Goal: Task Accomplishment & Management: Complete application form

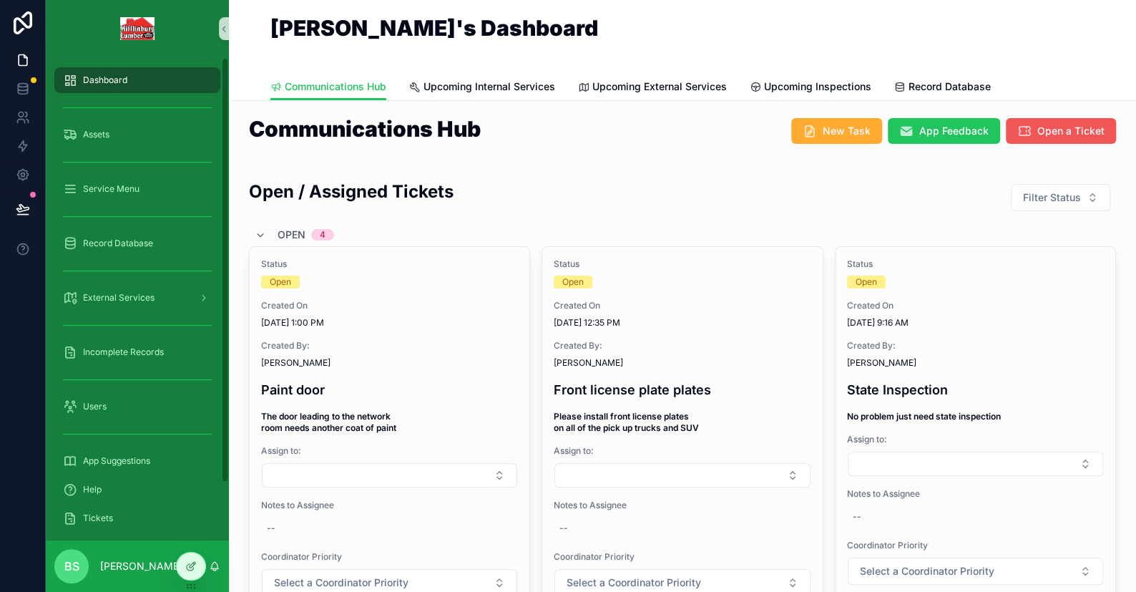
click at [1041, 126] on span "Open a Ticket" at bounding box center [1070, 131] width 67 height 14
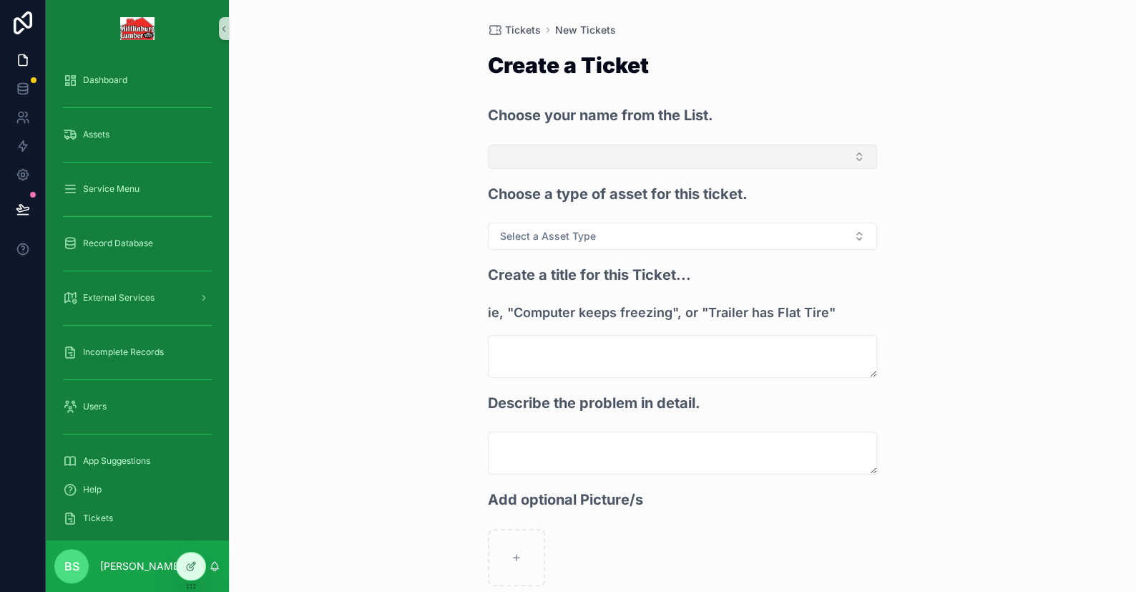
click at [544, 155] on button "Select Button" at bounding box center [682, 157] width 389 height 24
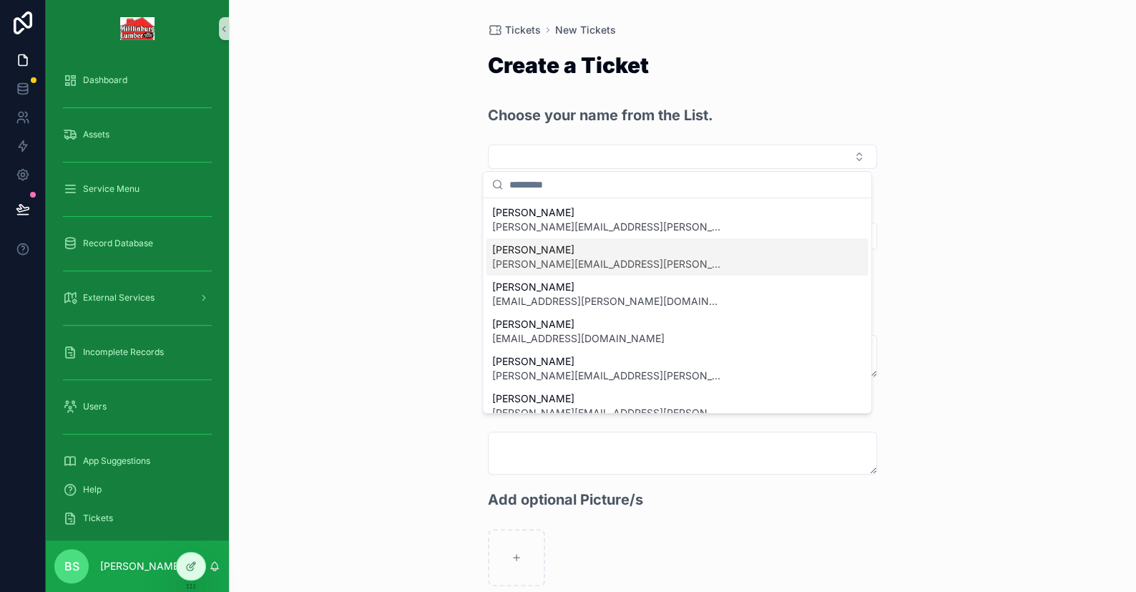
click at [535, 257] on span "[PERSON_NAME][EMAIL_ADDRESS][PERSON_NAME][DOMAIN_NAME]" at bounding box center [605, 264] width 229 height 14
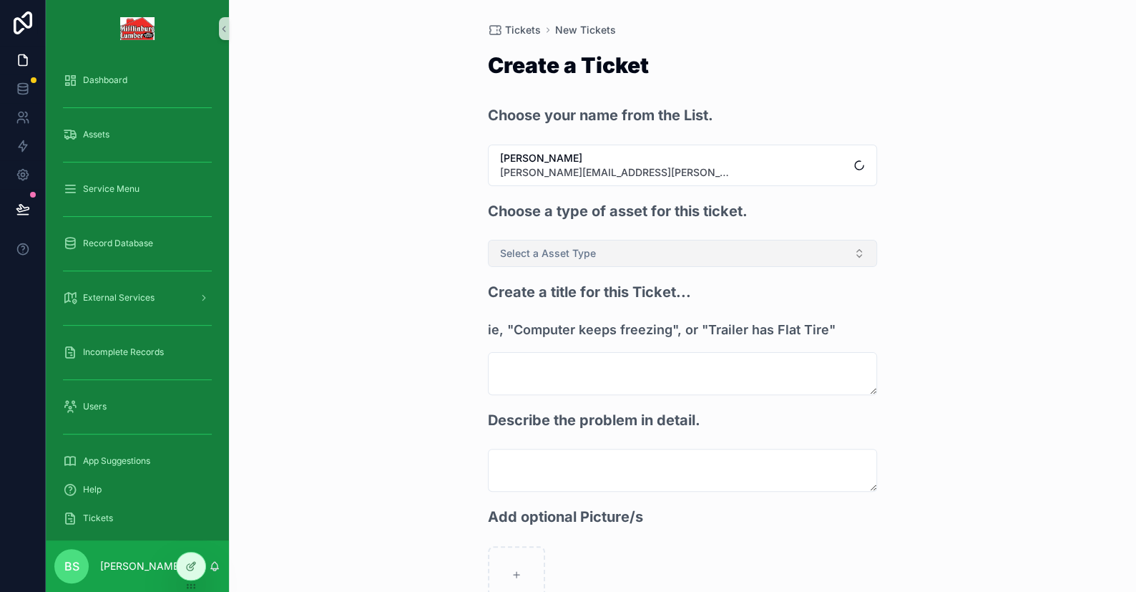
click at [545, 253] on span "Select a Asset Type" at bounding box center [548, 253] width 96 height 14
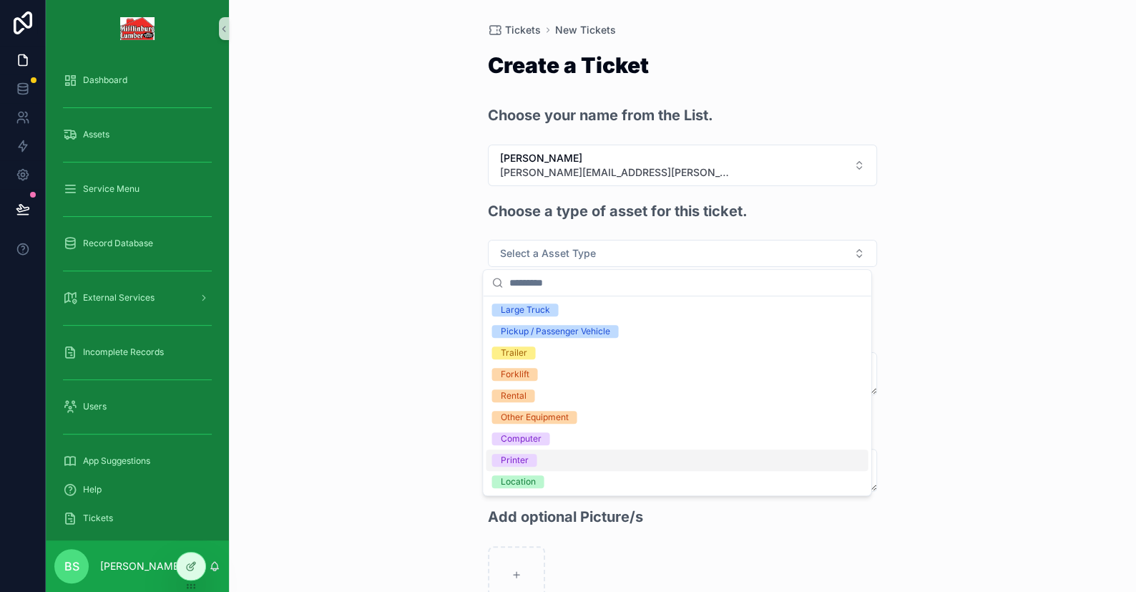
click at [538, 456] on div "Printer" at bounding box center [677, 459] width 382 height 21
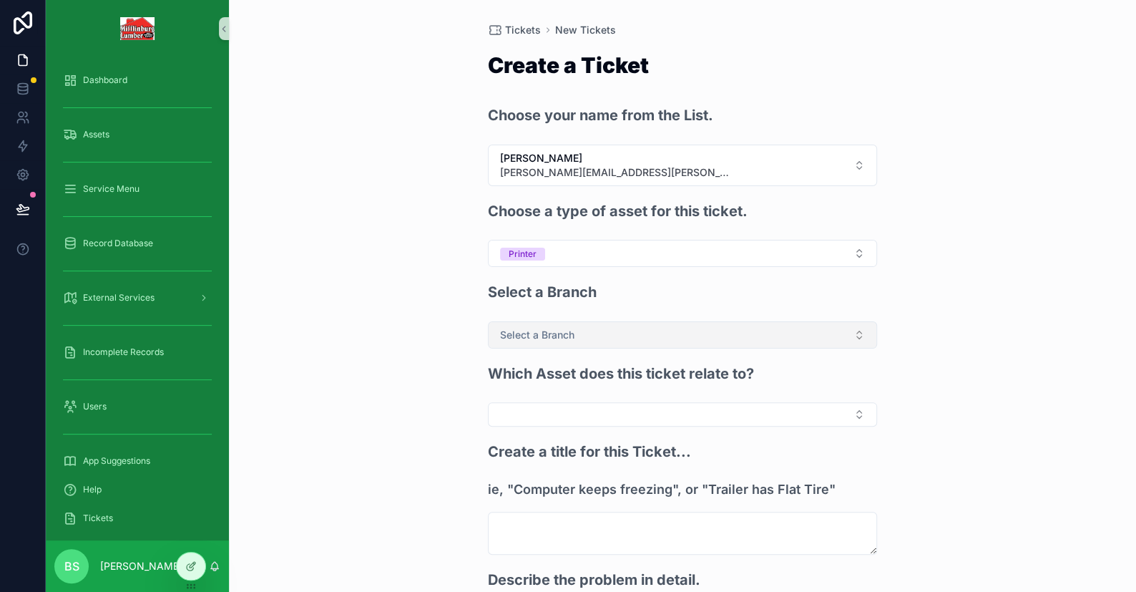
click at [538, 346] on button "Select a Branch" at bounding box center [682, 334] width 389 height 27
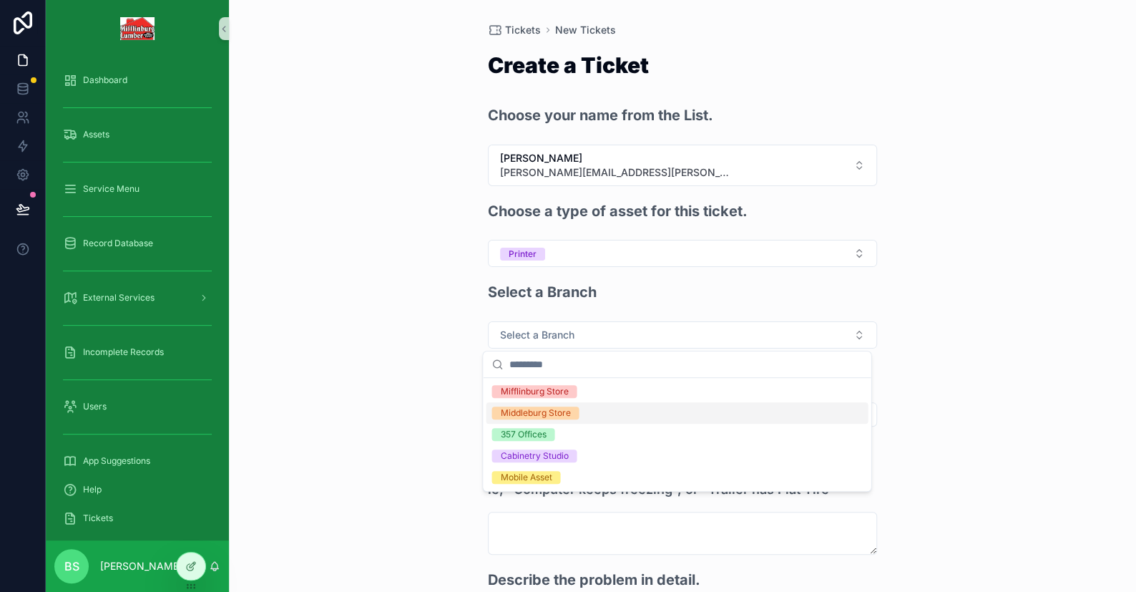
click at [527, 414] on div "Middleburg Store" at bounding box center [535, 412] width 70 height 13
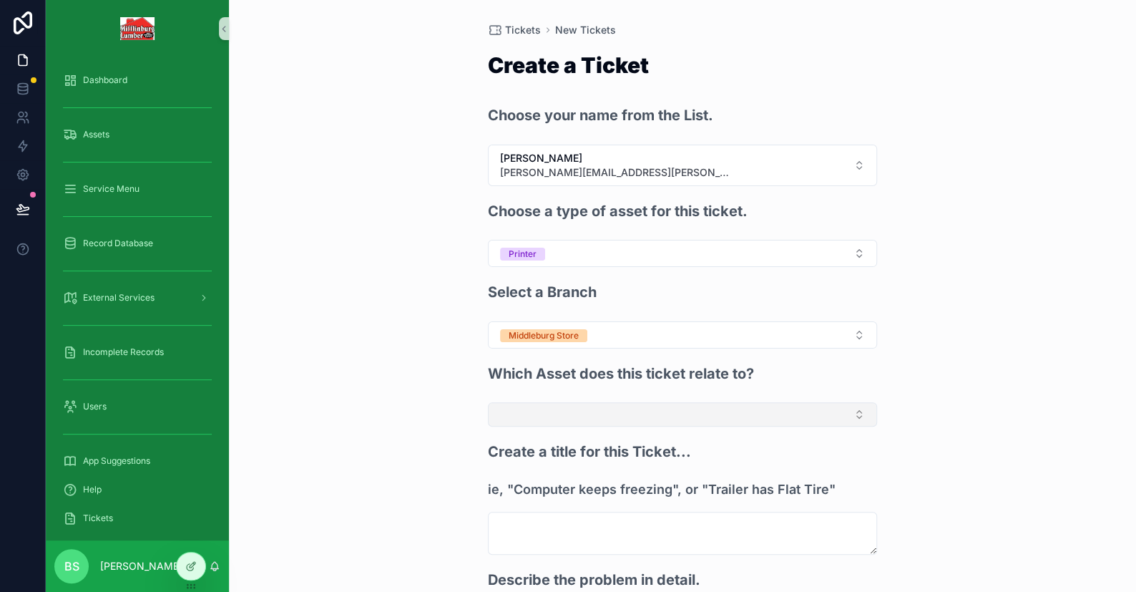
click at [544, 410] on button "Select Button" at bounding box center [682, 414] width 389 height 24
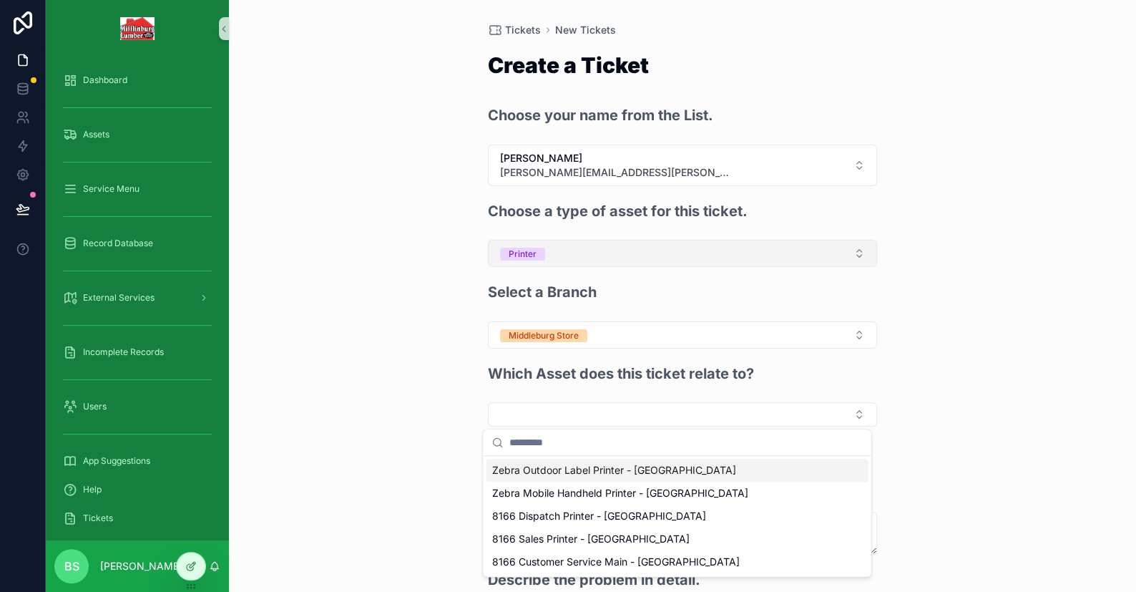
click at [549, 248] on button "Printer" at bounding box center [682, 253] width 389 height 27
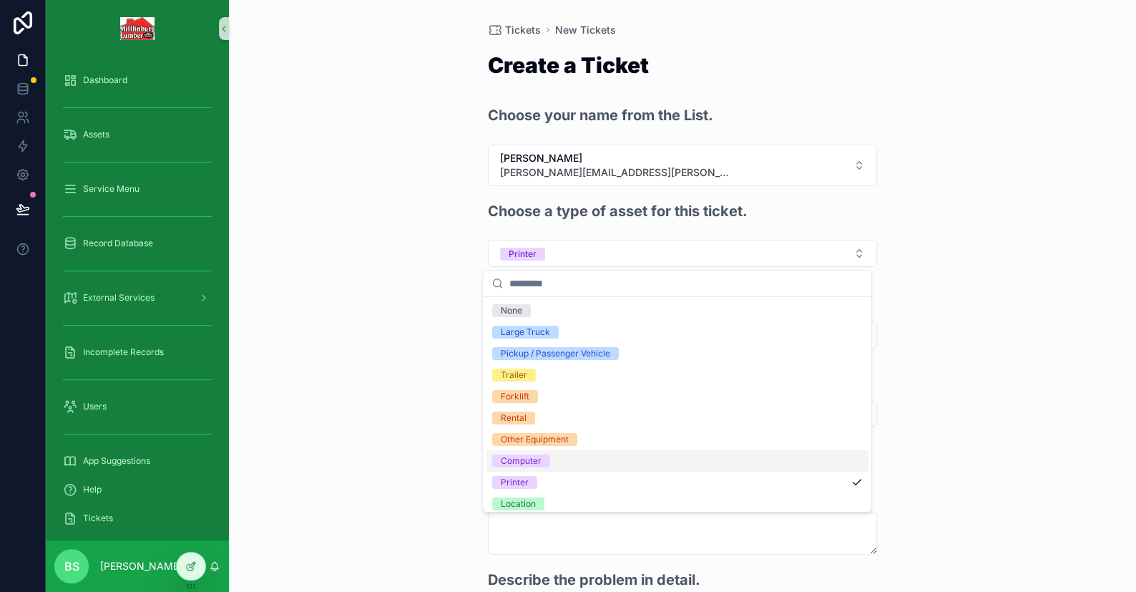
click at [536, 464] on div "Computer" at bounding box center [520, 460] width 41 height 13
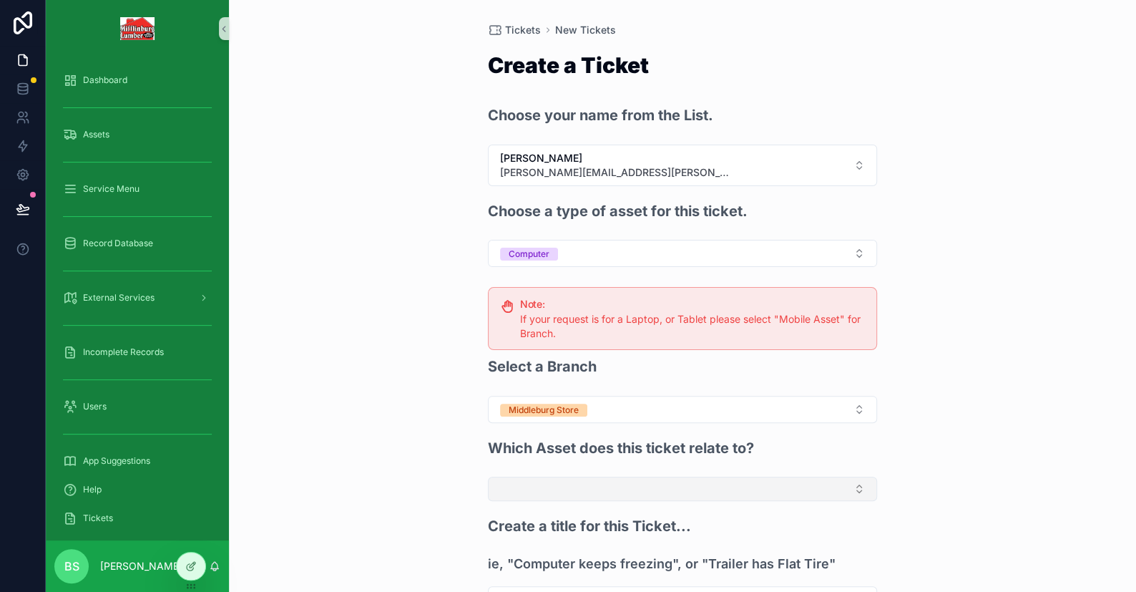
click at [532, 486] on button "Select Button" at bounding box center [682, 488] width 389 height 24
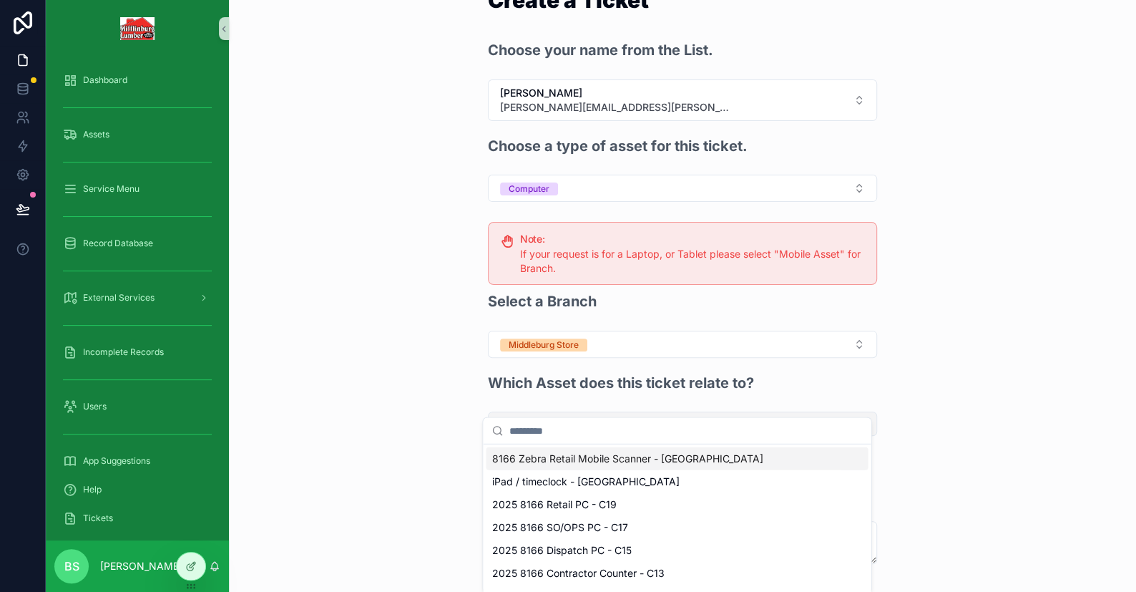
scroll to position [143, 0]
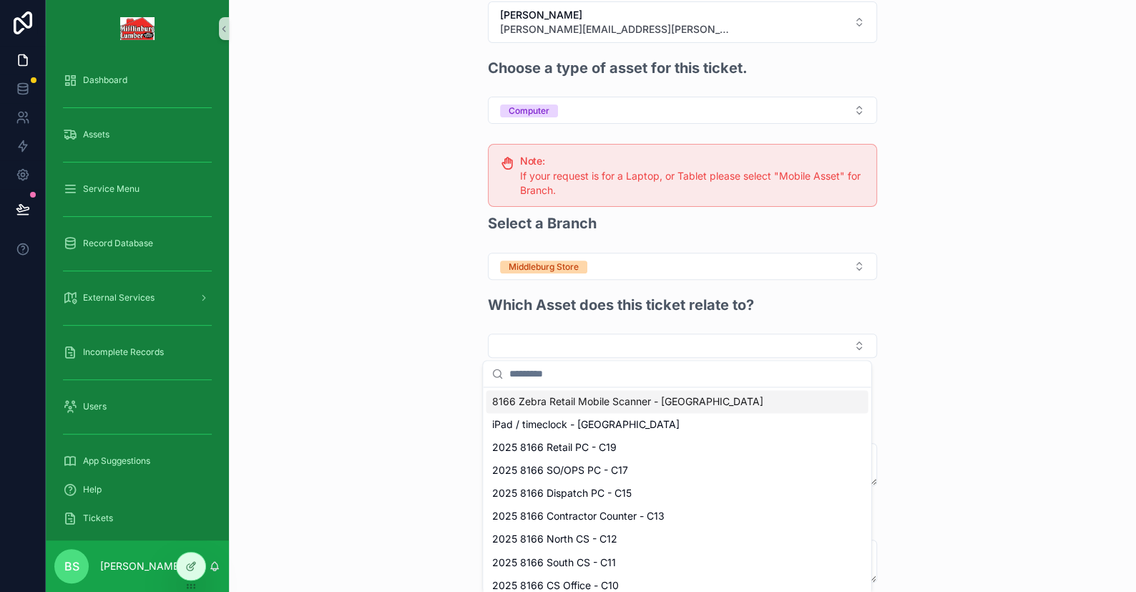
click at [534, 403] on span "8166 Zebra Retail Mobile Scanner - [GEOGRAPHIC_DATA]" at bounding box center [626, 401] width 271 height 14
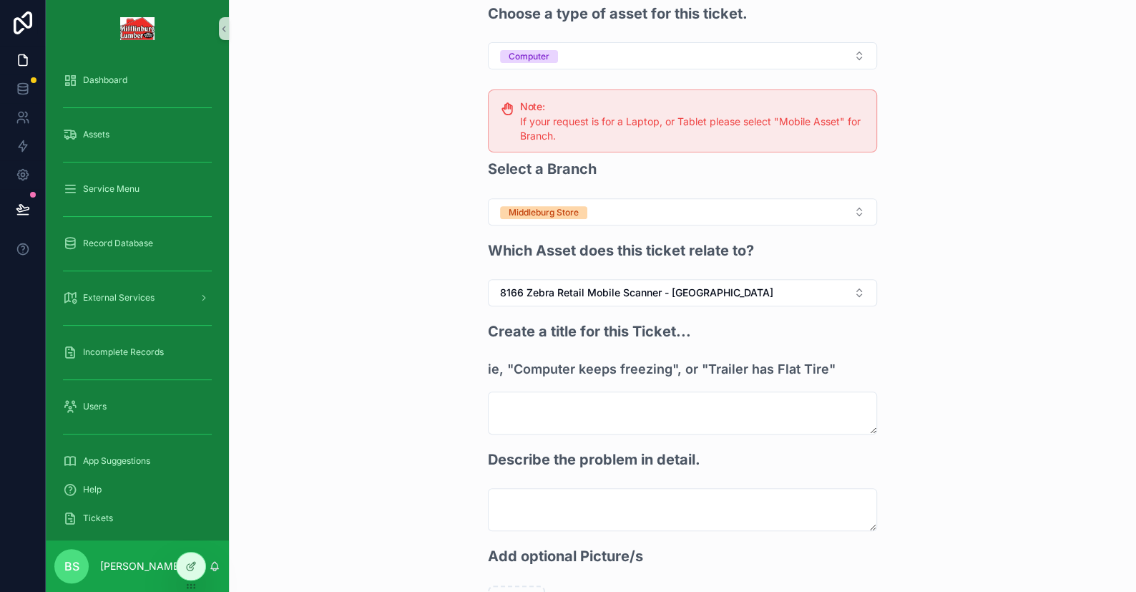
scroll to position [286, 0]
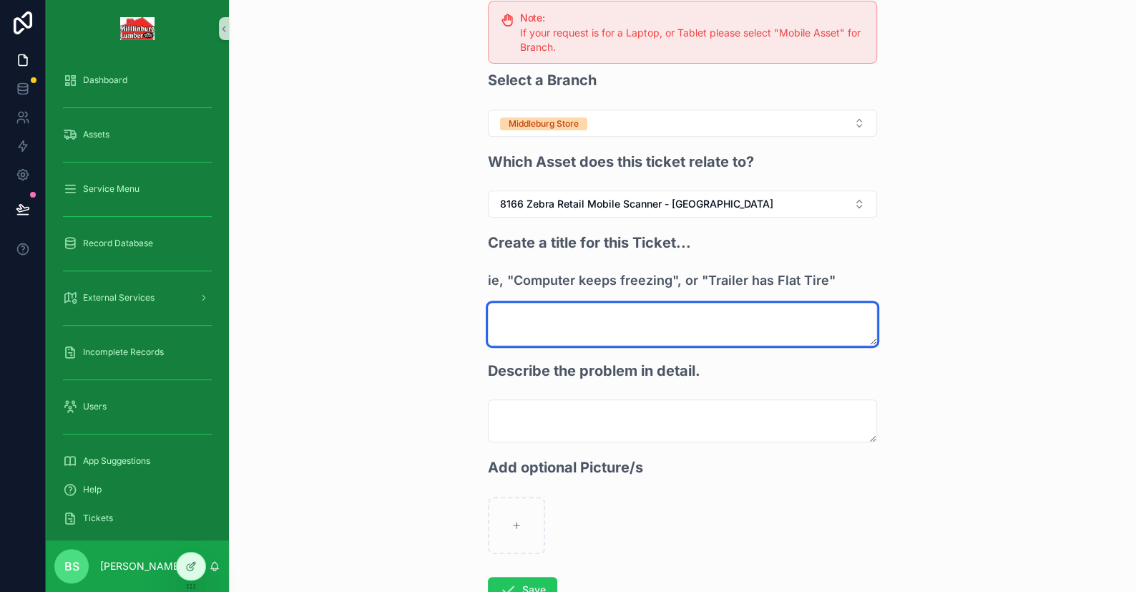
click at [553, 306] on textarea "scrollable content" at bounding box center [682, 324] width 389 height 43
type textarea "**********"
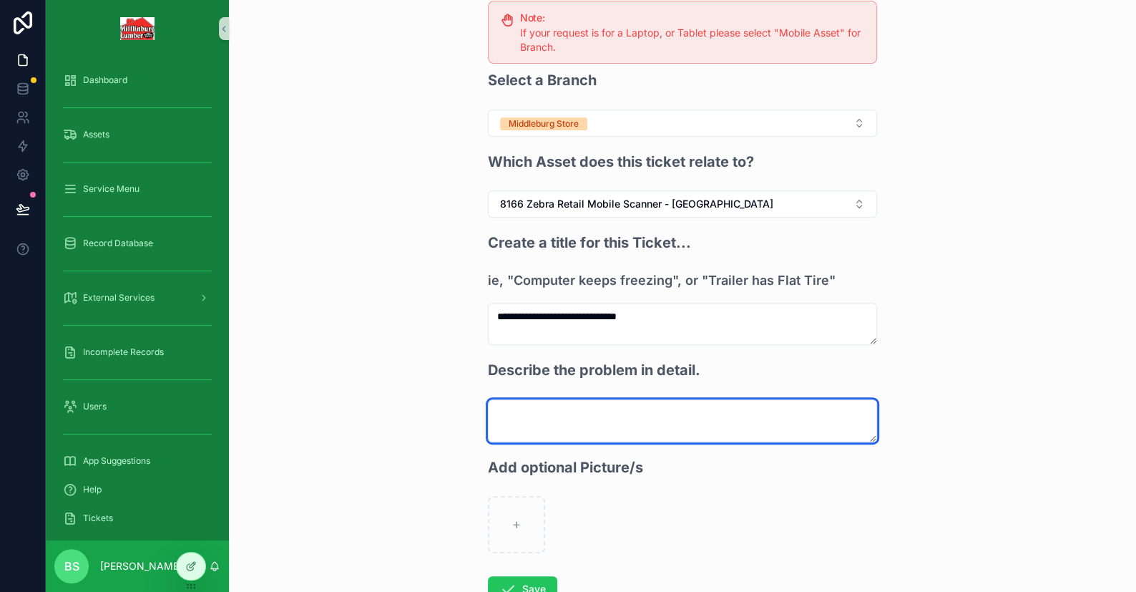
click at [548, 415] on textarea "scrollable content" at bounding box center [682, 420] width 389 height 43
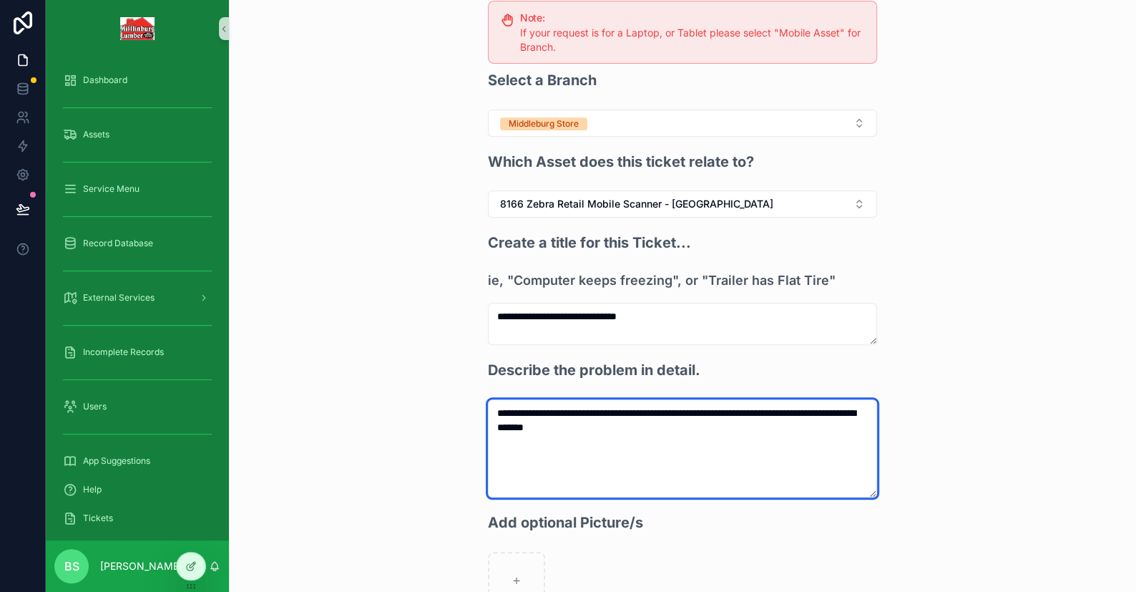
click at [502, 411] on textarea "**********" at bounding box center [682, 448] width 389 height 99
click at [677, 424] on textarea "**********" at bounding box center [682, 448] width 389 height 99
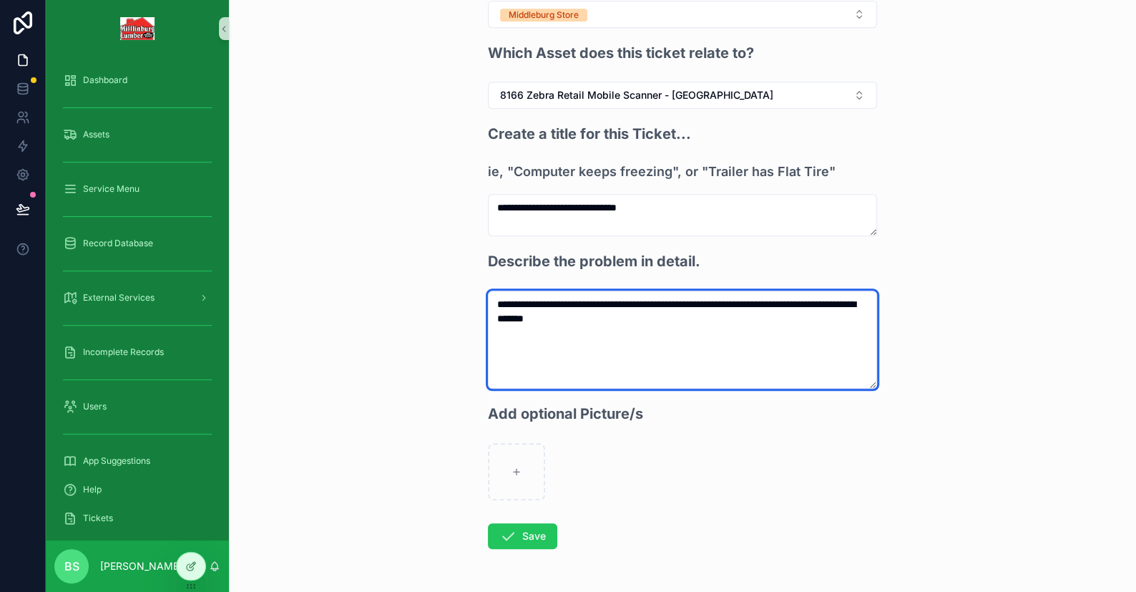
scroll to position [371, 0]
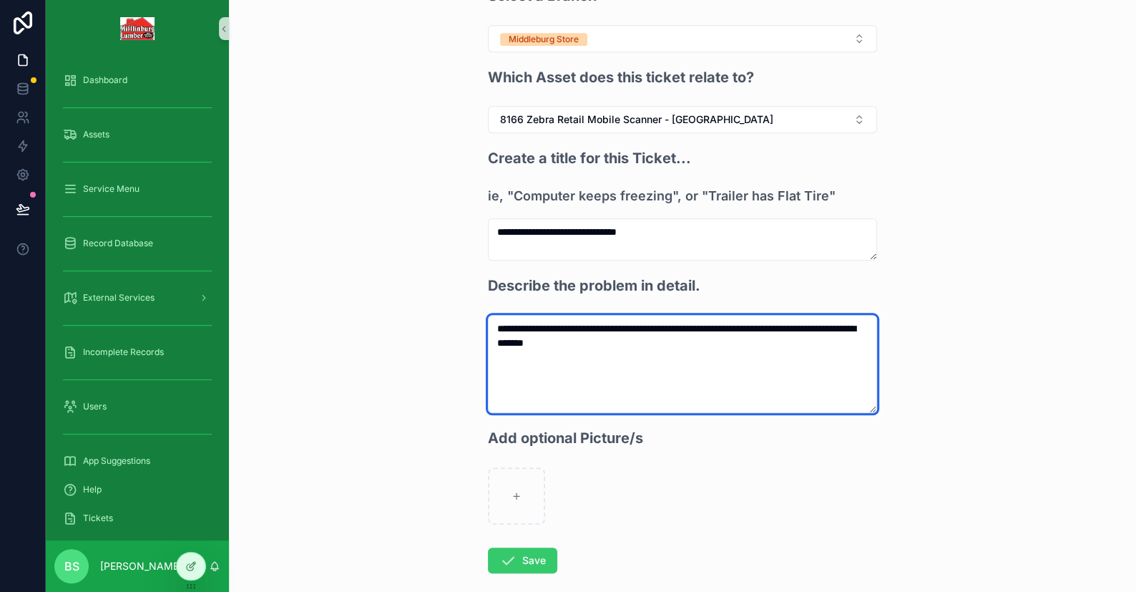
type textarea "**********"
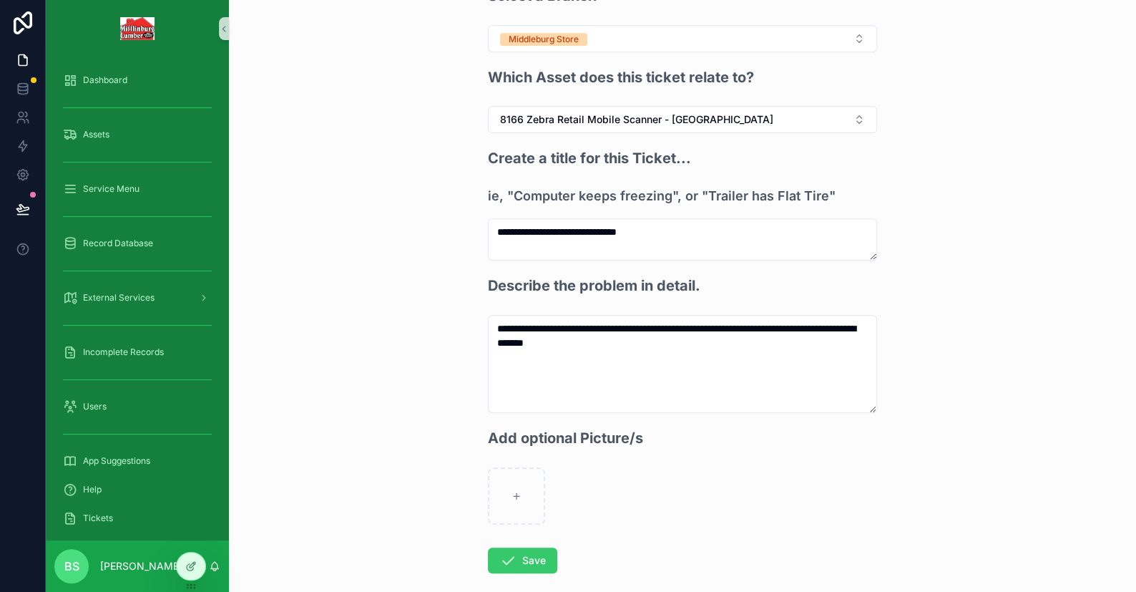
click at [532, 557] on button "Save" at bounding box center [522, 560] width 69 height 26
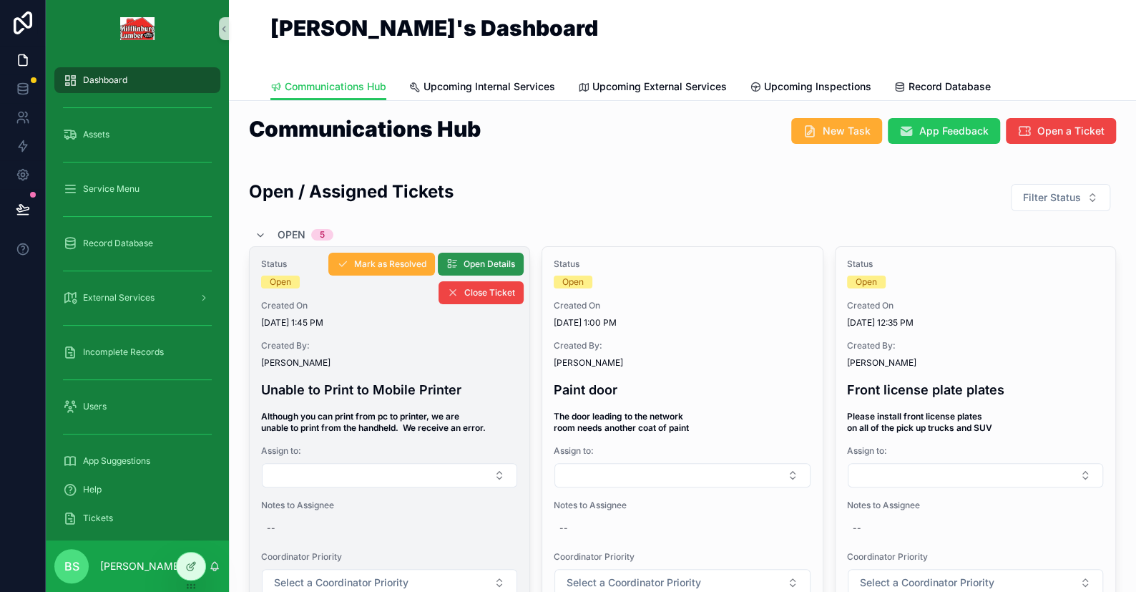
click at [479, 260] on span "Open Details" at bounding box center [490, 263] width 52 height 11
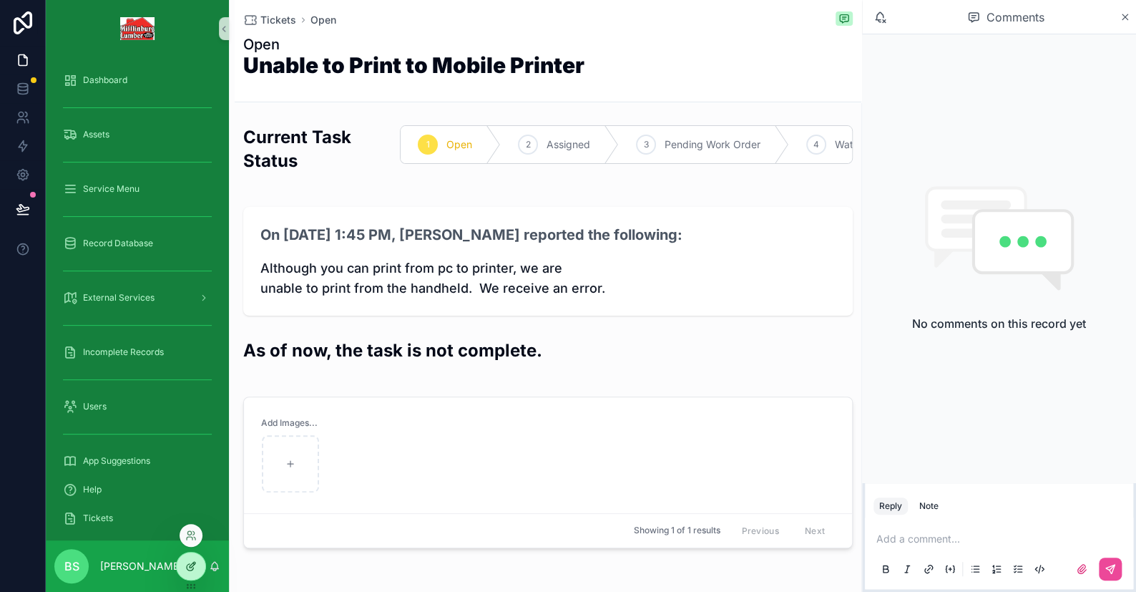
click at [195, 569] on icon at bounding box center [190, 565] width 11 height 11
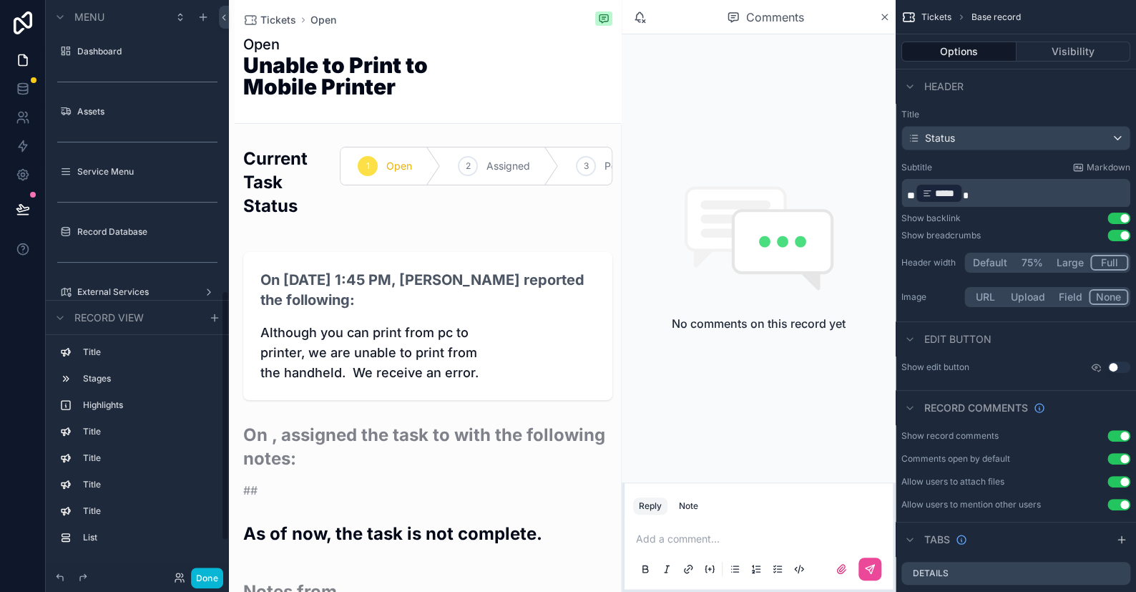
scroll to position [667, 0]
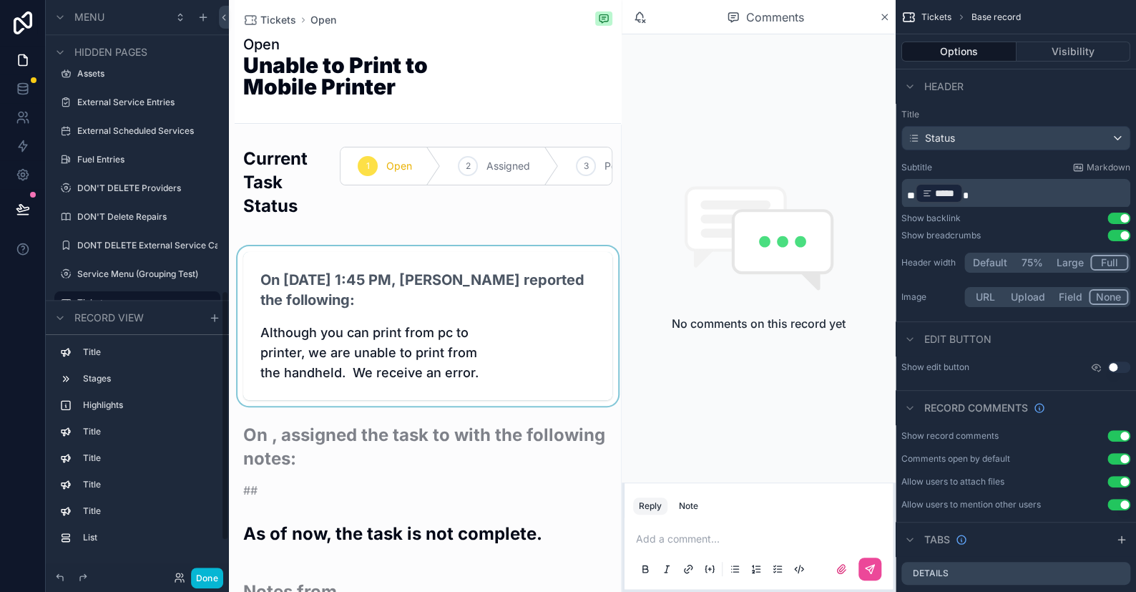
click at [351, 341] on div "scrollable content" at bounding box center [428, 326] width 386 height 160
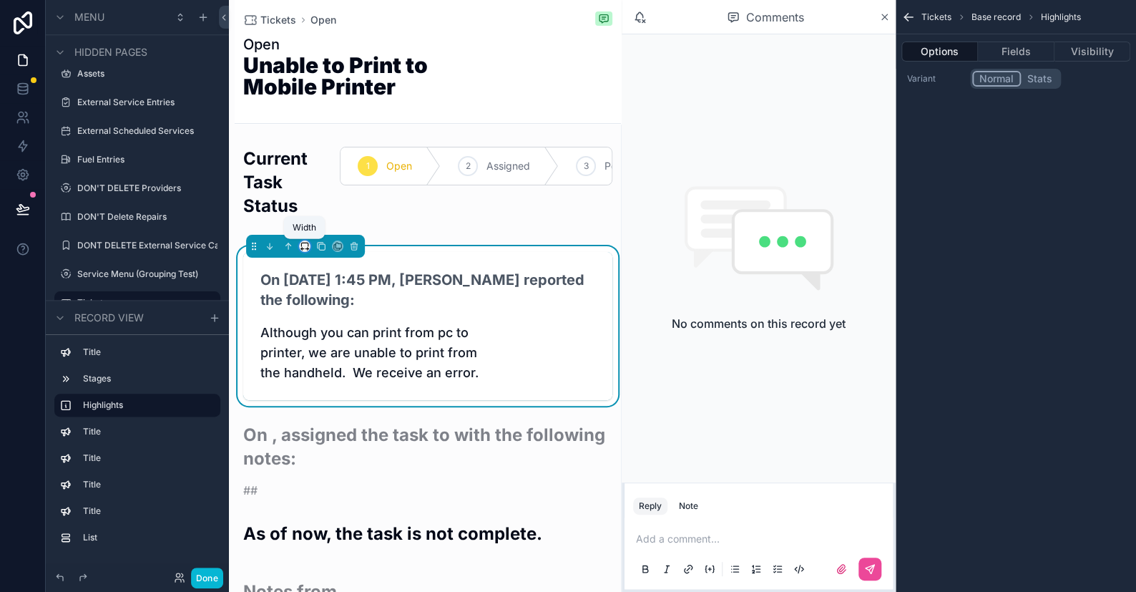
click at [304, 241] on icon "scrollable content" at bounding box center [305, 246] width 10 height 10
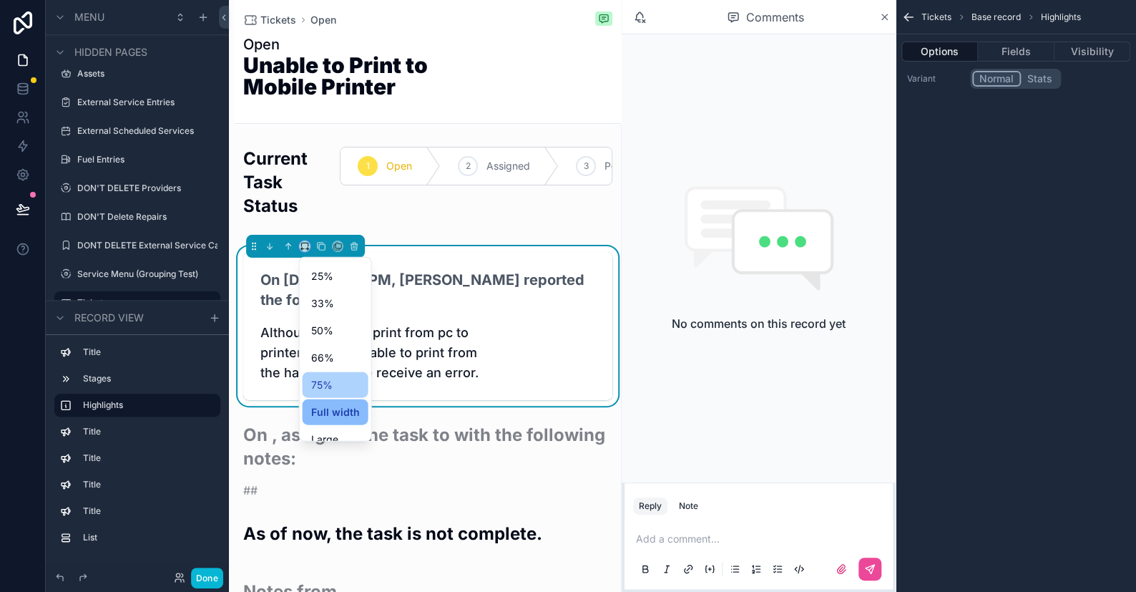
scroll to position [38, 0]
click at [333, 421] on span "Large" at bounding box center [324, 425] width 27 height 17
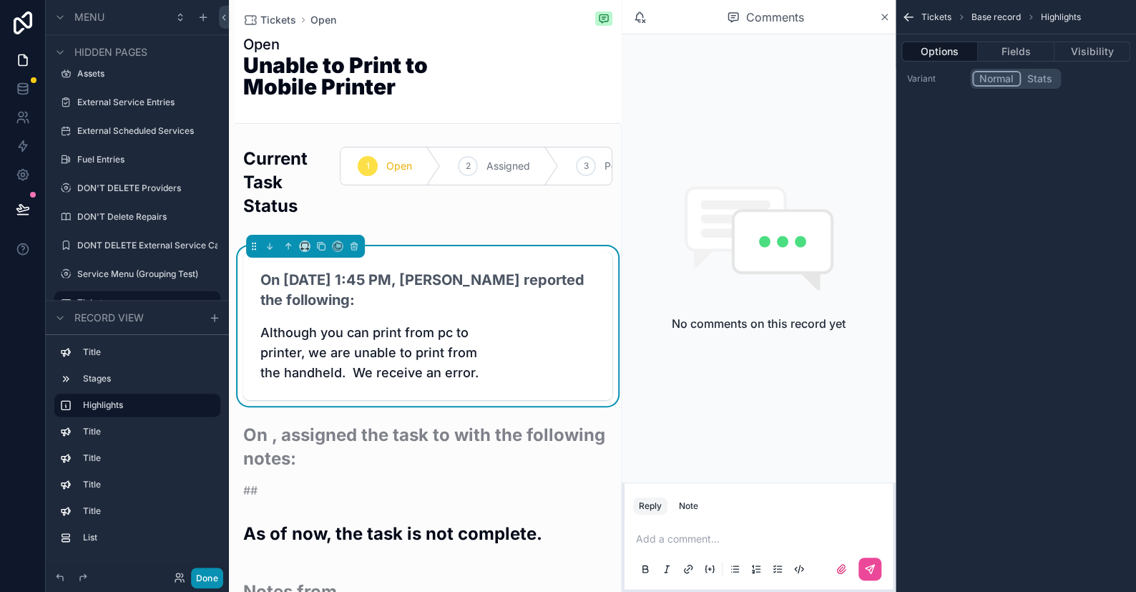
click at [214, 578] on button "Done" at bounding box center [207, 577] width 32 height 21
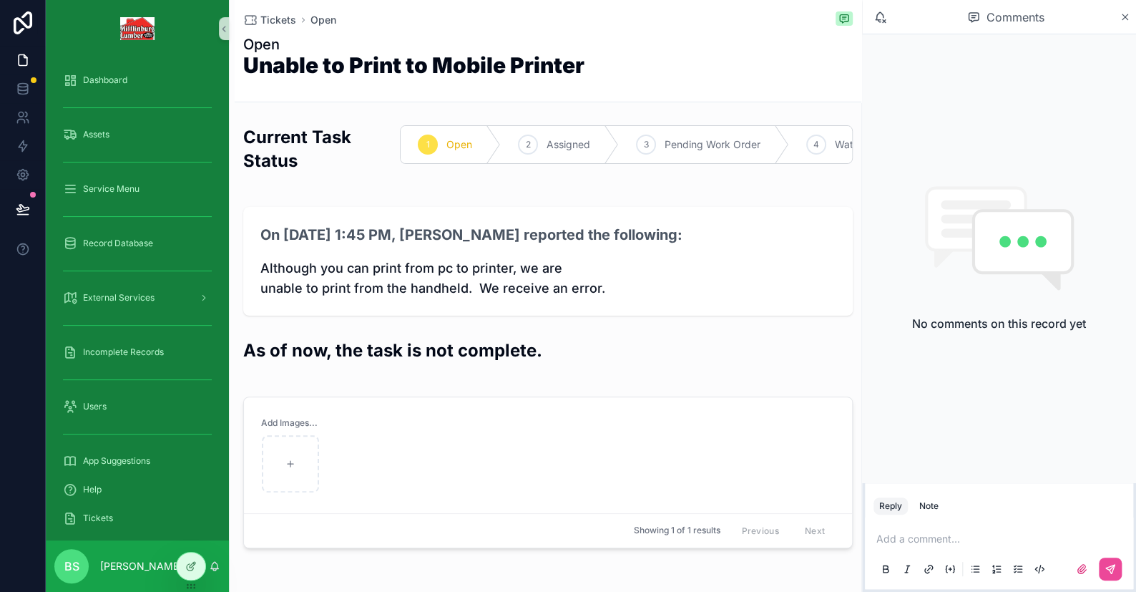
click at [600, 288] on span "Although you can print from pc to printer, we are unable to print from the hand…" at bounding box center [547, 278] width 575 height 40
click at [672, 282] on span "Although you can print from pc to printer, we are unable to print from the hand…" at bounding box center [547, 278] width 575 height 40
click at [187, 561] on icon at bounding box center [190, 565] width 11 height 11
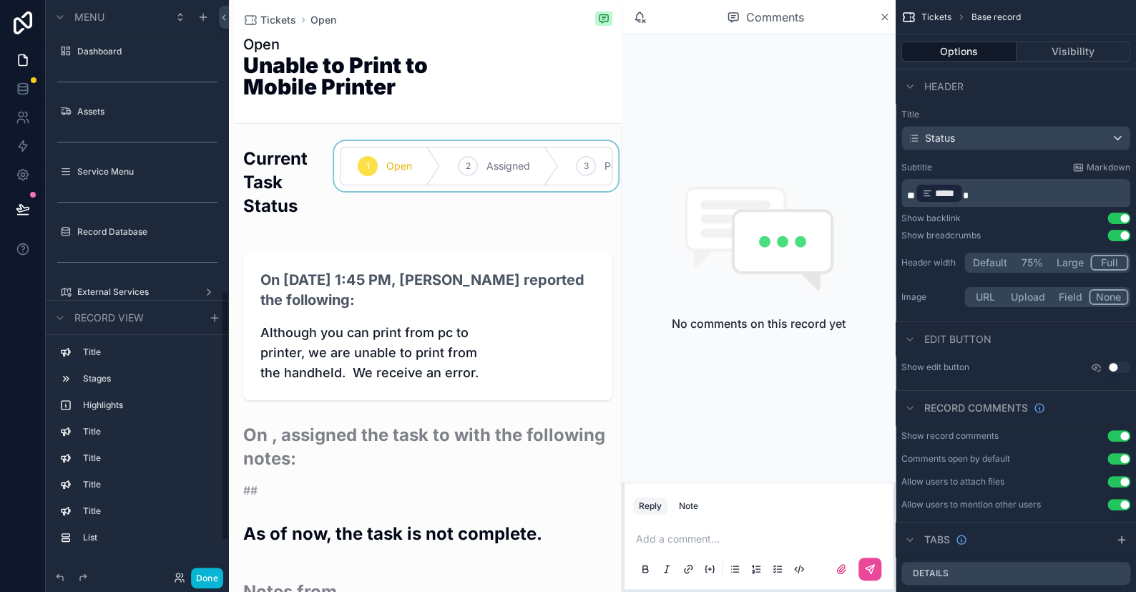
scroll to position [667, 0]
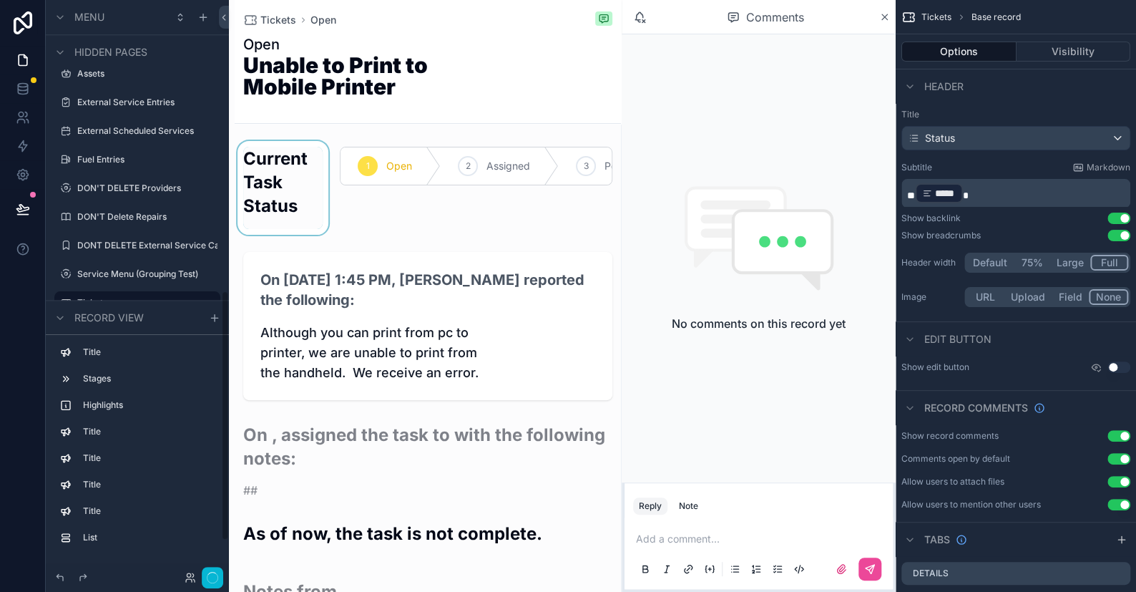
click at [280, 190] on div "scrollable content" at bounding box center [283, 188] width 97 height 94
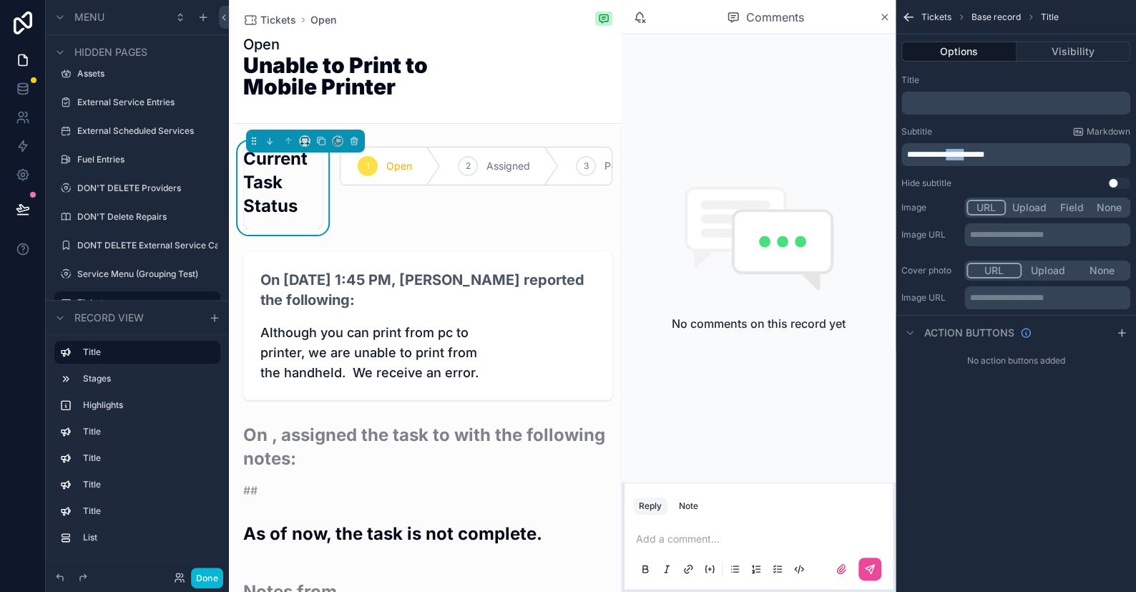
drag, startPoint x: 977, startPoint y: 157, endPoint x: 954, endPoint y: 155, distance: 23.0
click at [954, 155] on span "**********" at bounding box center [945, 154] width 77 height 9
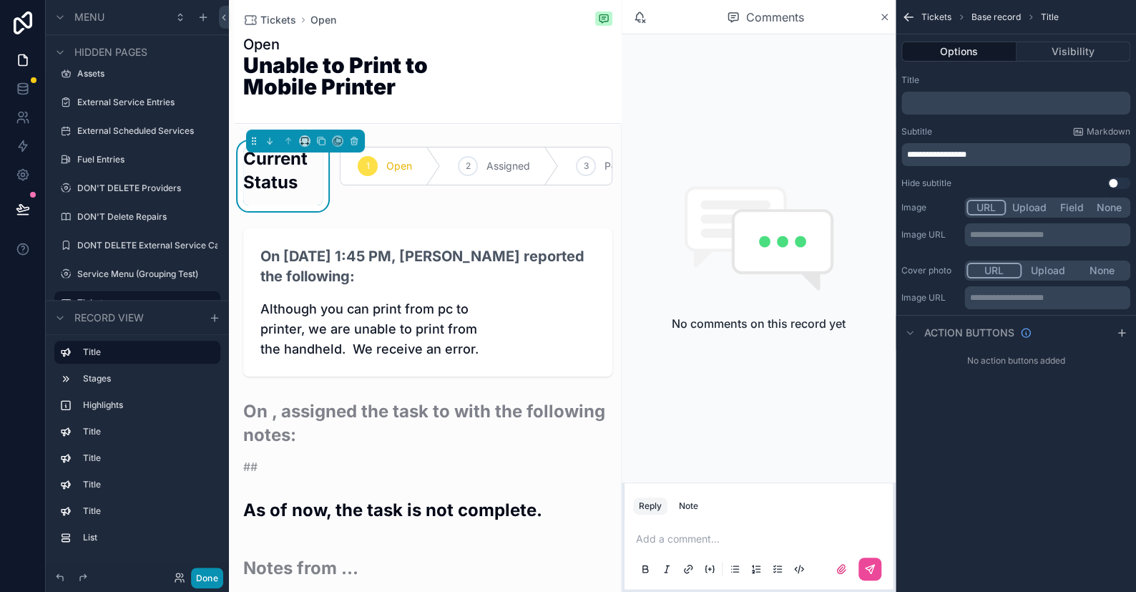
click at [197, 581] on button "Done" at bounding box center [207, 577] width 32 height 21
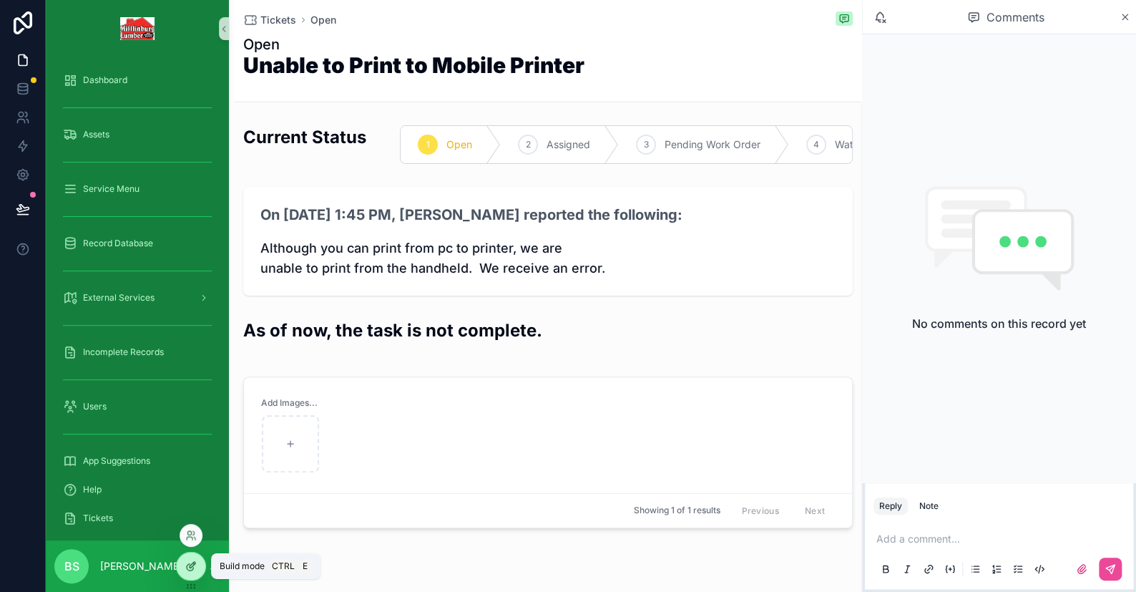
click at [196, 565] on icon at bounding box center [190, 565] width 11 height 11
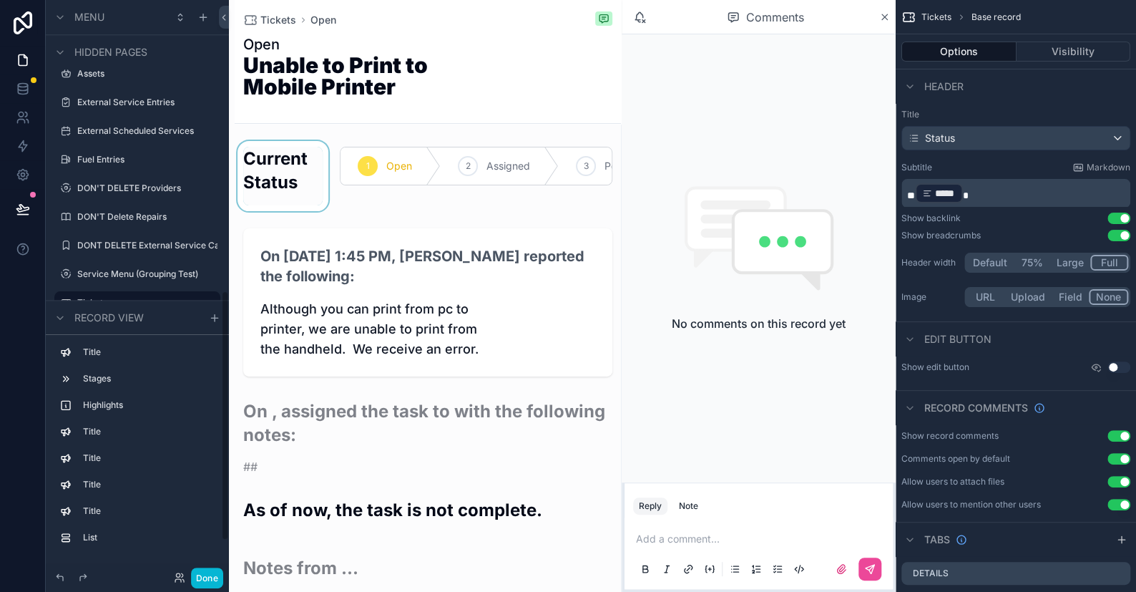
click at [284, 185] on div "scrollable content" at bounding box center [283, 176] width 97 height 70
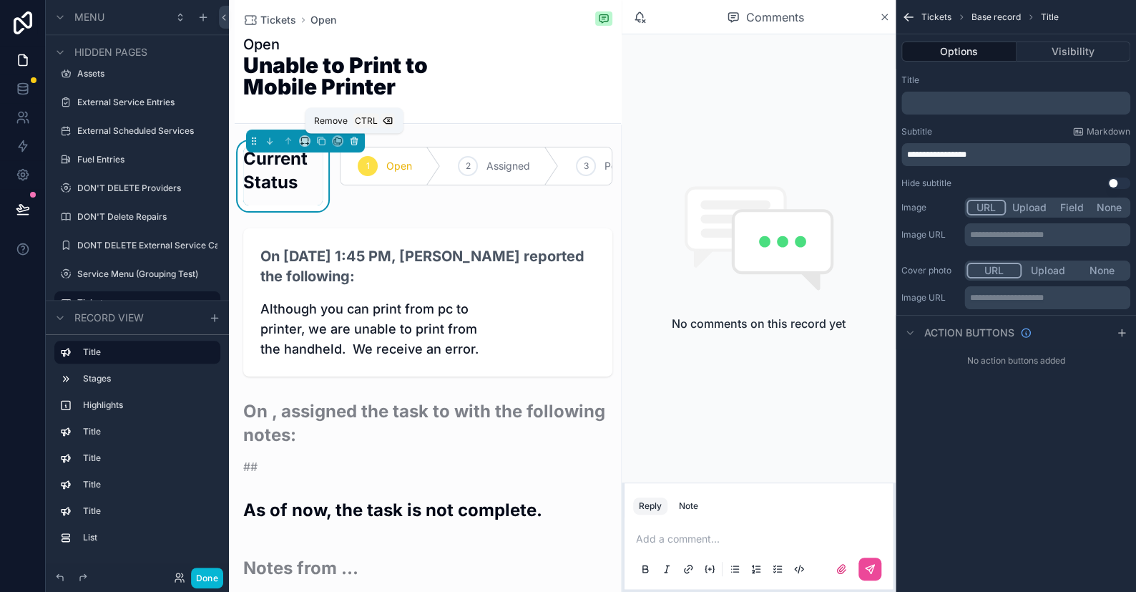
click at [357, 141] on icon "scrollable content" at bounding box center [354, 141] width 10 height 10
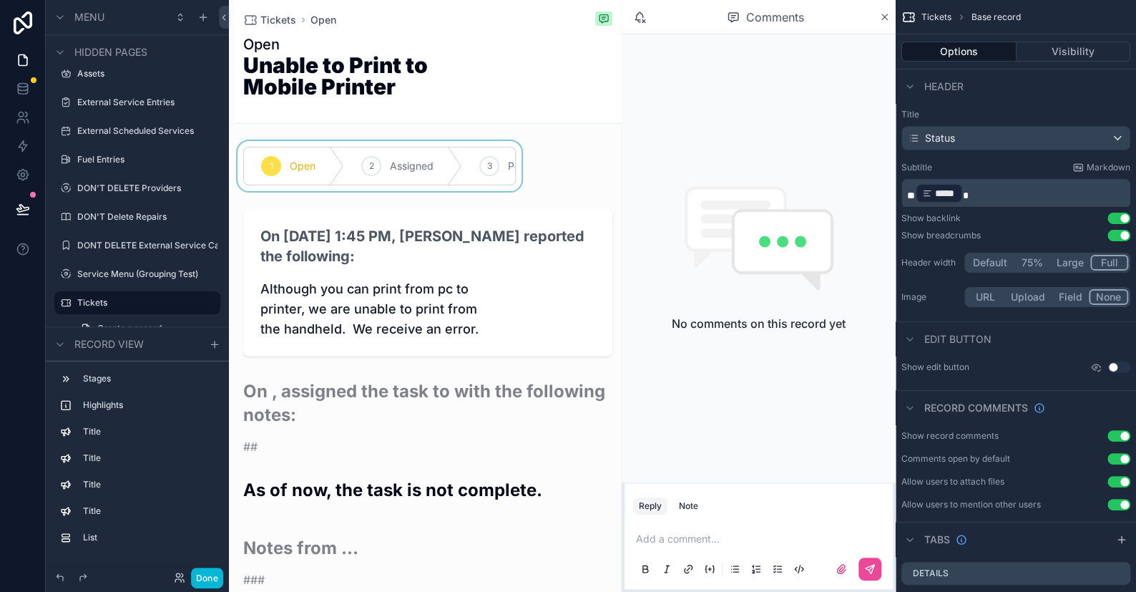
click at [412, 172] on div "scrollable content" at bounding box center [380, 166] width 290 height 50
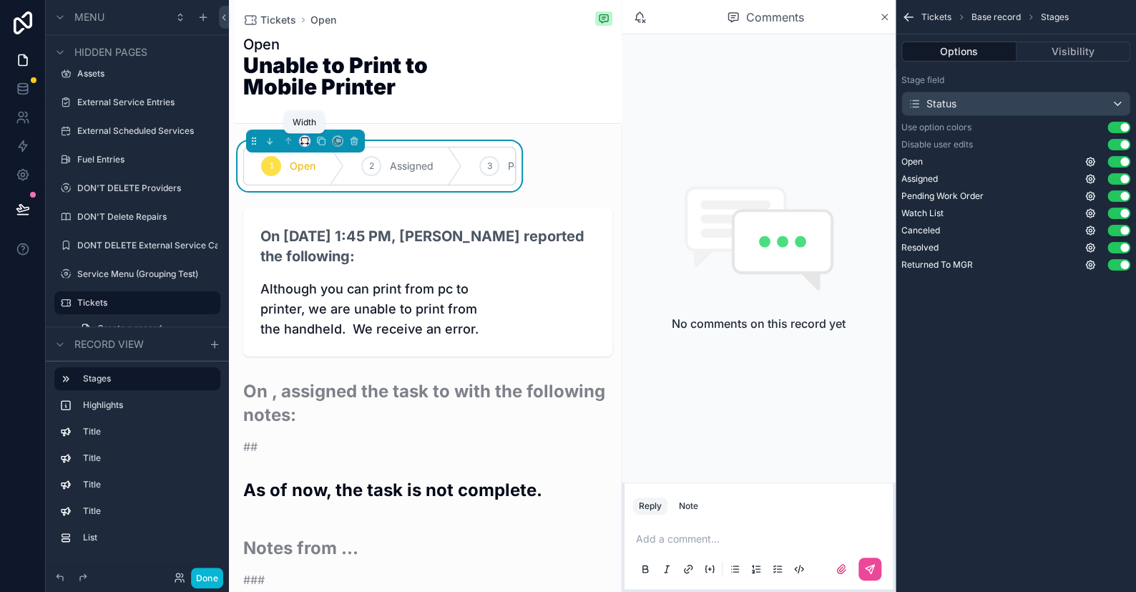
click at [301, 139] on icon "scrollable content" at bounding box center [304, 139] width 6 height 4
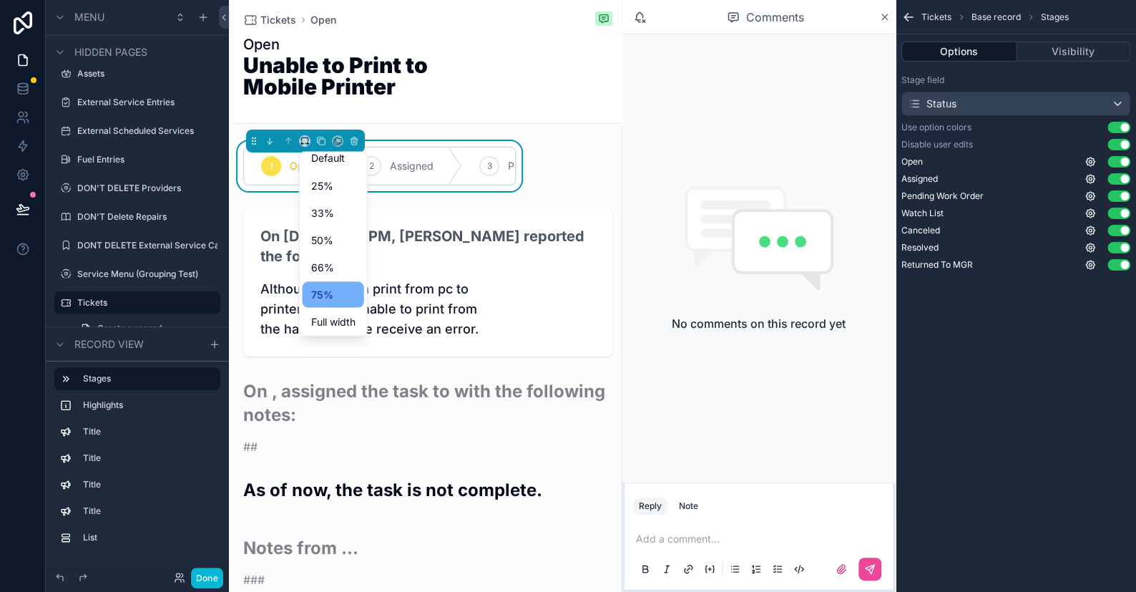
scroll to position [38, 0]
click at [337, 310] on div "Large" at bounding box center [334, 320] width 62 height 26
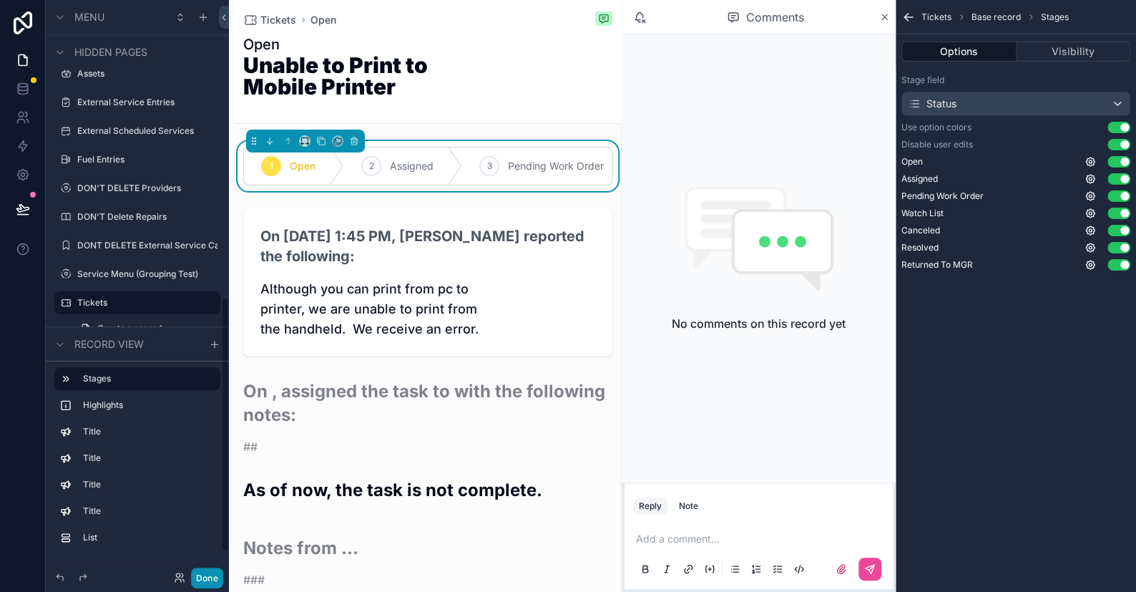
click at [205, 582] on button "Done" at bounding box center [207, 577] width 32 height 21
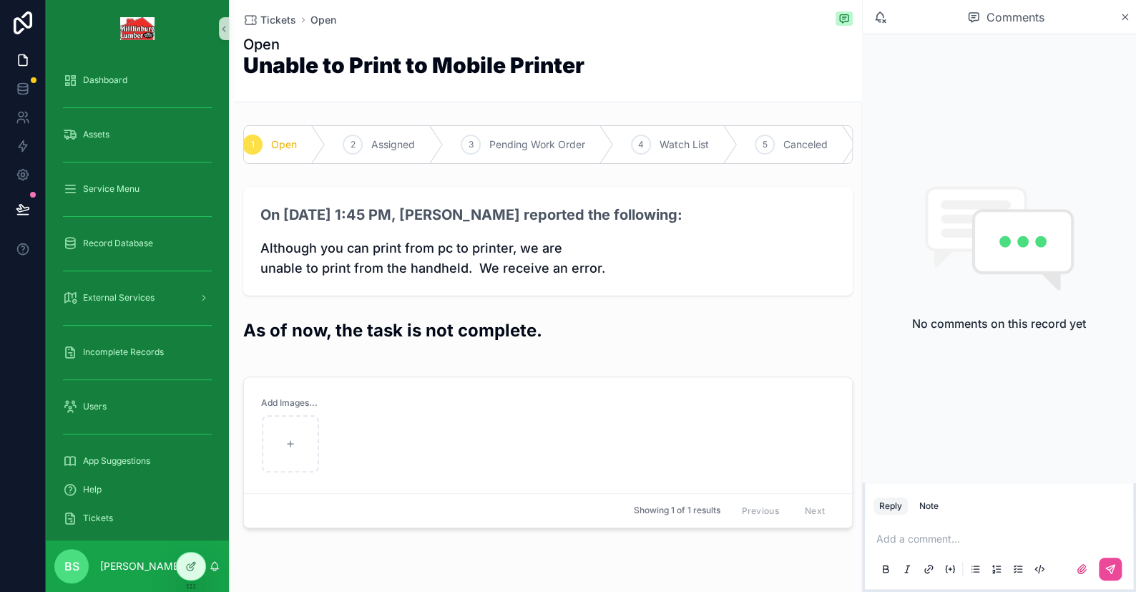
scroll to position [0, 0]
click at [190, 571] on icon at bounding box center [190, 565] width 11 height 11
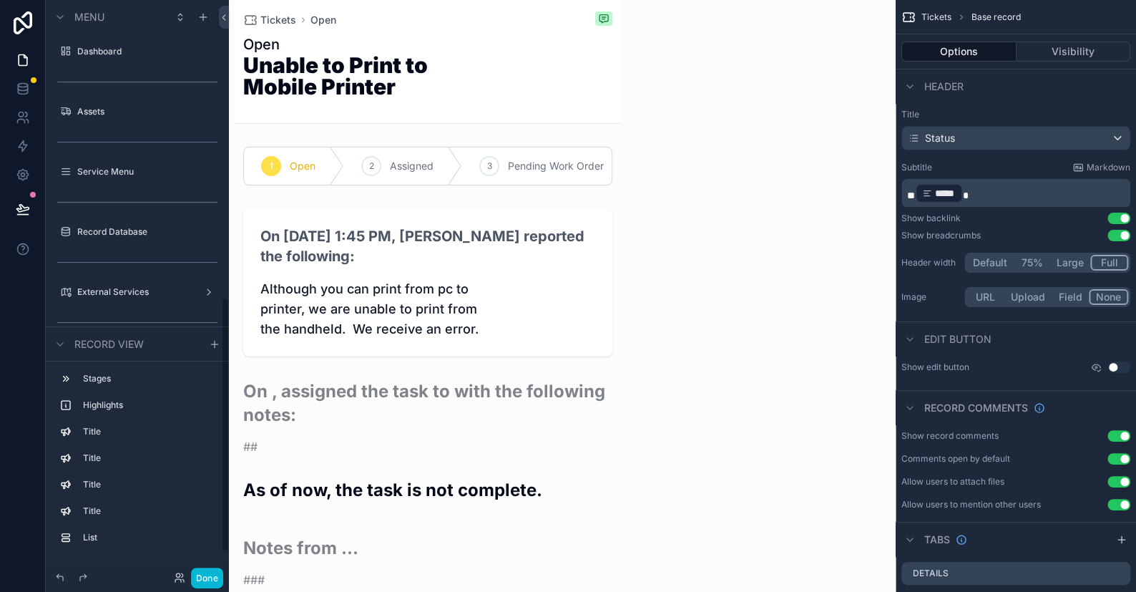
scroll to position [667, 0]
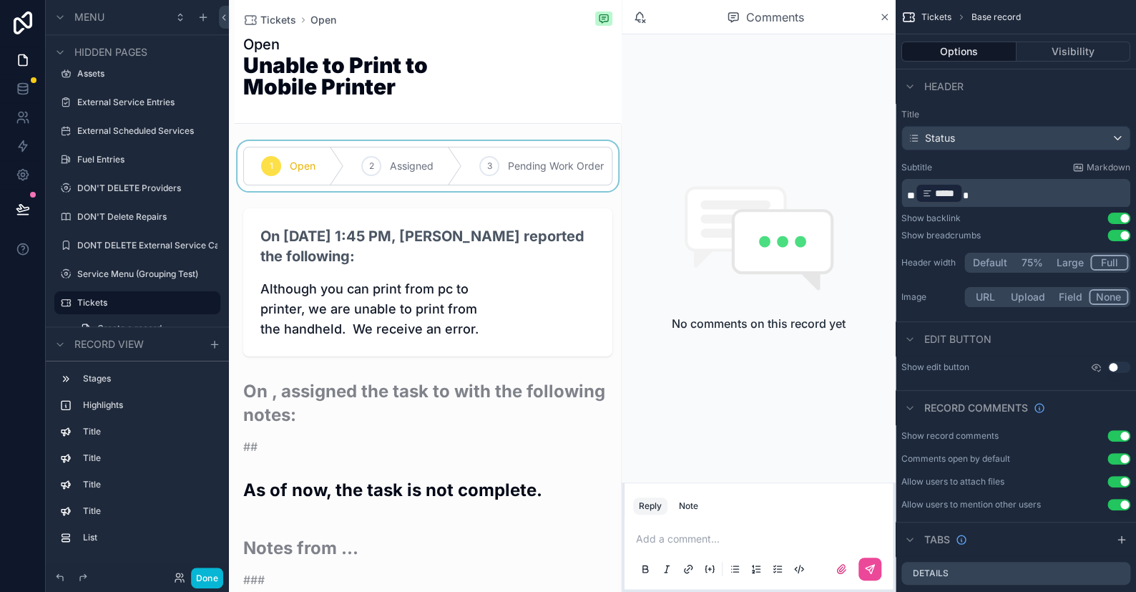
click at [409, 176] on div "scrollable content" at bounding box center [428, 166] width 386 height 50
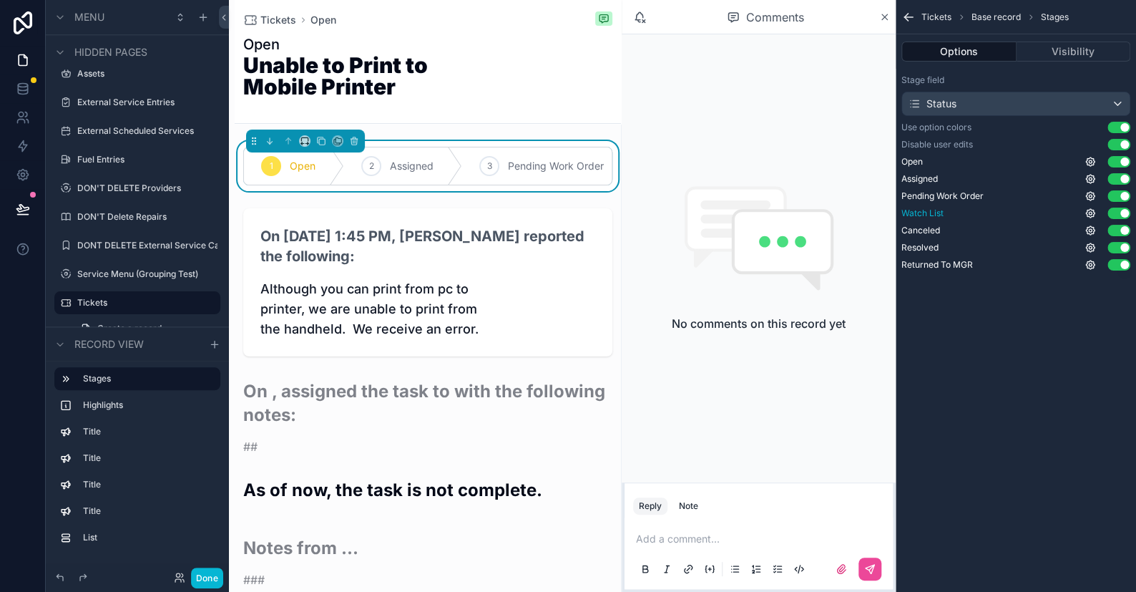
click at [1116, 211] on button "Use setting" at bounding box center [1118, 212] width 23 height 11
click at [1117, 231] on button "Use setting" at bounding box center [1118, 230] width 23 height 11
click at [1119, 248] on button "Use setting" at bounding box center [1118, 247] width 23 height 11
click at [212, 574] on button "Done" at bounding box center [207, 577] width 32 height 21
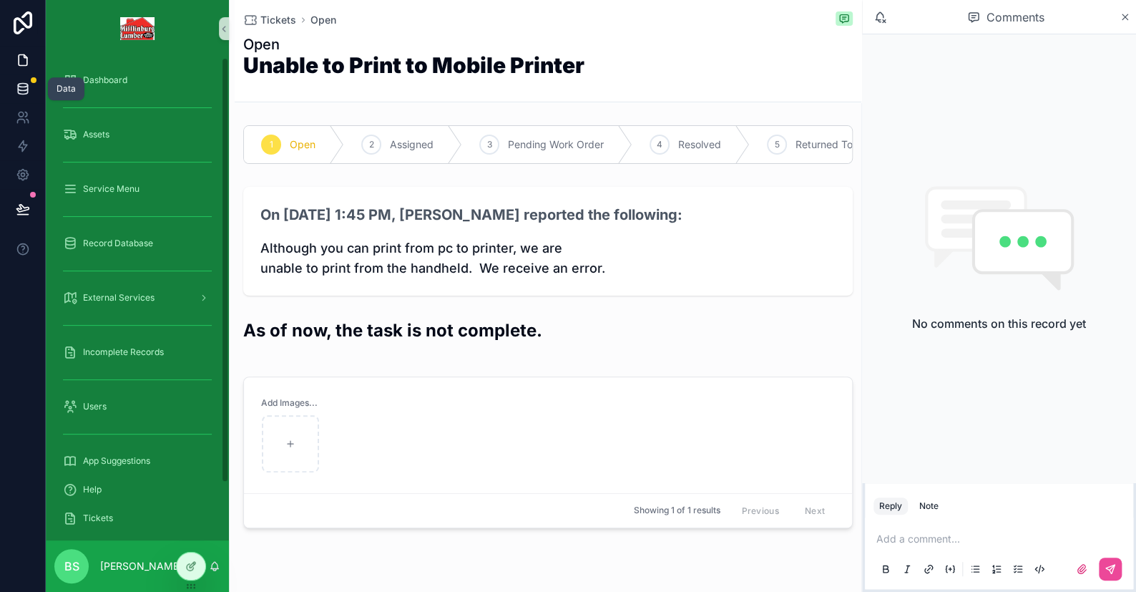
click at [18, 91] on icon at bounding box center [22, 92] width 9 height 6
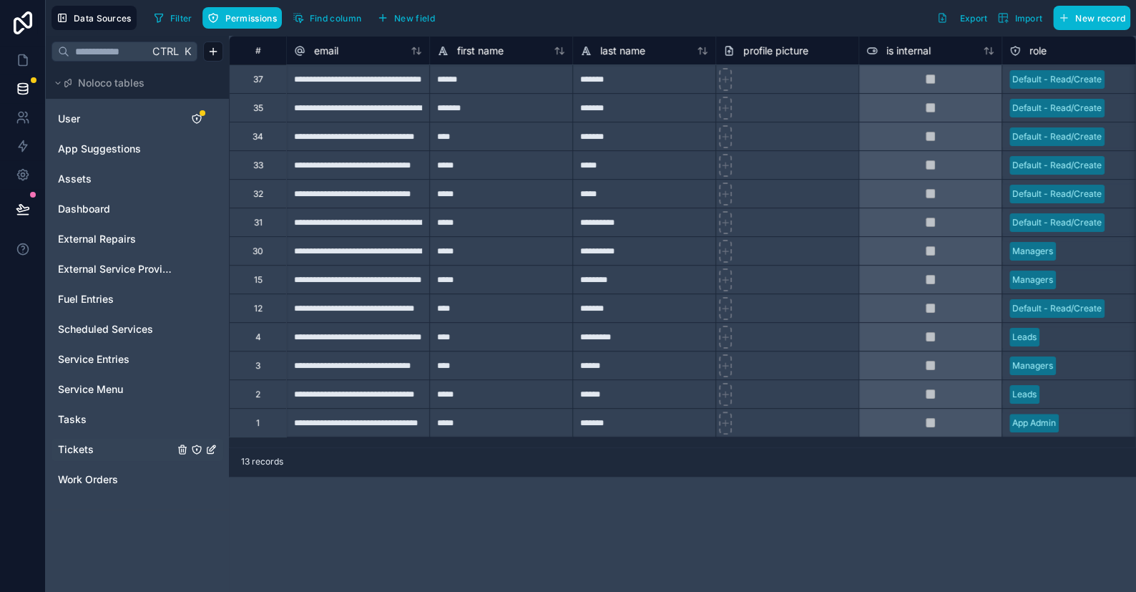
click at [69, 449] on span "Tickets" at bounding box center [76, 449] width 36 height 14
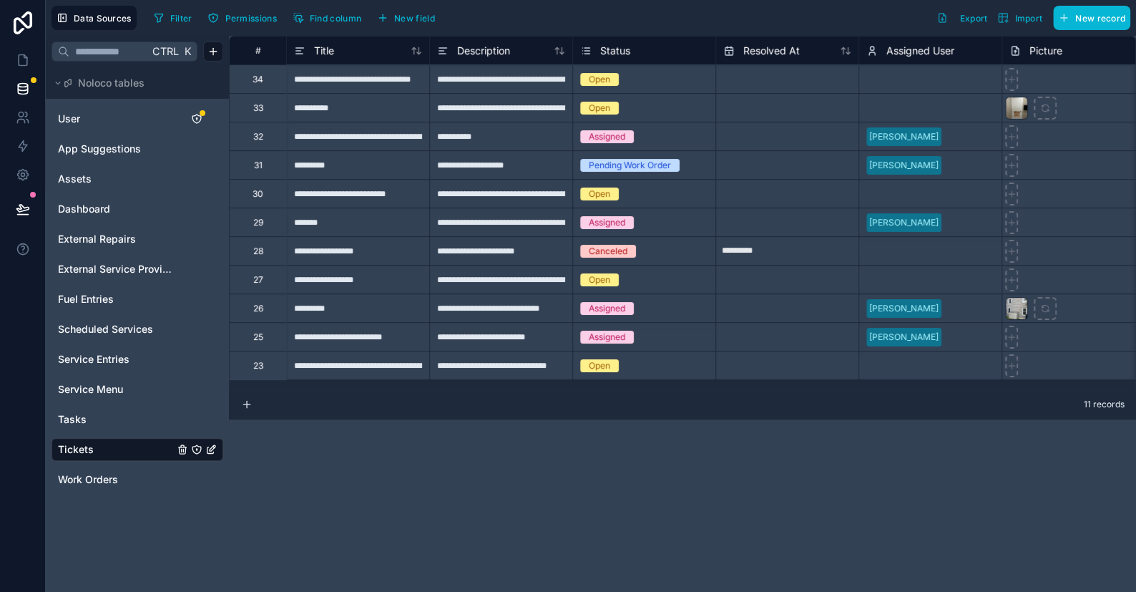
click at [647, 49] on div "Status" at bounding box center [644, 50] width 128 height 17
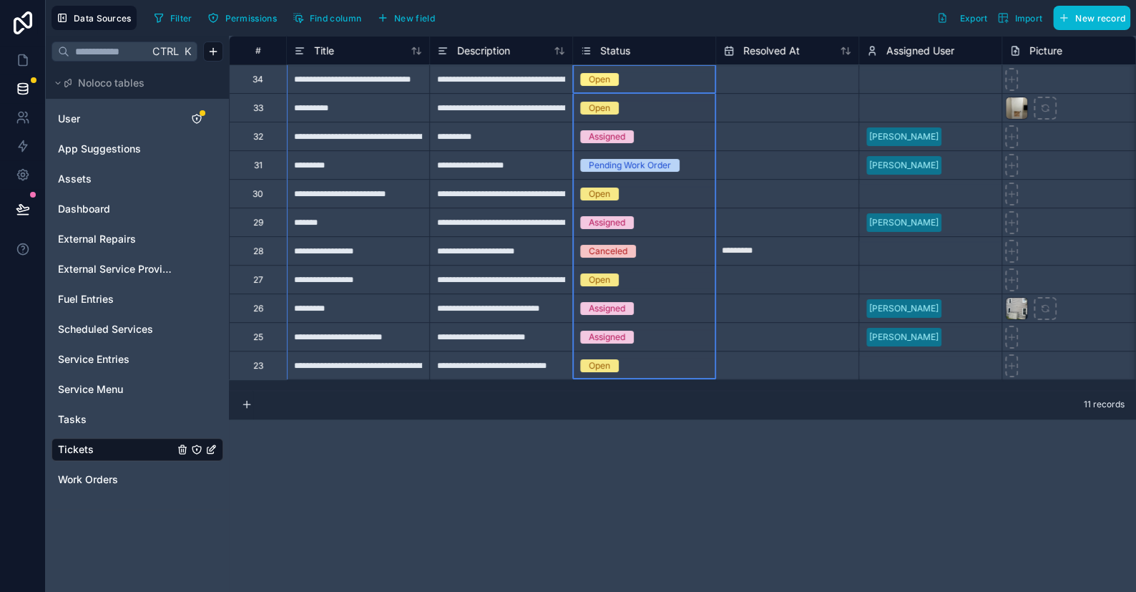
click at [610, 46] on span "Status" at bounding box center [615, 51] width 30 height 14
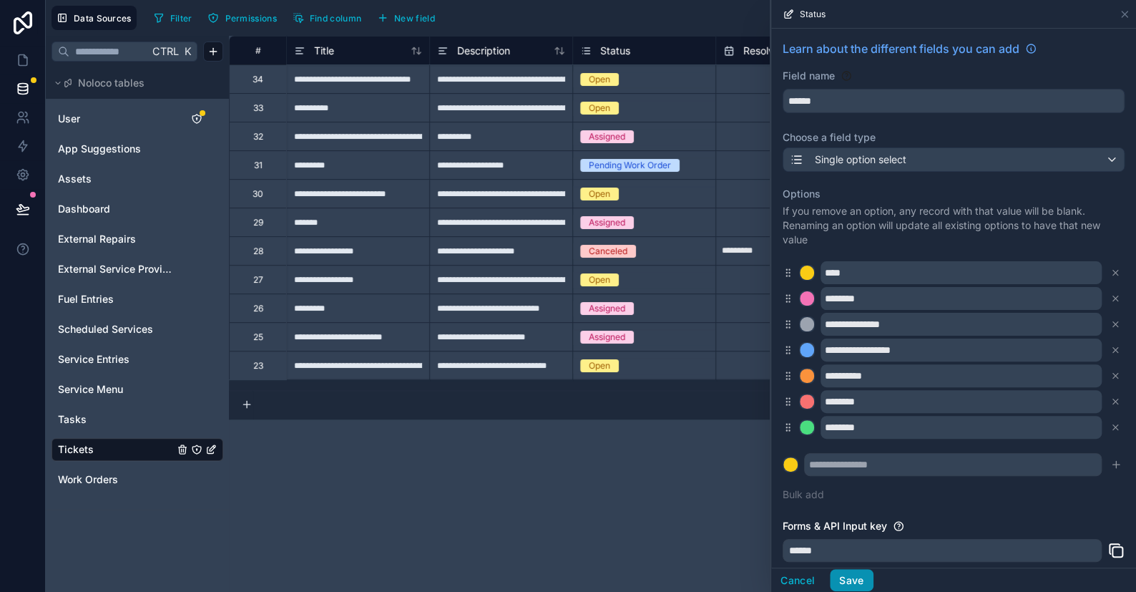
click at [854, 574] on button "Save" at bounding box center [851, 580] width 43 height 23
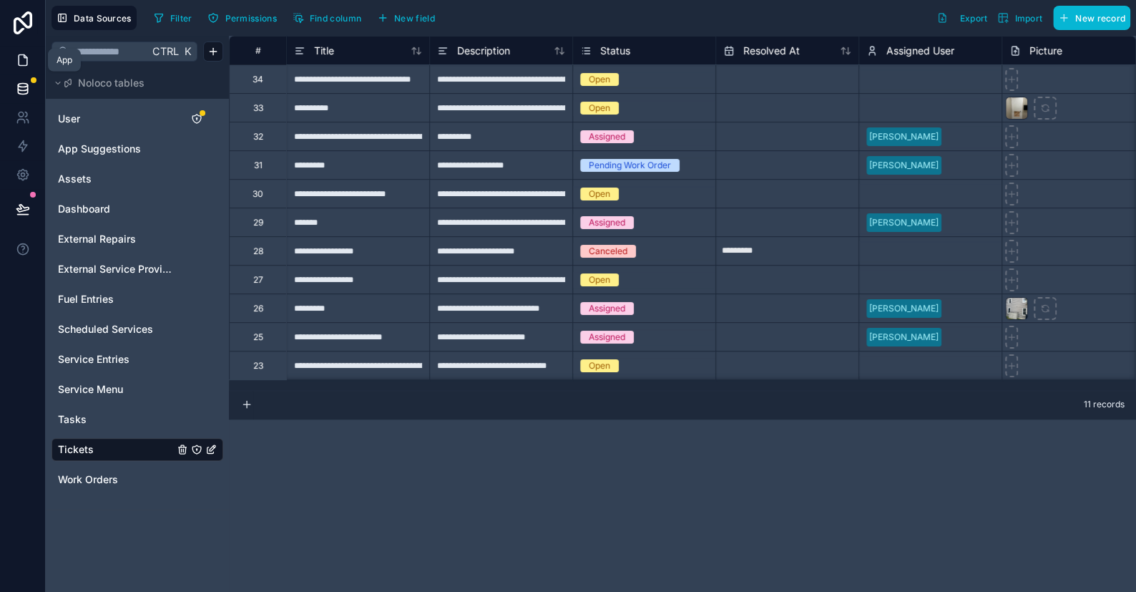
click at [26, 61] on icon at bounding box center [23, 60] width 14 height 14
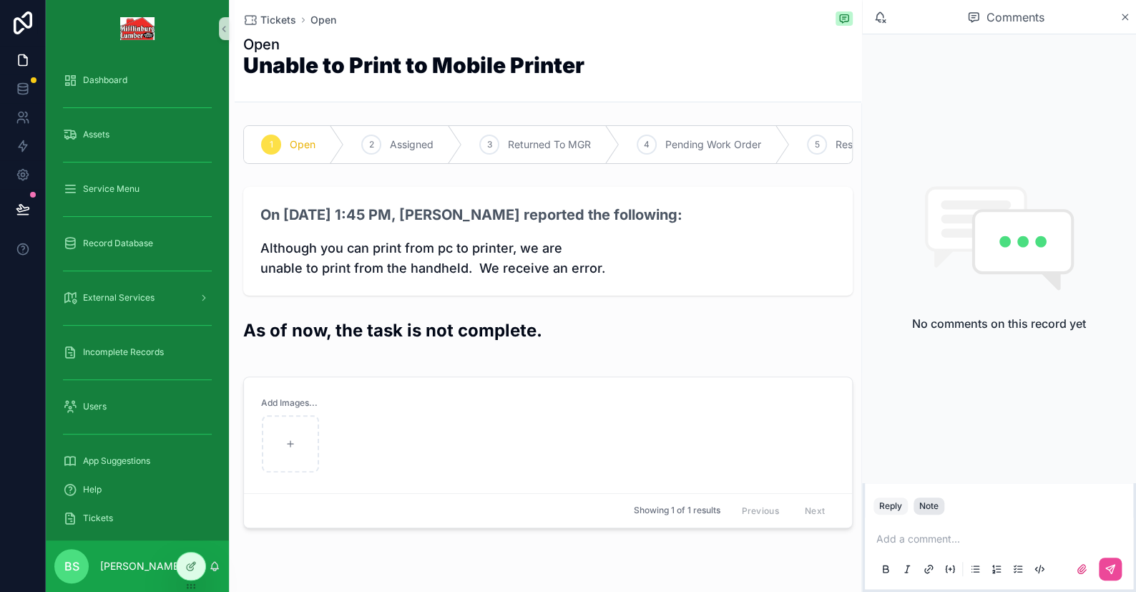
click at [929, 513] on button "Note" at bounding box center [929, 505] width 31 height 17
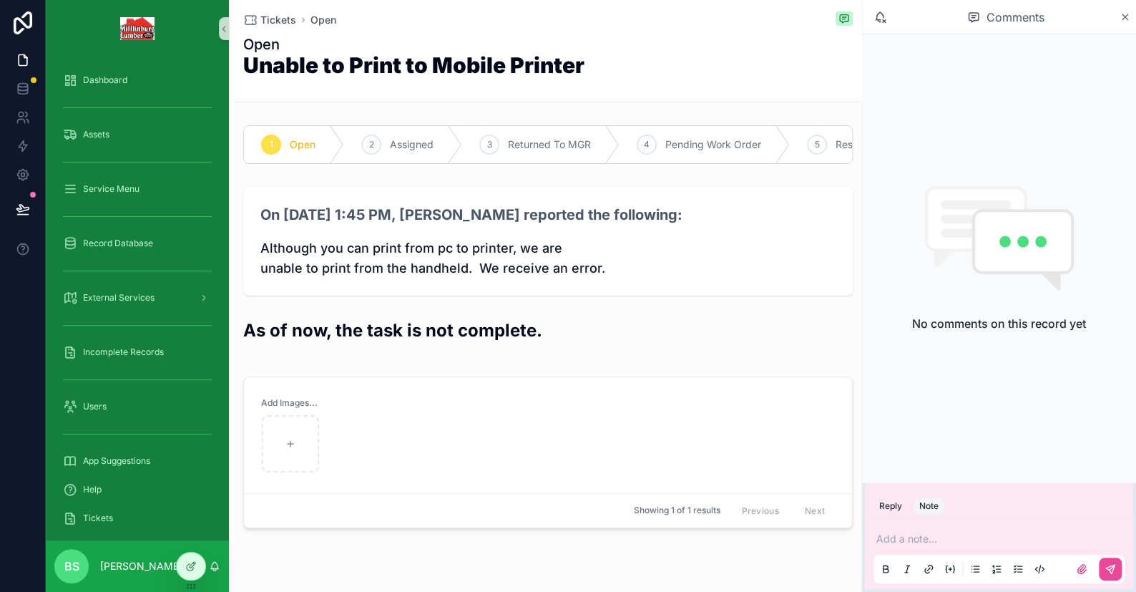
click at [934, 506] on div "Note" at bounding box center [928, 505] width 19 height 11
click at [913, 547] on div "Add a note..." at bounding box center [999, 553] width 251 height 60
click at [919, 540] on p "scrollable content" at bounding box center [1001, 539] width 251 height 14
click at [187, 567] on icon at bounding box center [190, 567] width 6 height 6
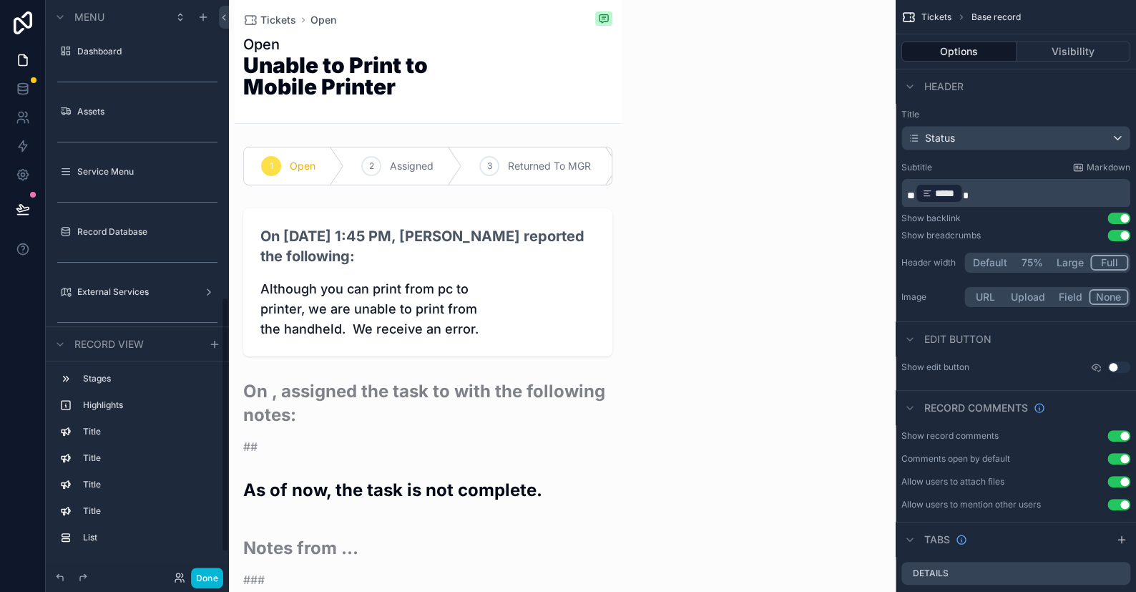
scroll to position [667, 0]
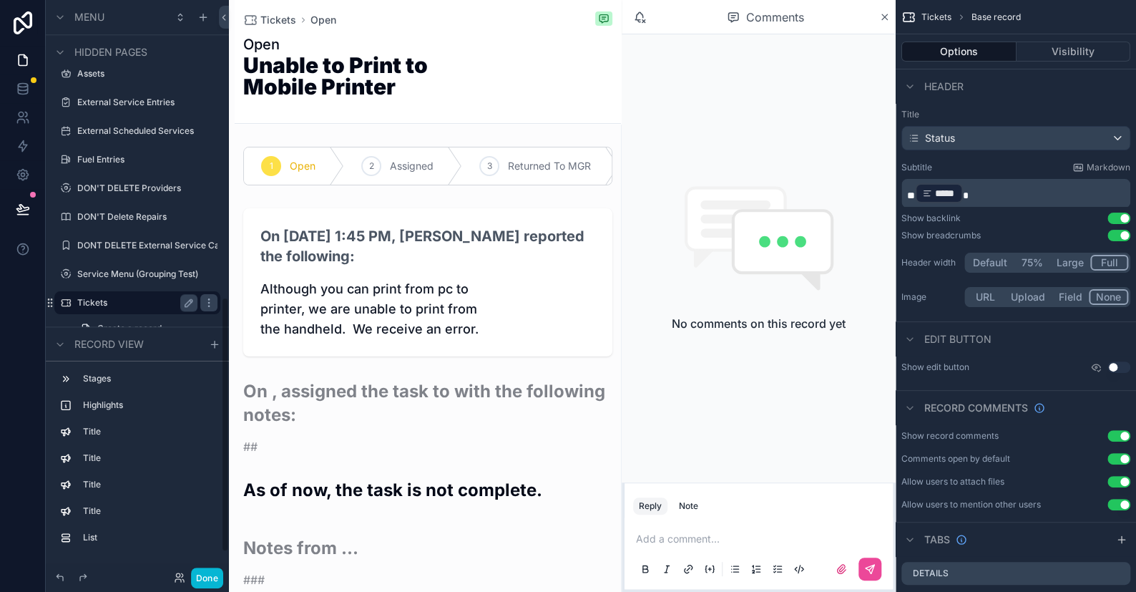
click at [90, 305] on label "Tickets" at bounding box center [134, 302] width 114 height 11
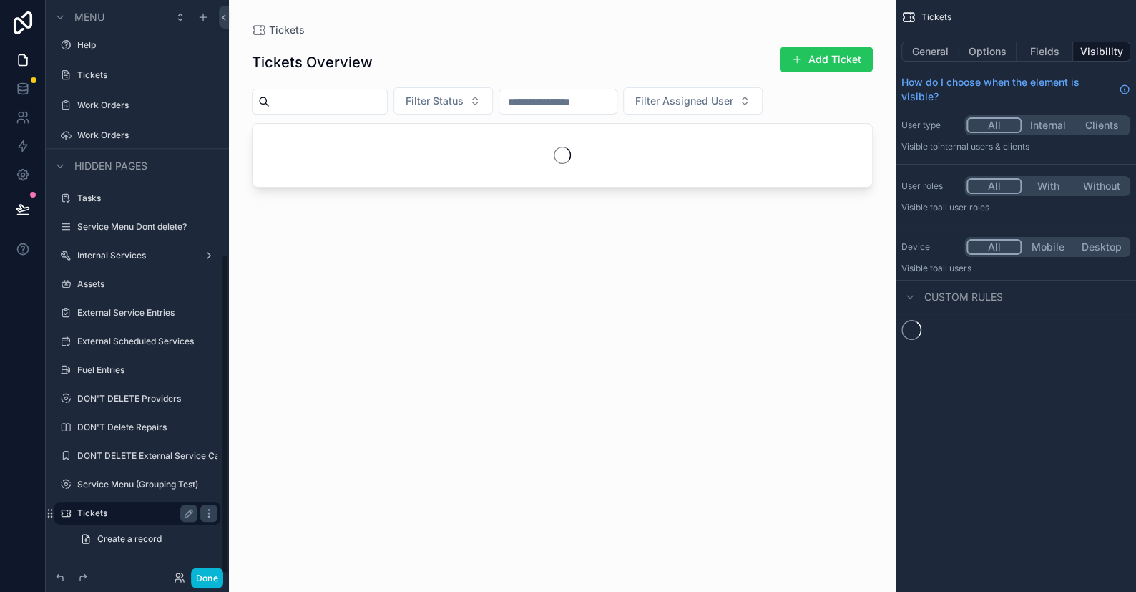
scroll to position [456, 0]
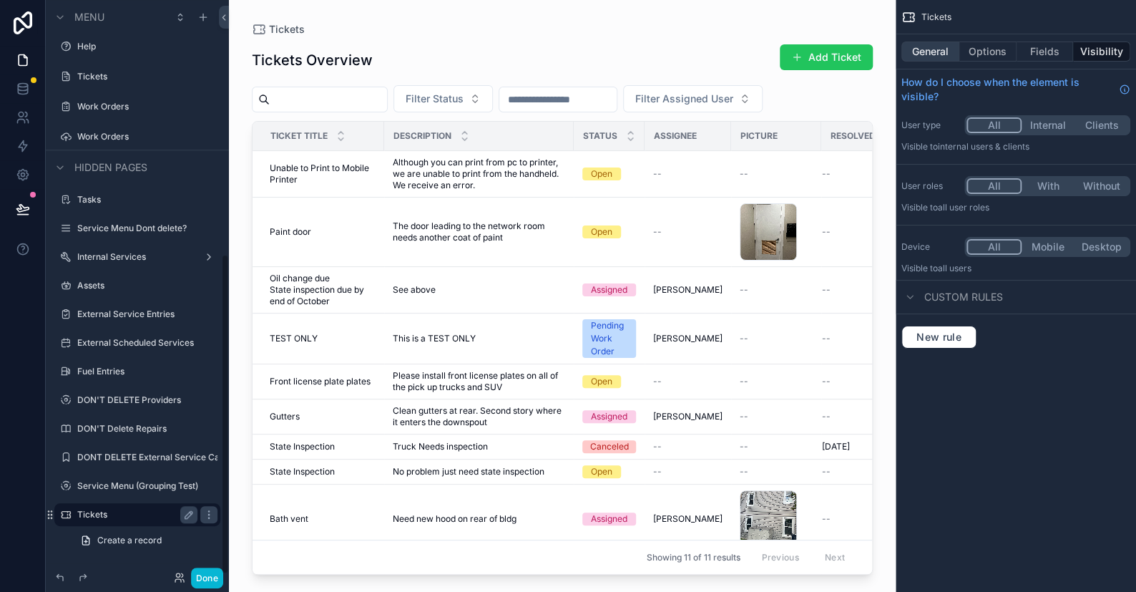
click at [941, 54] on button "General" at bounding box center [930, 51] width 58 height 20
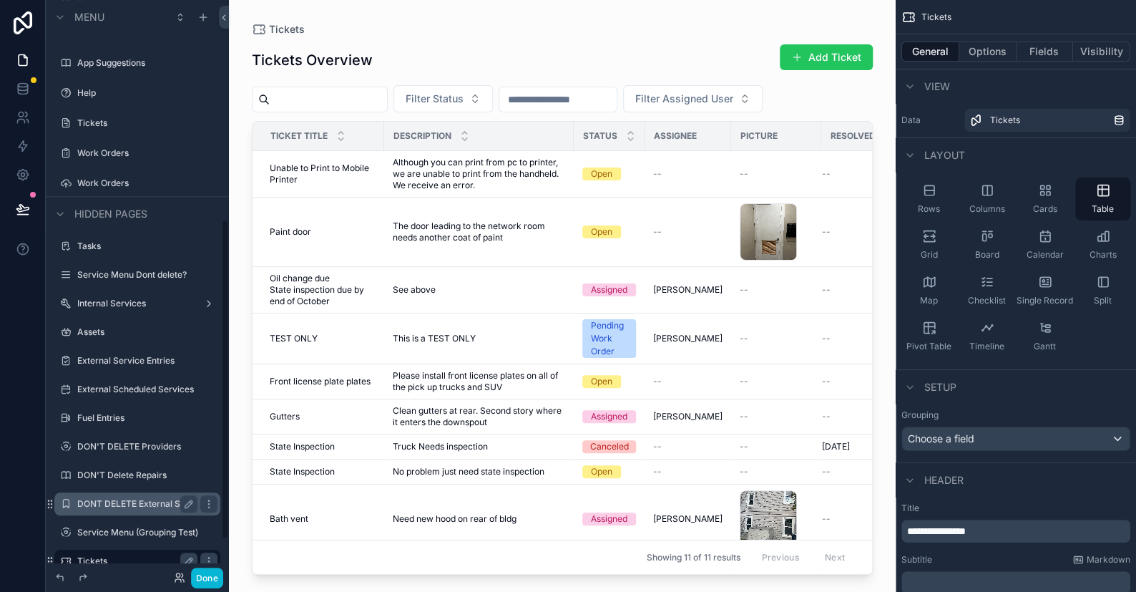
scroll to position [384, 0]
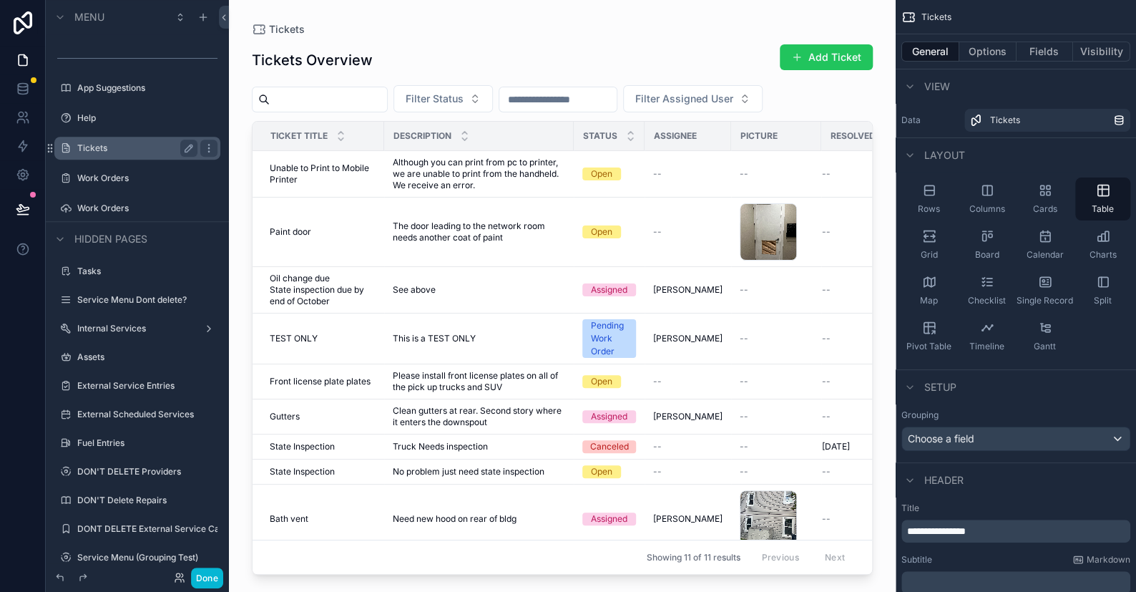
click at [102, 154] on div "Tickets" at bounding box center [137, 148] width 120 height 17
click at [82, 145] on label "Tickets" at bounding box center [134, 147] width 114 height 11
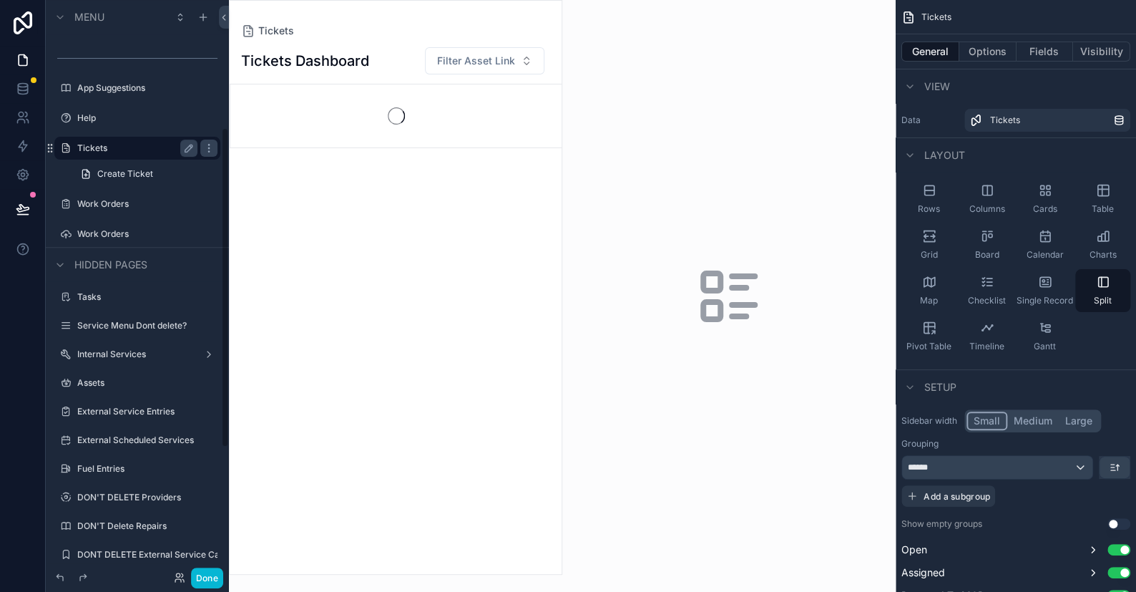
scroll to position [228, 0]
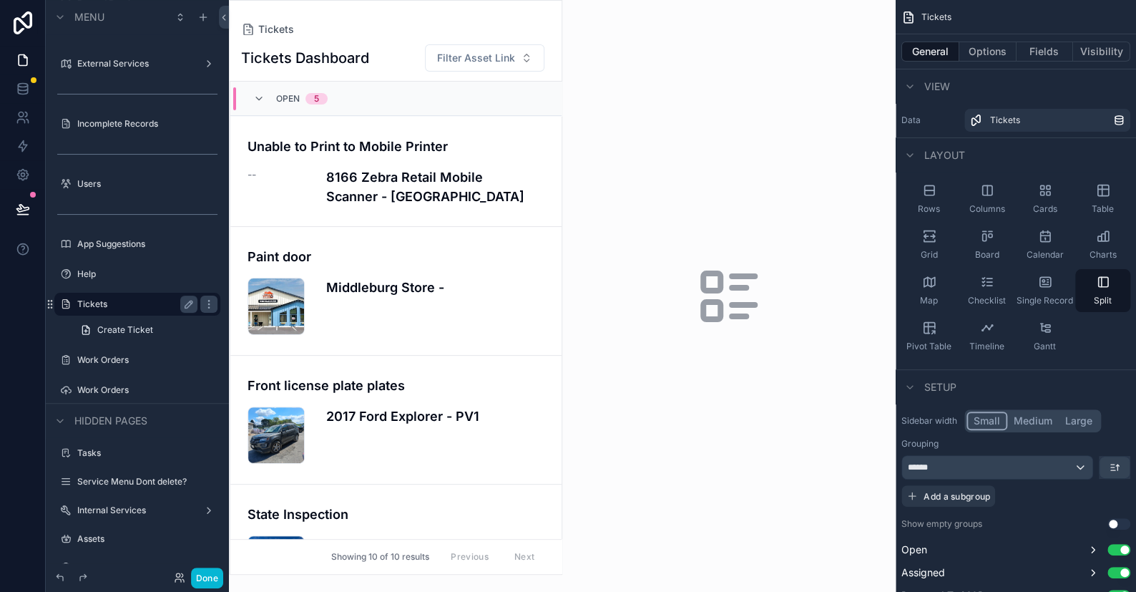
click at [390, 177] on div "scrollable content" at bounding box center [396, 287] width 332 height 573
click at [407, 144] on h4 "Unable to Print to Mobile Printer" at bounding box center [396, 146] width 297 height 19
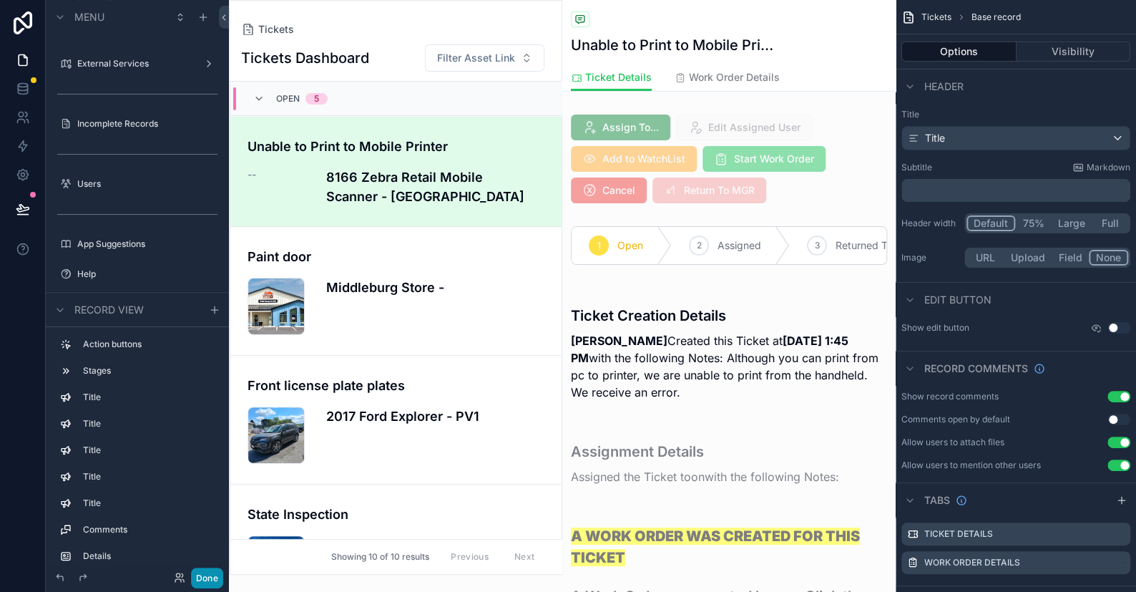
click at [210, 577] on button "Done" at bounding box center [207, 577] width 32 height 21
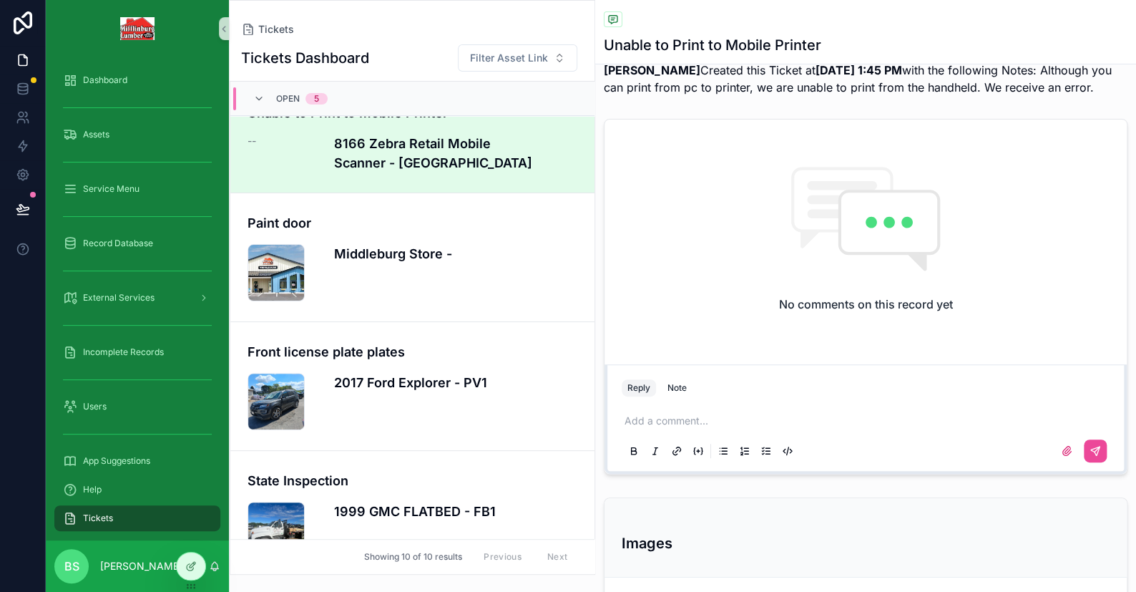
scroll to position [215, 0]
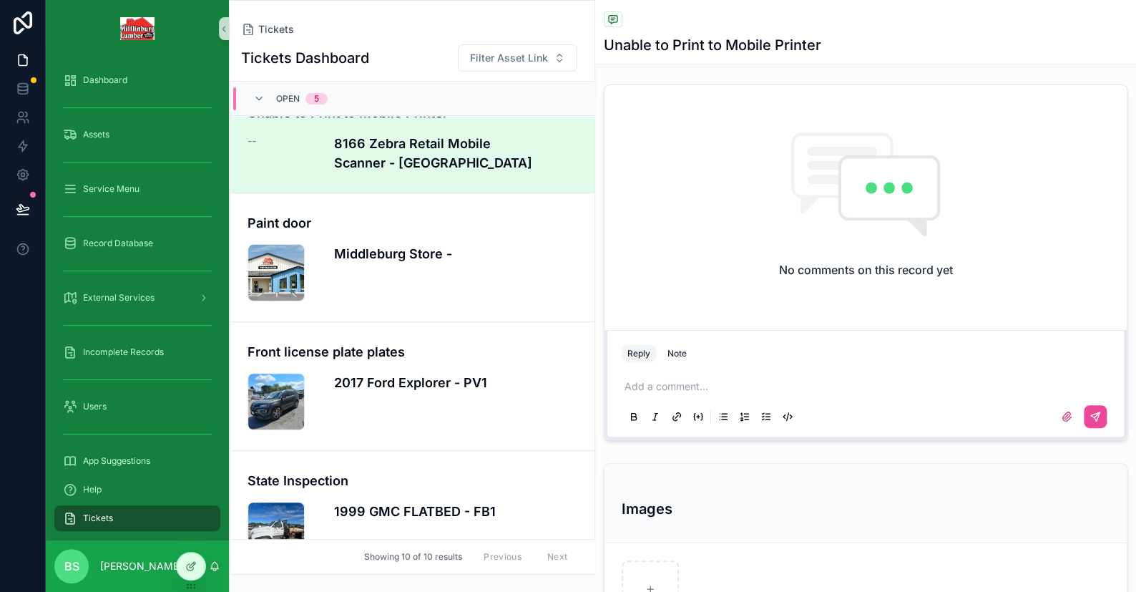
click at [655, 392] on p "scrollable content" at bounding box center [869, 386] width 488 height 14
click at [674, 359] on div "Note" at bounding box center [676, 353] width 19 height 11
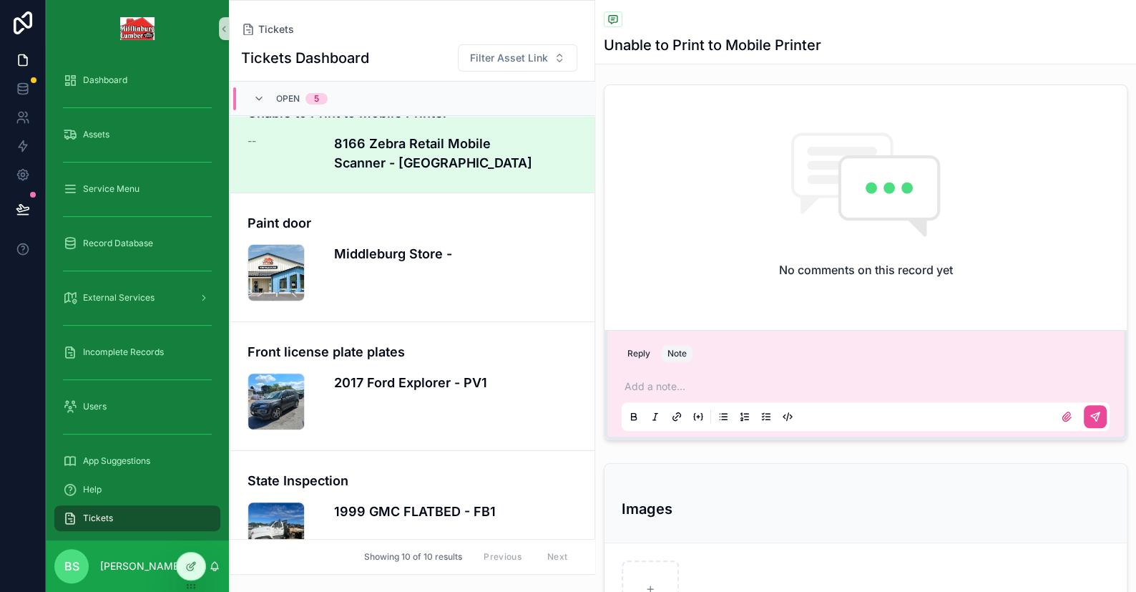
click at [667, 393] on p "scrollable content" at bounding box center [869, 386] width 488 height 14
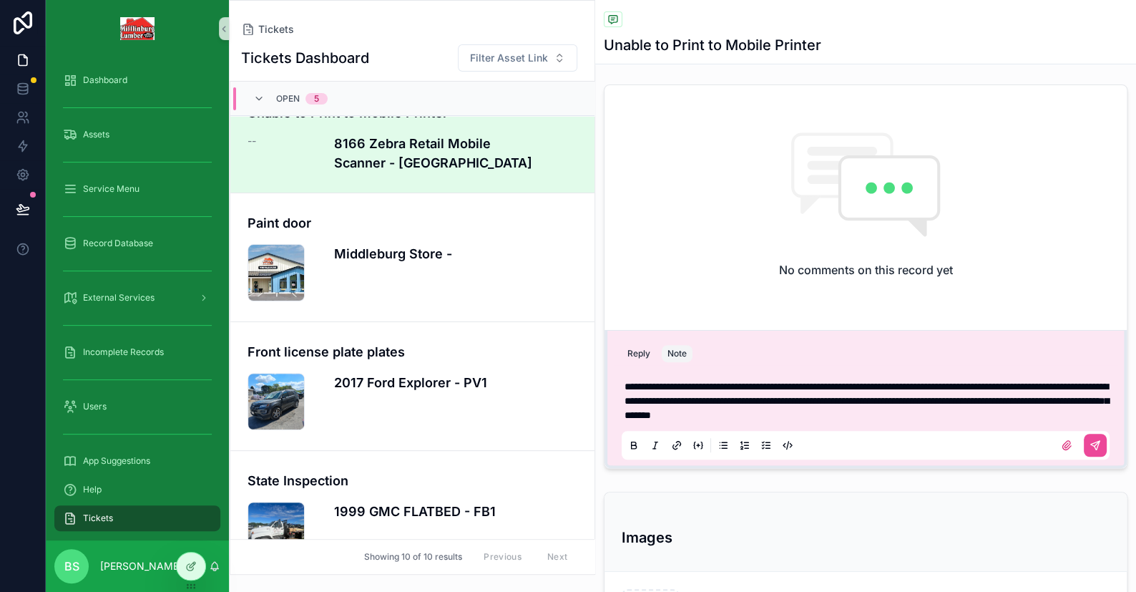
click at [979, 420] on span "**********" at bounding box center [867, 400] width 484 height 39
click at [1029, 422] on p "**********" at bounding box center [869, 400] width 488 height 43
click at [705, 420] on span "**********" at bounding box center [867, 400] width 484 height 39
click at [835, 420] on span "**********" at bounding box center [867, 400] width 484 height 39
click at [844, 422] on p "**********" at bounding box center [869, 400] width 488 height 43
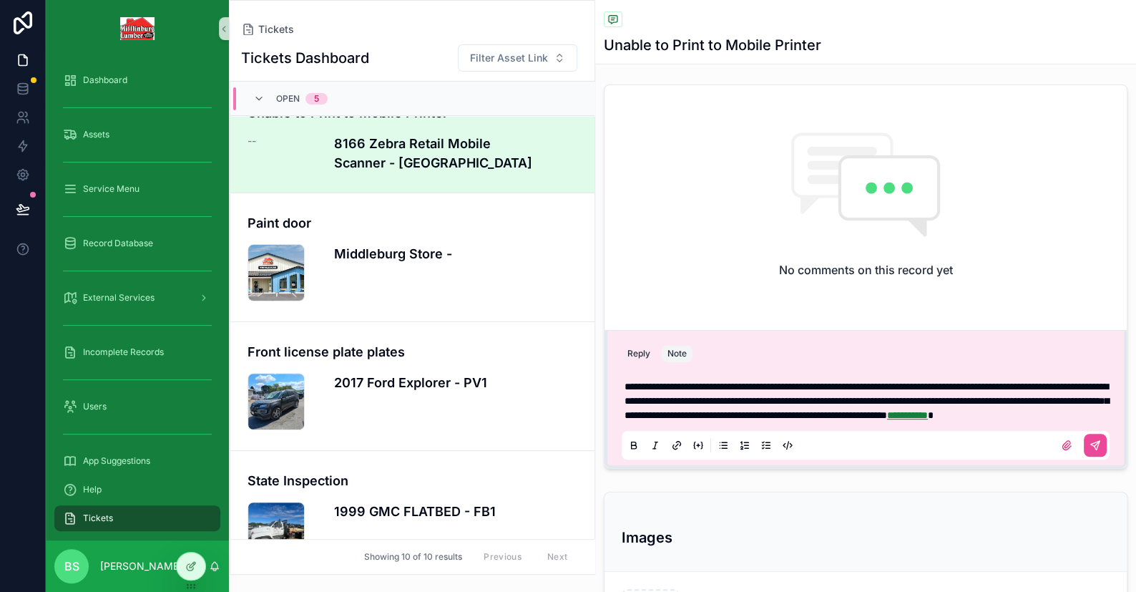
click at [887, 420] on span "**********" at bounding box center [907, 415] width 41 height 10
click at [681, 451] on icon "scrollable content" at bounding box center [676, 444] width 11 height 11
click at [933, 422] on p "**********" at bounding box center [869, 400] width 488 height 43
click at [1097, 420] on span "**********" at bounding box center [867, 400] width 484 height 39
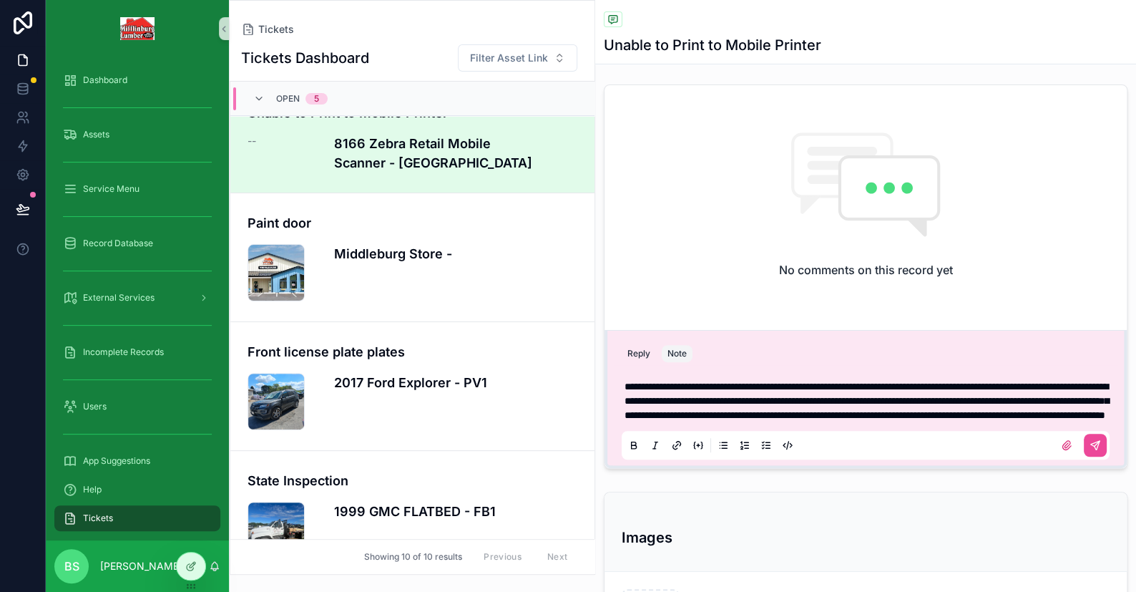
click at [759, 422] on p "**********" at bounding box center [869, 400] width 488 height 43
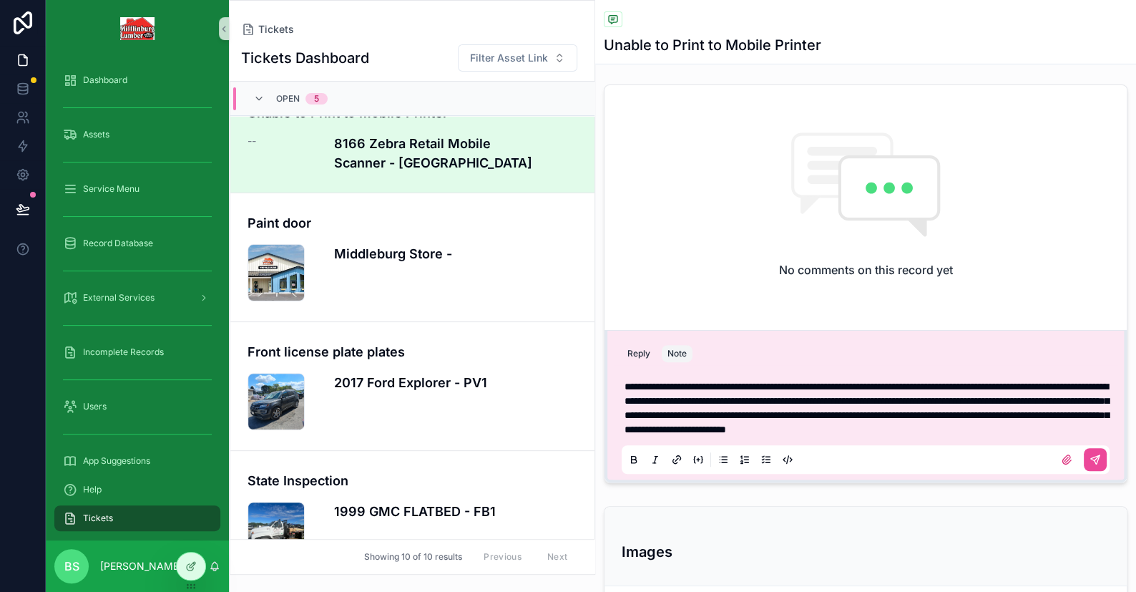
click at [810, 436] on p "**********" at bounding box center [869, 407] width 488 height 57
click at [1090, 465] on icon "scrollable content" at bounding box center [1095, 459] width 11 height 11
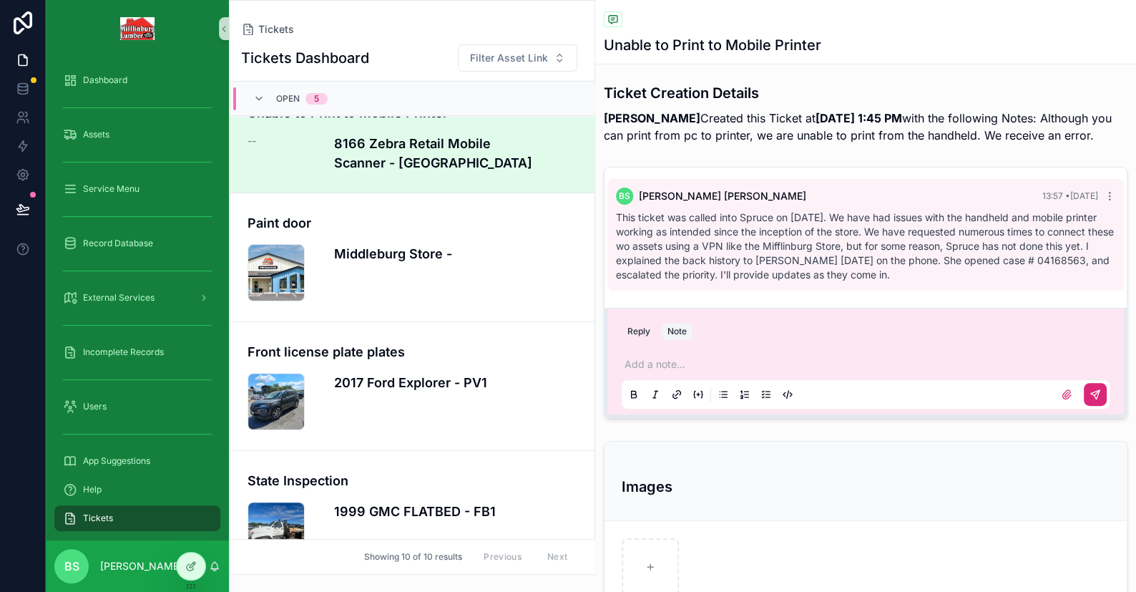
scroll to position [72, 0]
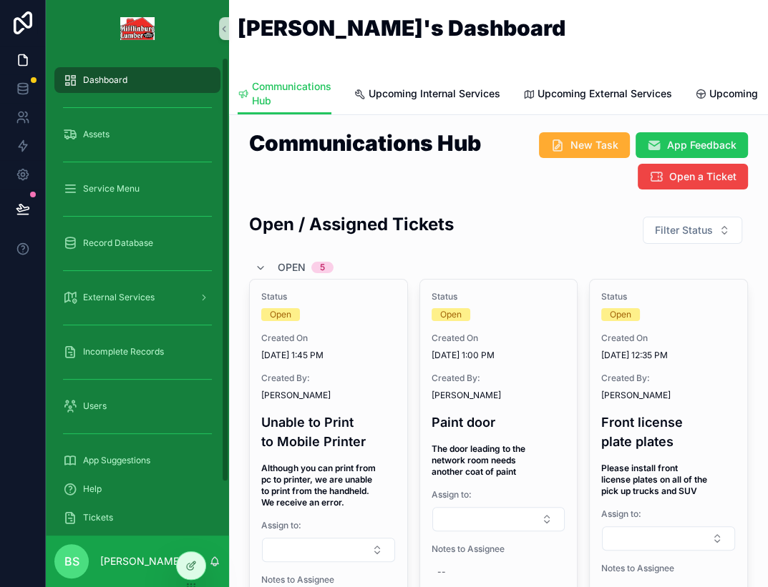
click at [92, 519] on span "Tickets" at bounding box center [98, 517] width 30 height 11
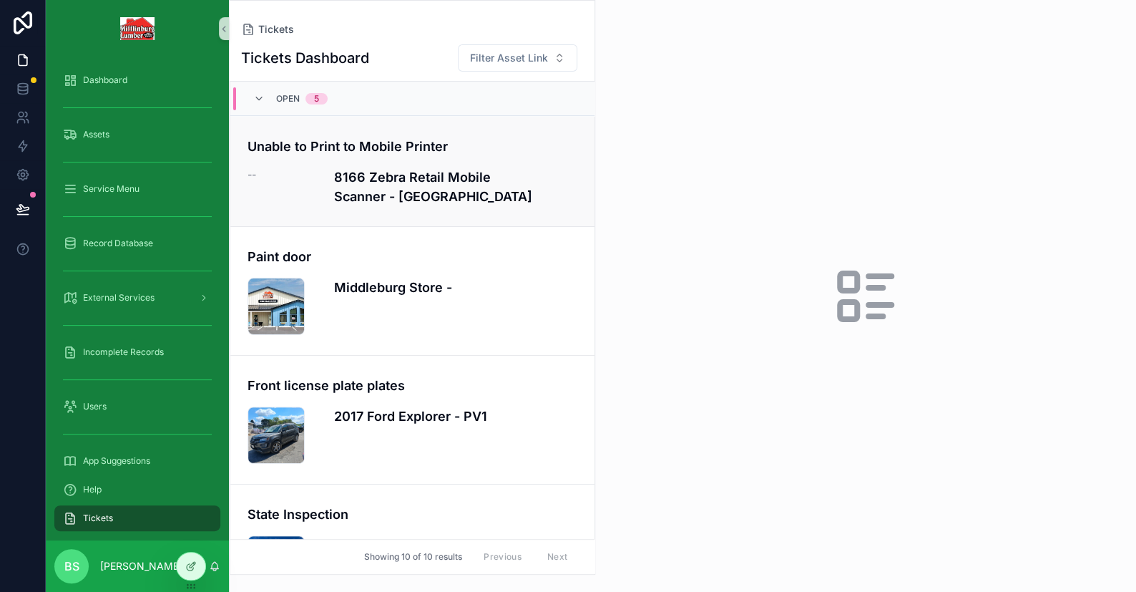
click at [388, 156] on div "Unable to Print to Mobile Printer -- 8166 Zebra Retail Mobile Scanner - [GEOGRA…" at bounding box center [413, 171] width 330 height 69
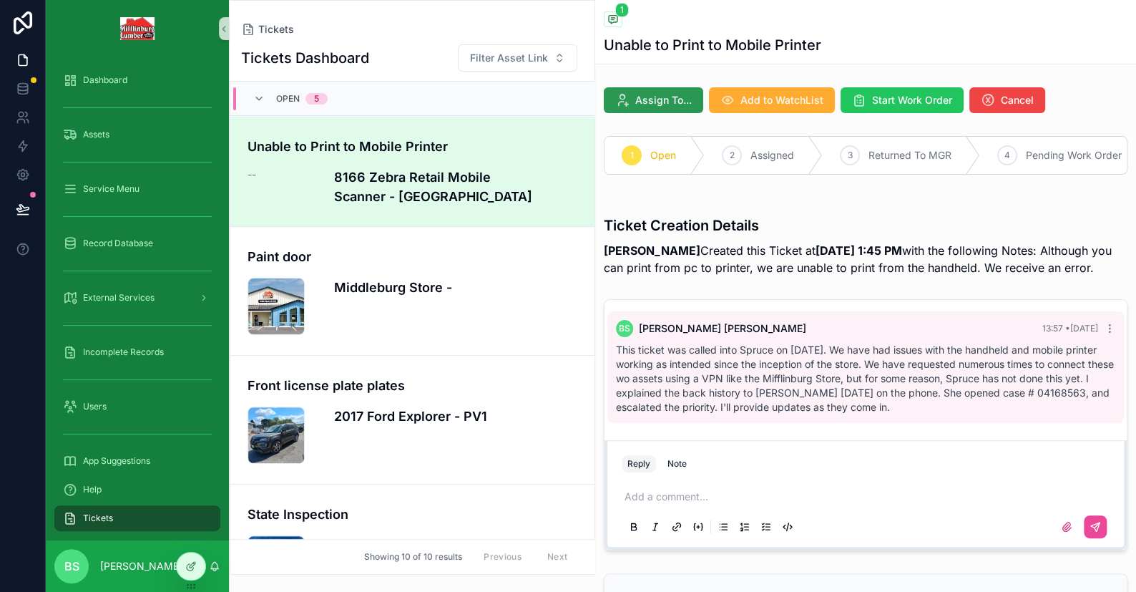
click at [624, 103] on icon "scrollable content" at bounding box center [622, 100] width 14 height 14
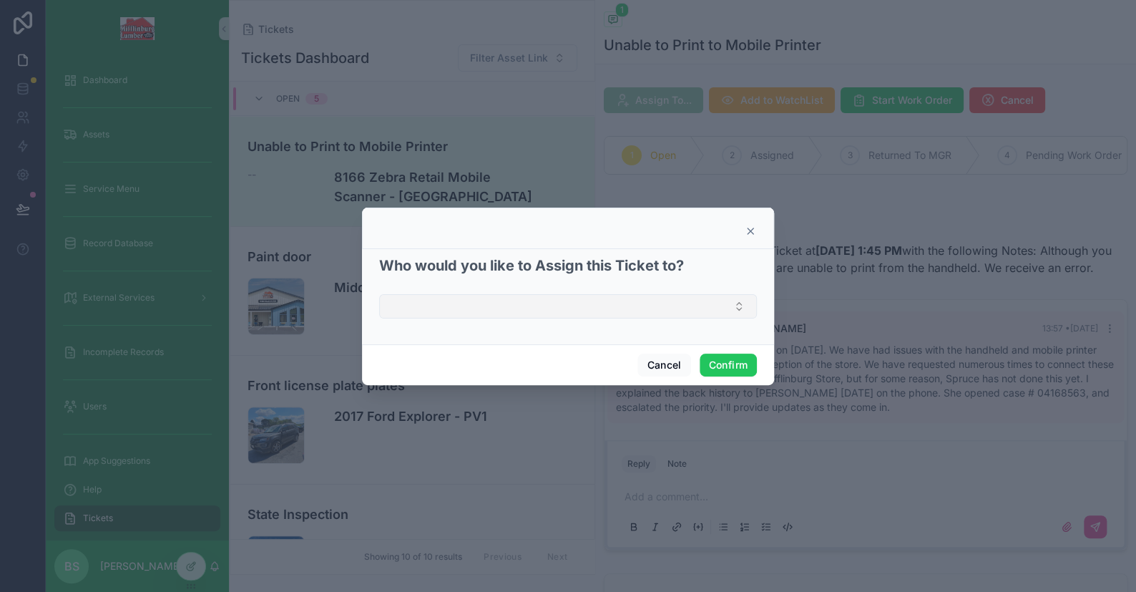
drag, startPoint x: 522, startPoint y: 305, endPoint x: 514, endPoint y: 305, distance: 7.9
click at [523, 305] on button "Select Button" at bounding box center [568, 306] width 378 height 24
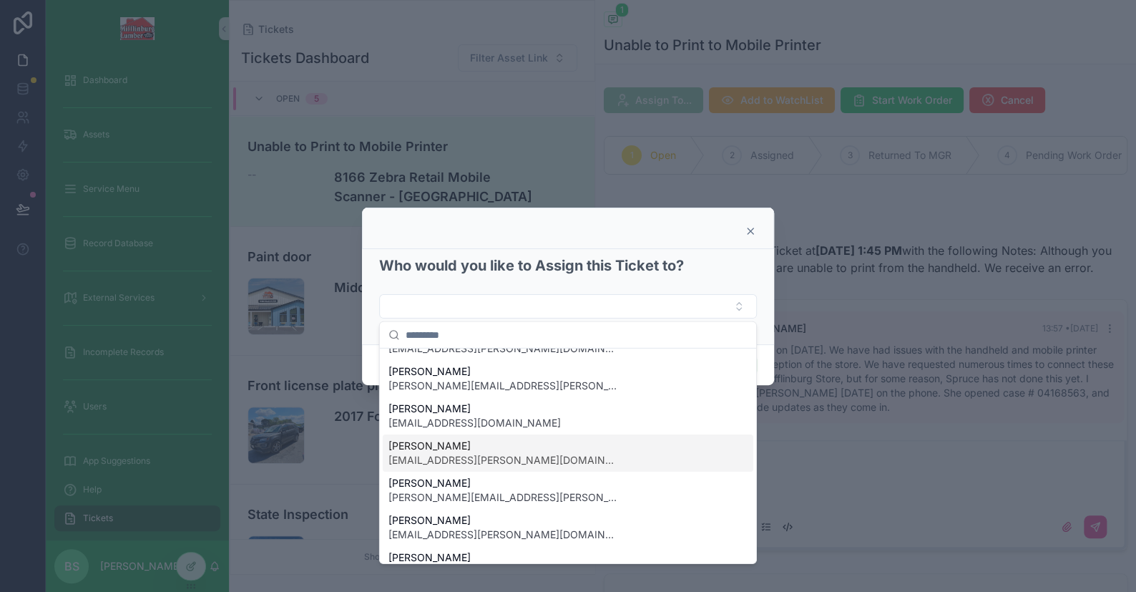
scroll to position [274, 0]
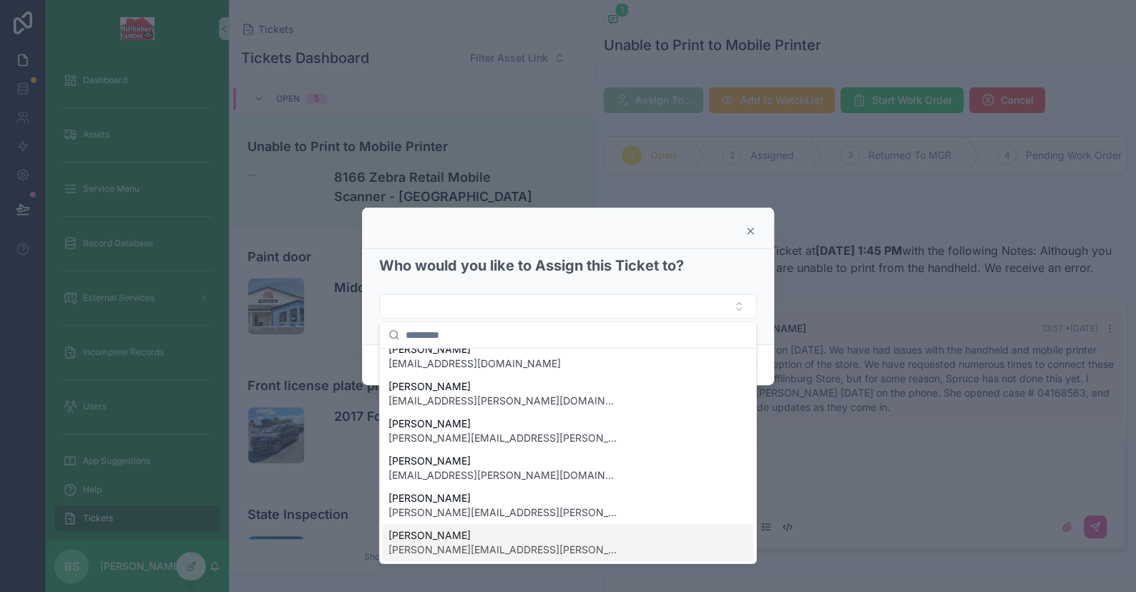
click at [454, 528] on span "[PERSON_NAME]" at bounding box center [502, 535] width 229 height 14
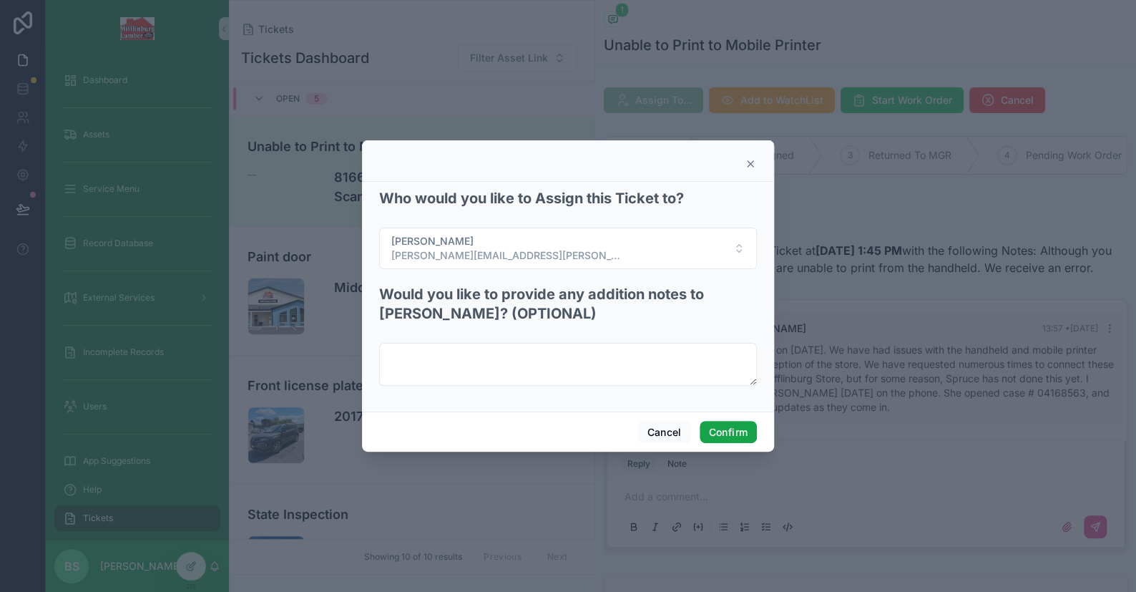
click at [723, 431] on button "Confirm" at bounding box center [728, 432] width 57 height 23
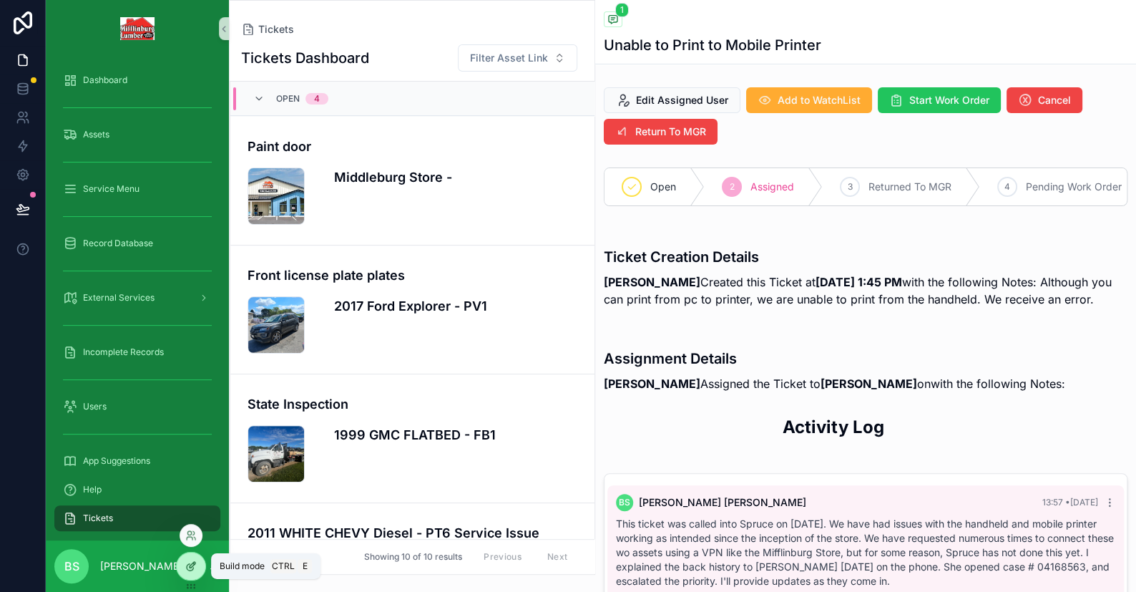
click at [194, 572] on div at bounding box center [191, 565] width 29 height 27
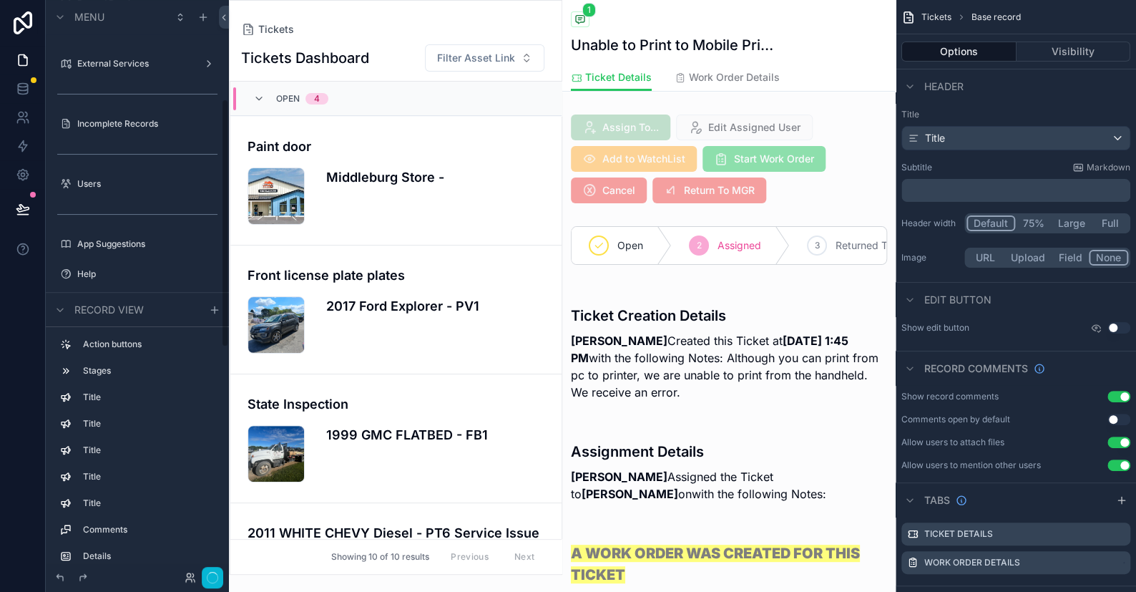
scroll to position [602, 0]
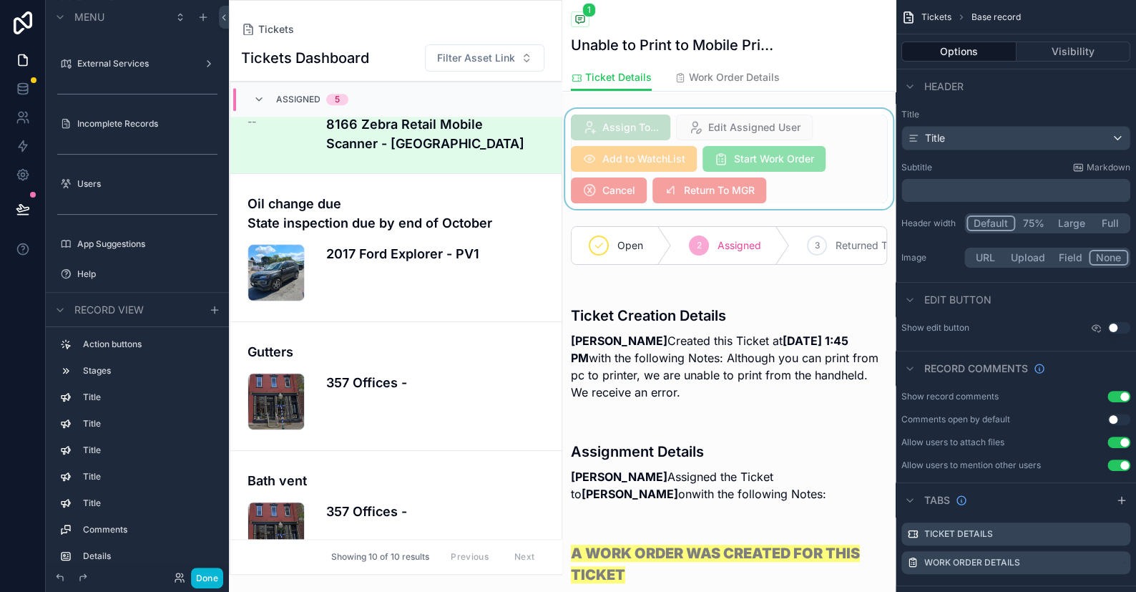
click at [750, 162] on div "scrollable content" at bounding box center [728, 159] width 333 height 100
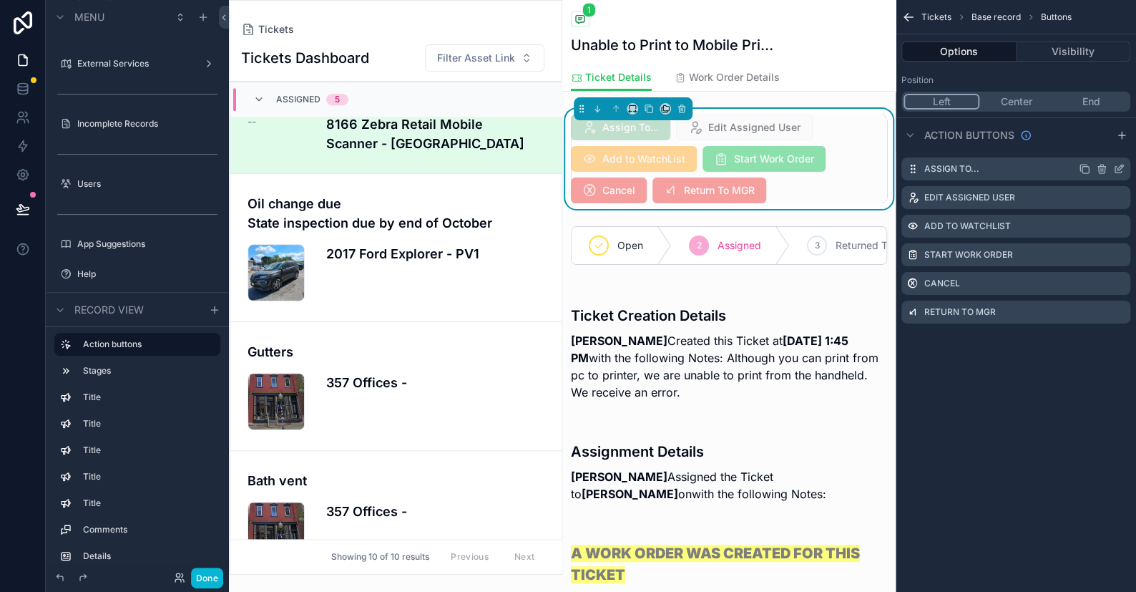
click at [767, 172] on icon "scrollable content" at bounding box center [1118, 170] width 6 height 6
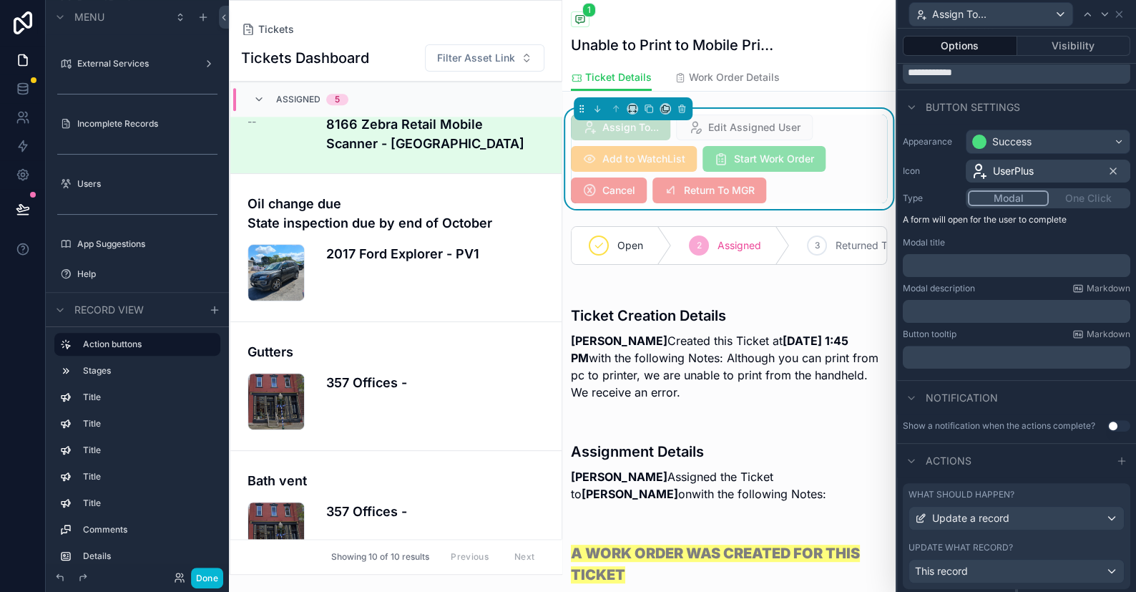
scroll to position [92, 0]
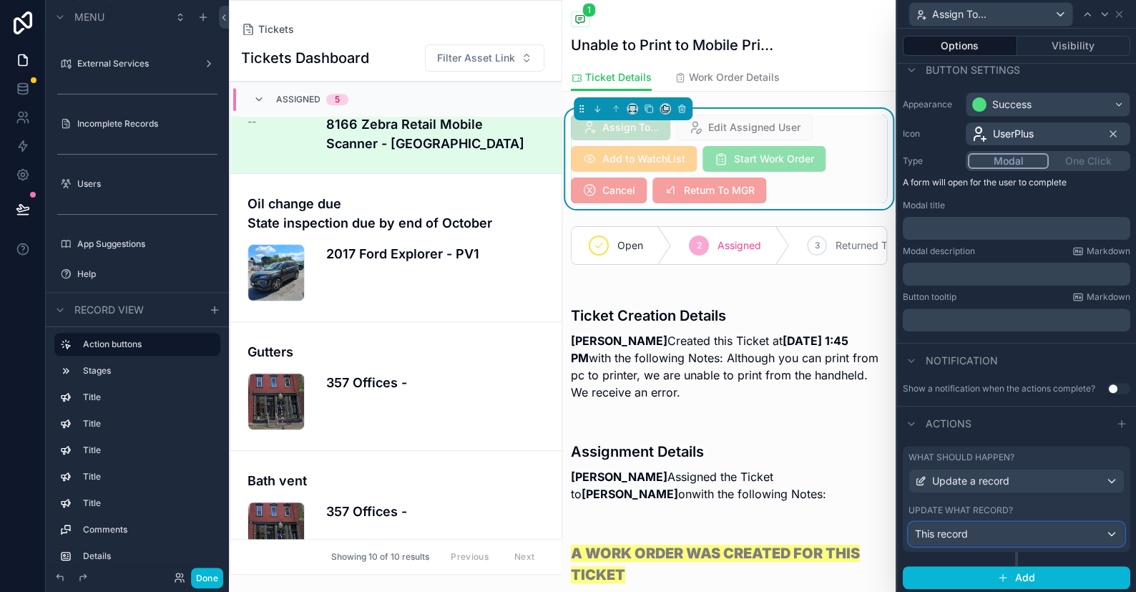
click at [767, 529] on div "This record" at bounding box center [1016, 533] width 215 height 23
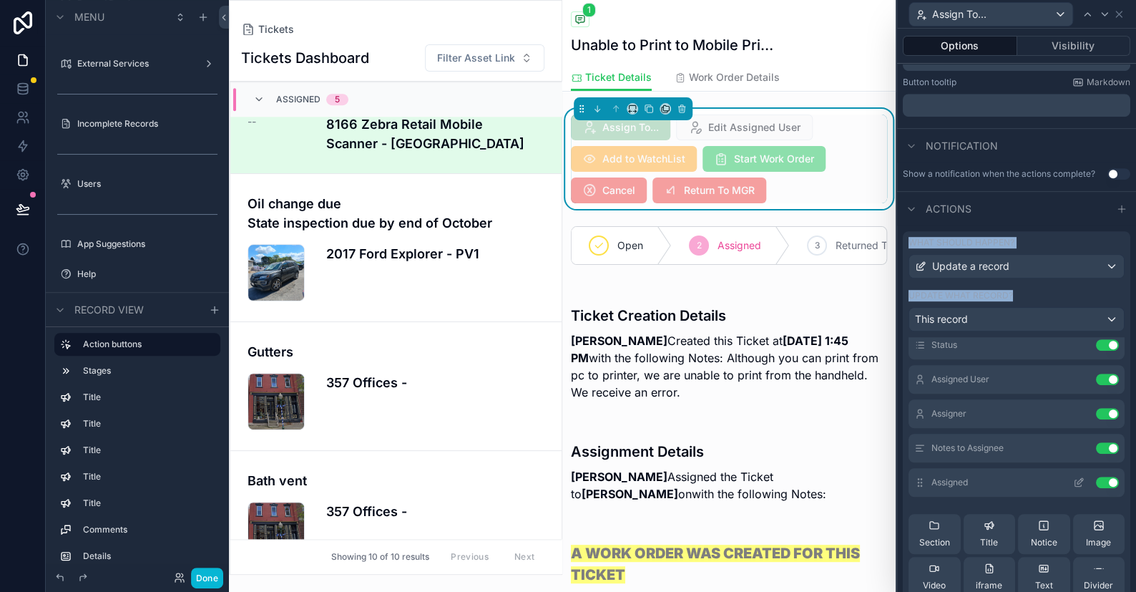
scroll to position [72, 0]
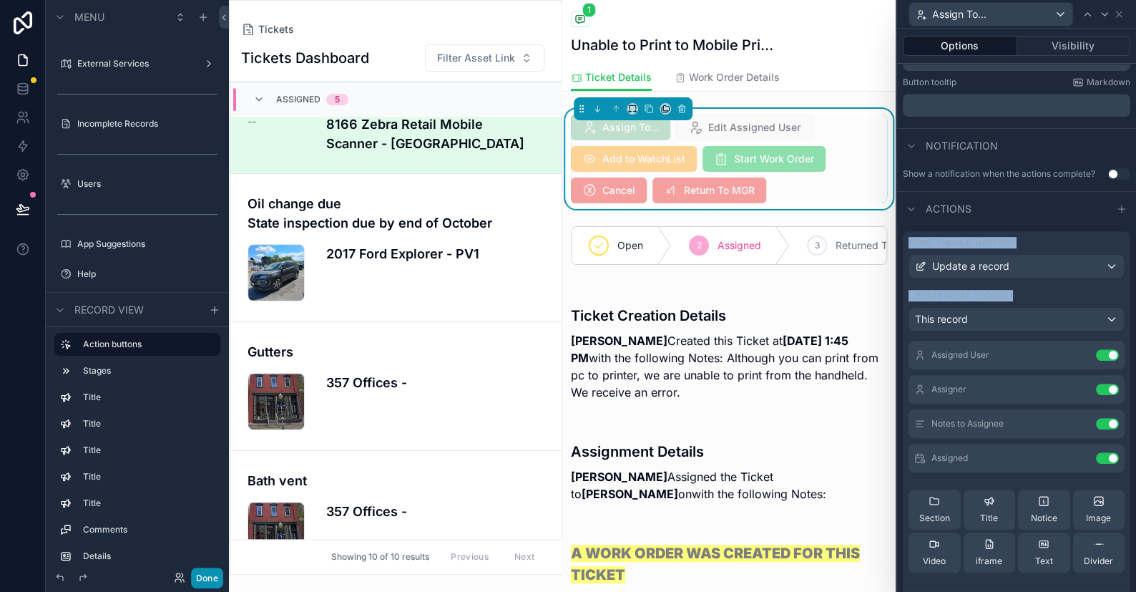
click at [208, 581] on button "Done" at bounding box center [207, 577] width 32 height 21
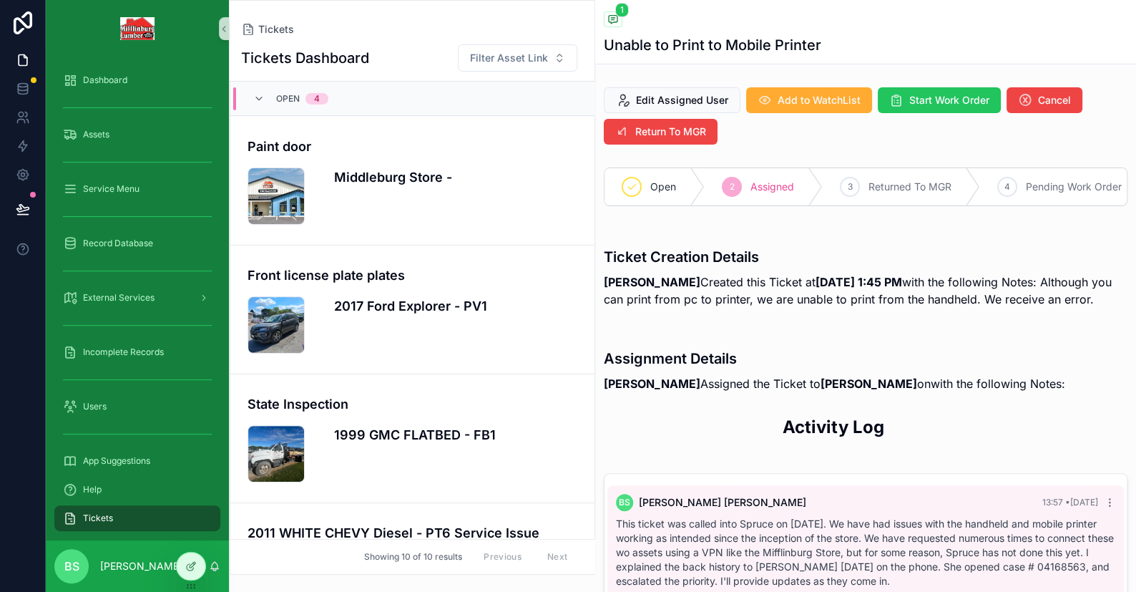
scroll to position [583, 0]
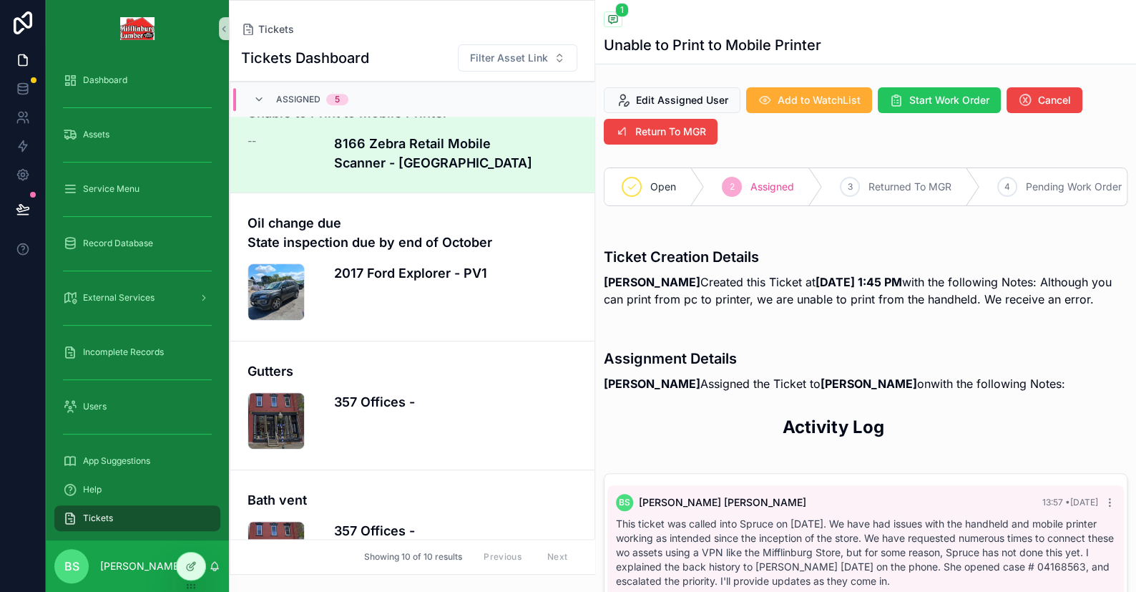
click at [760, 391] on h4 "[PERSON_NAME] Assigned the Ticket to [PERSON_NAME] on with the following Notes:" at bounding box center [834, 383] width 461 height 17
click at [190, 567] on icon at bounding box center [193, 565] width 6 height 6
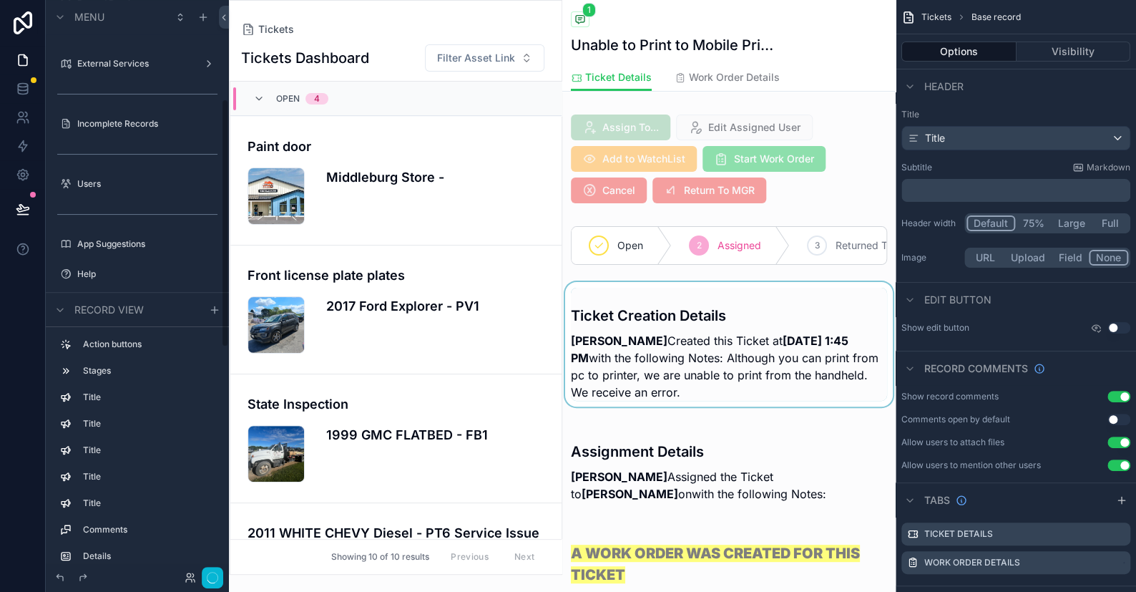
scroll to position [602, 0]
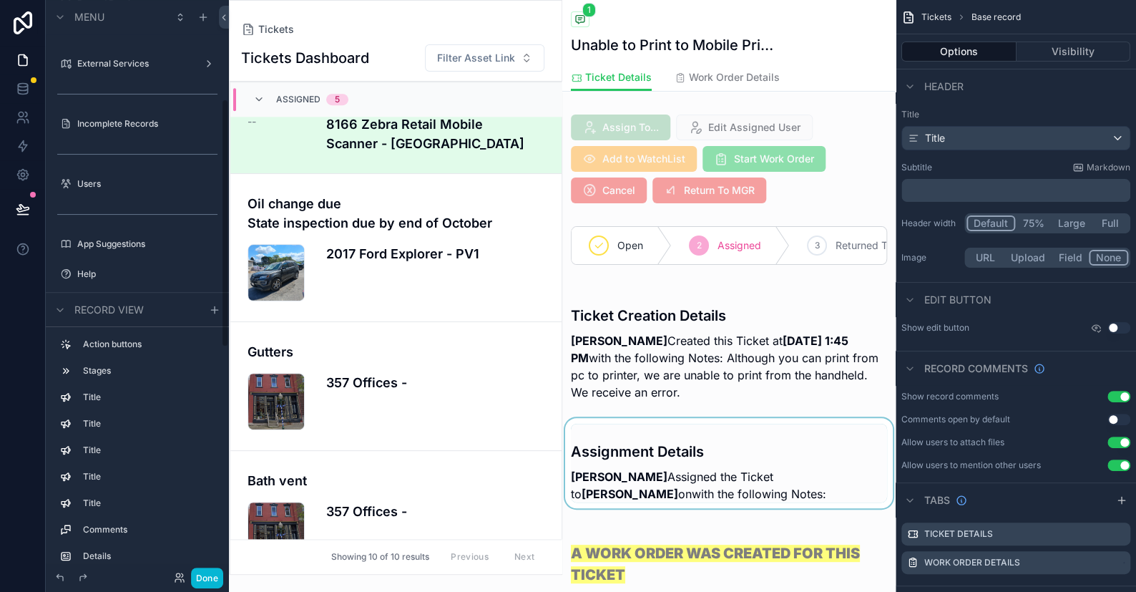
click at [703, 469] on div "scrollable content" at bounding box center [728, 463] width 333 height 90
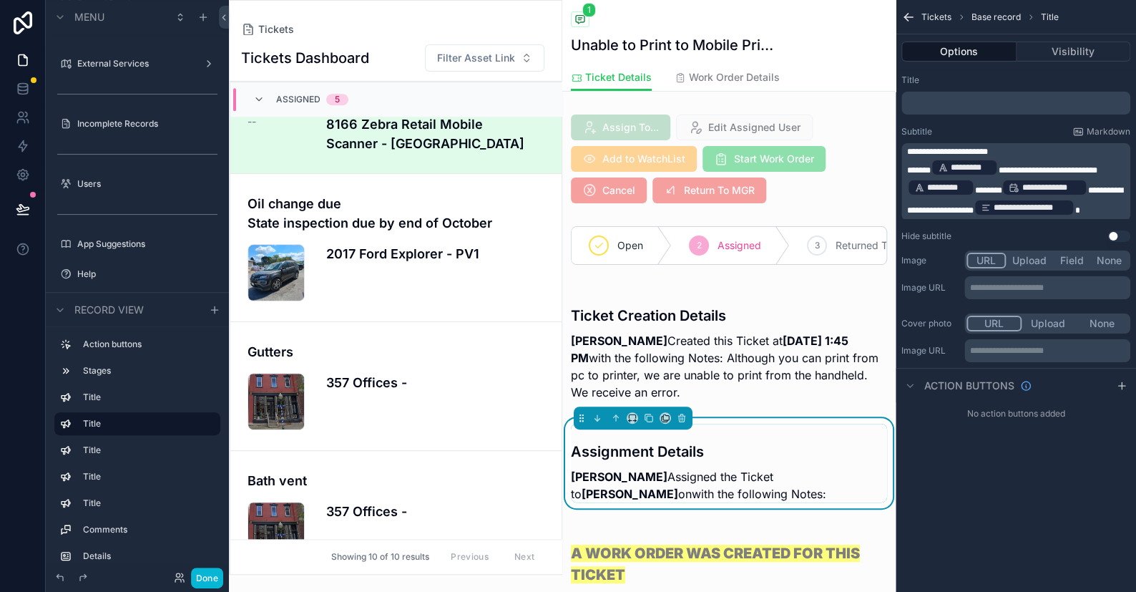
click at [767, 187] on span "**********" at bounding box center [1014, 200] width 215 height 29
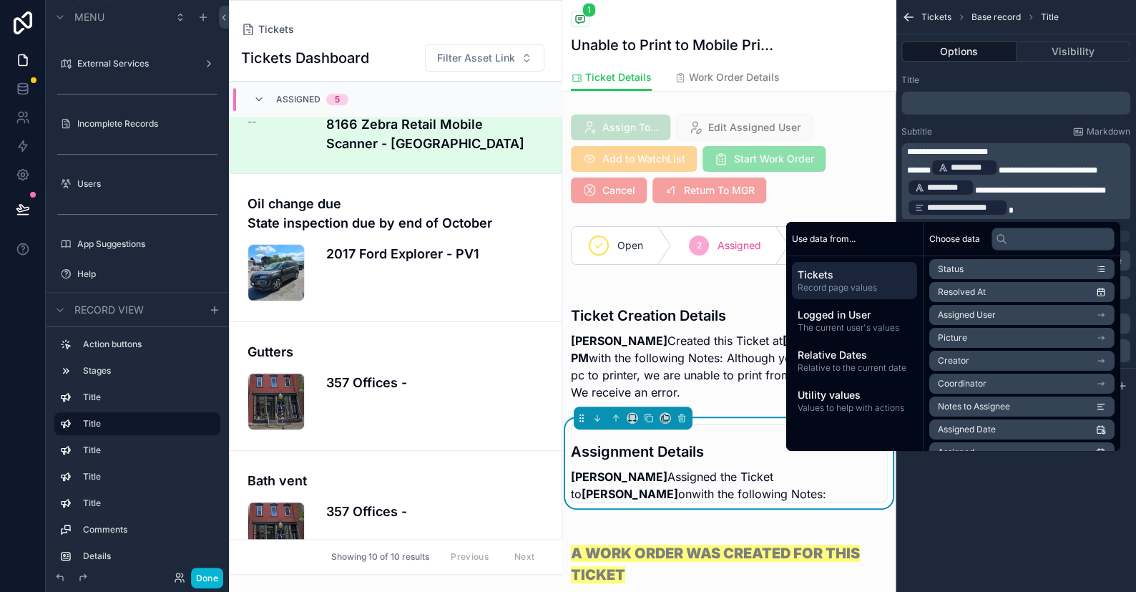
scroll to position [143, 0]
click at [767, 381] on li "Assigned" at bounding box center [1021, 381] width 185 height 20
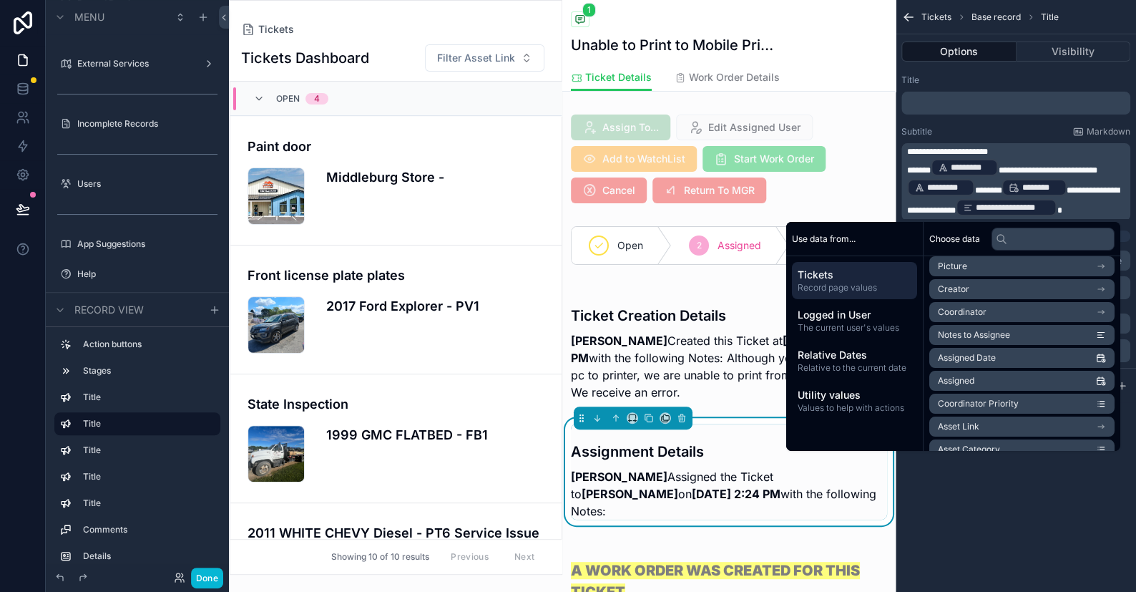
scroll to position [602, 0]
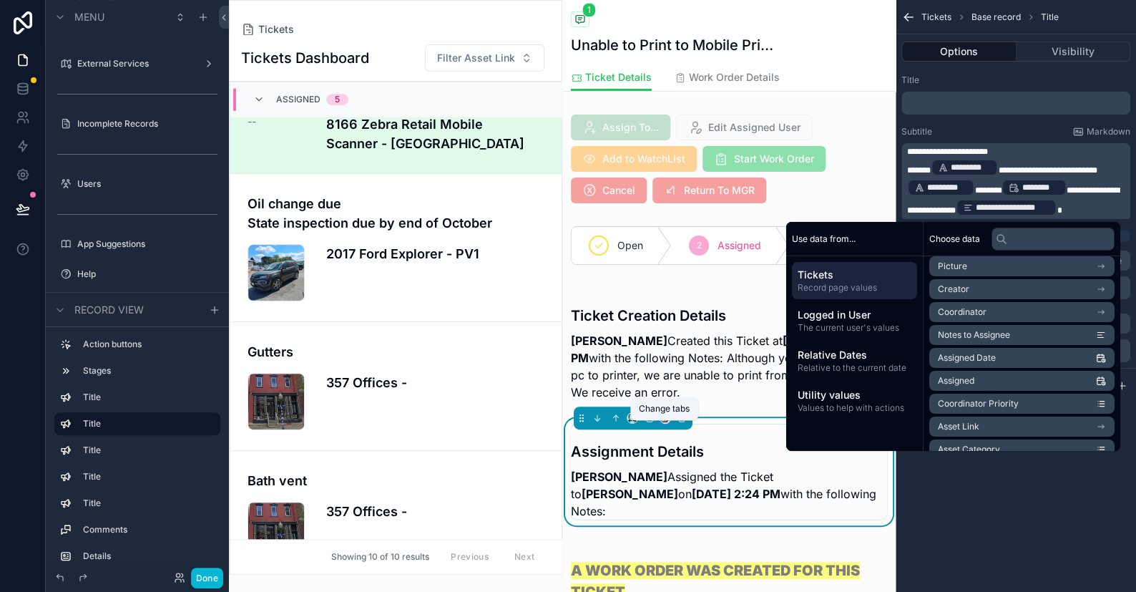
click at [666, 420] on icon "scrollable content" at bounding box center [666, 417] width 6 height 6
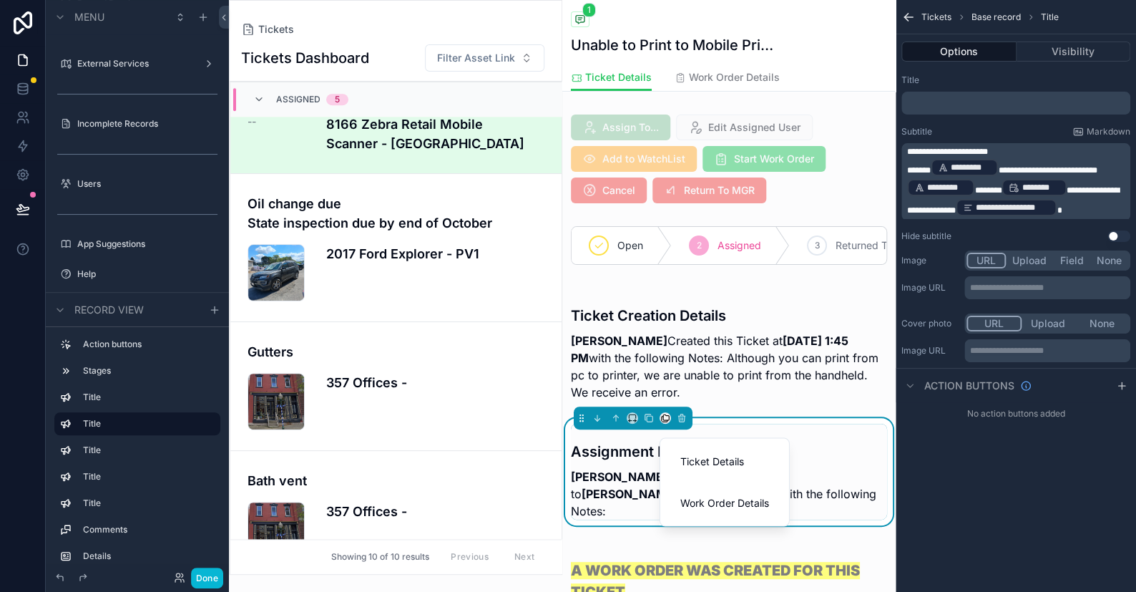
click at [647, 425] on div "scrollable content" at bounding box center [568, 296] width 1136 height 592
click at [650, 423] on icon "scrollable content" at bounding box center [649, 418] width 10 height 10
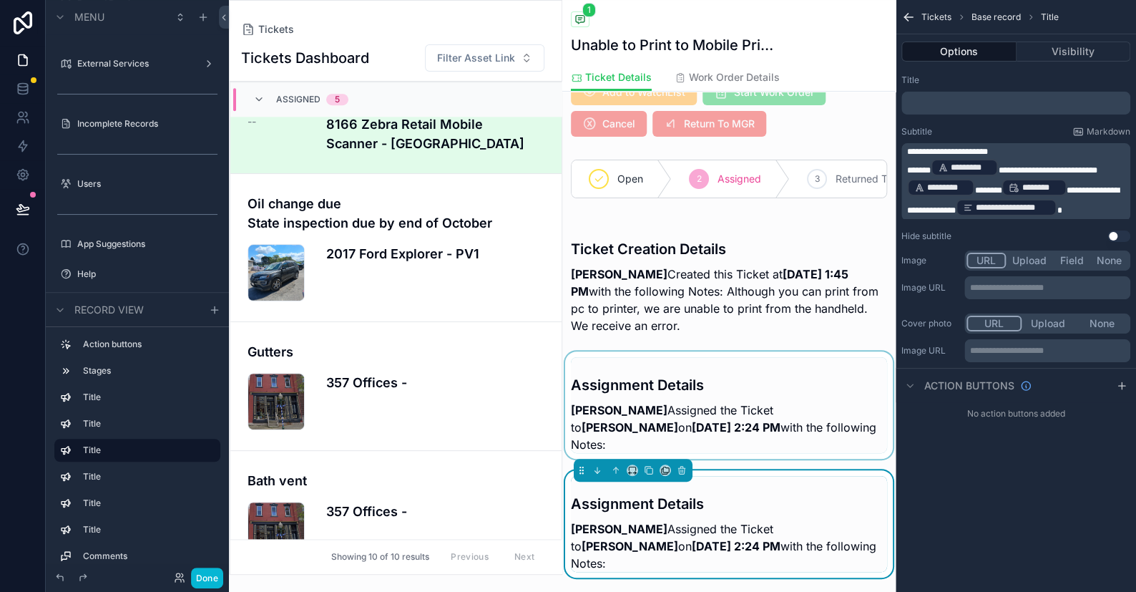
scroll to position [143, 0]
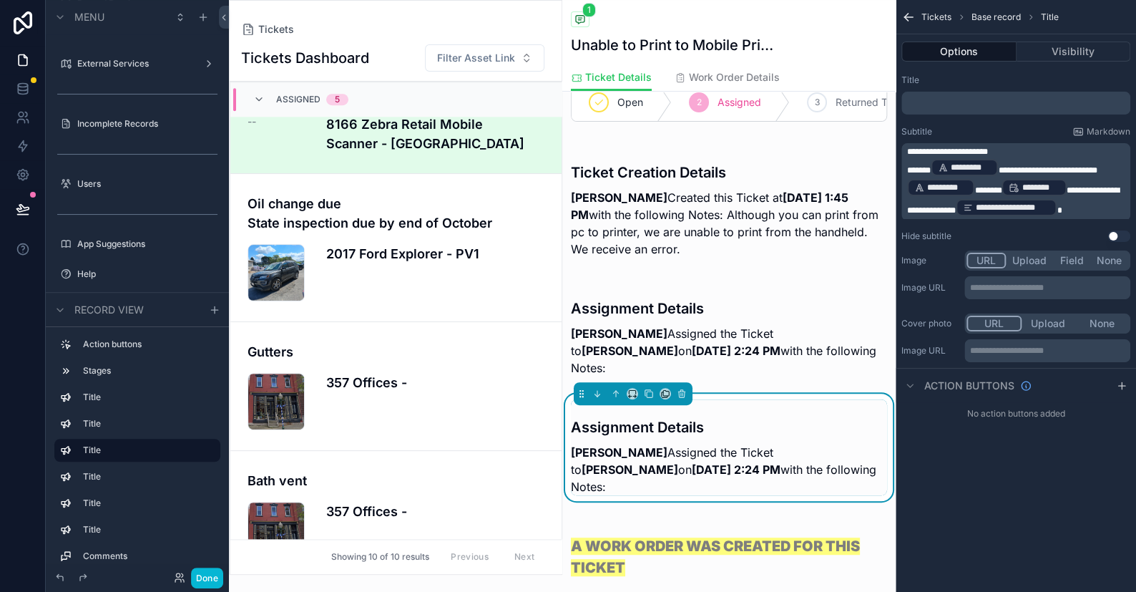
click at [738, 422] on h3 "Assignment Details" at bounding box center [729, 426] width 316 height 21
click at [665, 418] on h3 "Assignment Details" at bounding box center [729, 426] width 316 height 21
drag, startPoint x: 1025, startPoint y: 155, endPoint x: 821, endPoint y: 133, distance: 205.8
click at [767, 133] on div "Dashboard Assets Service Menu Record Database External Services Incomplete Reco…" at bounding box center [682, 296] width 907 height 592
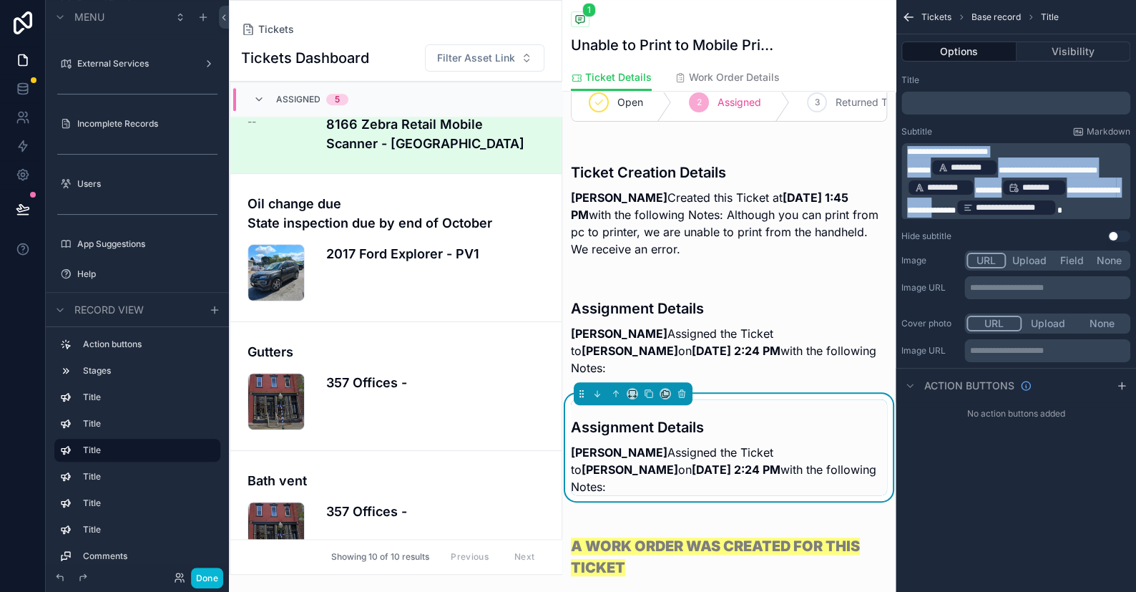
drag, startPoint x: 945, startPoint y: 207, endPoint x: 901, endPoint y: 152, distance: 70.8
click at [767, 152] on div "**********" at bounding box center [1015, 181] width 229 height 77
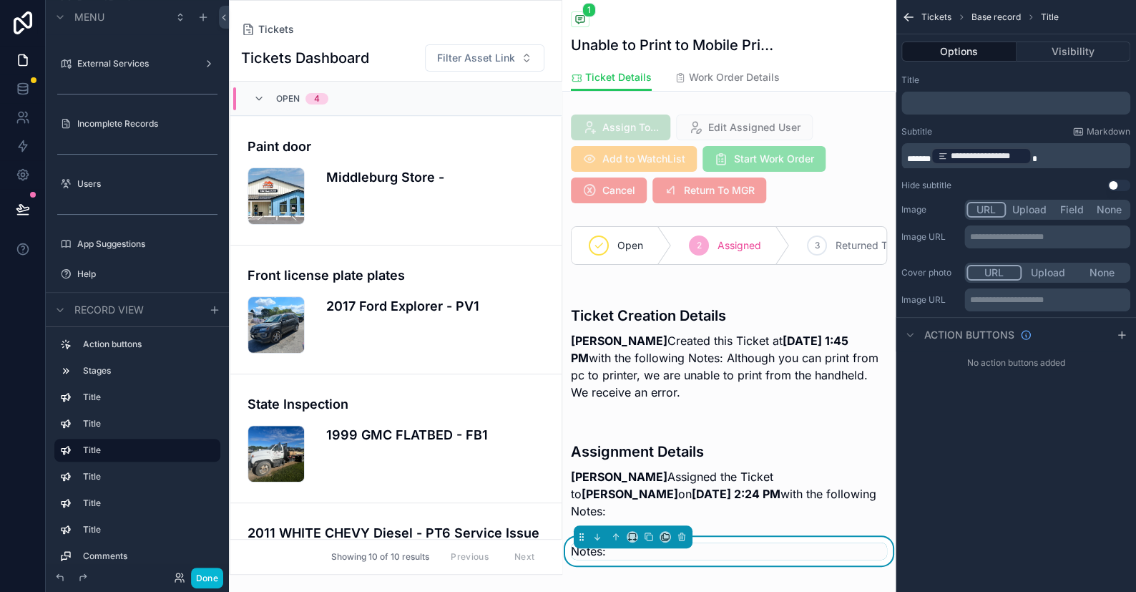
scroll to position [602, 0]
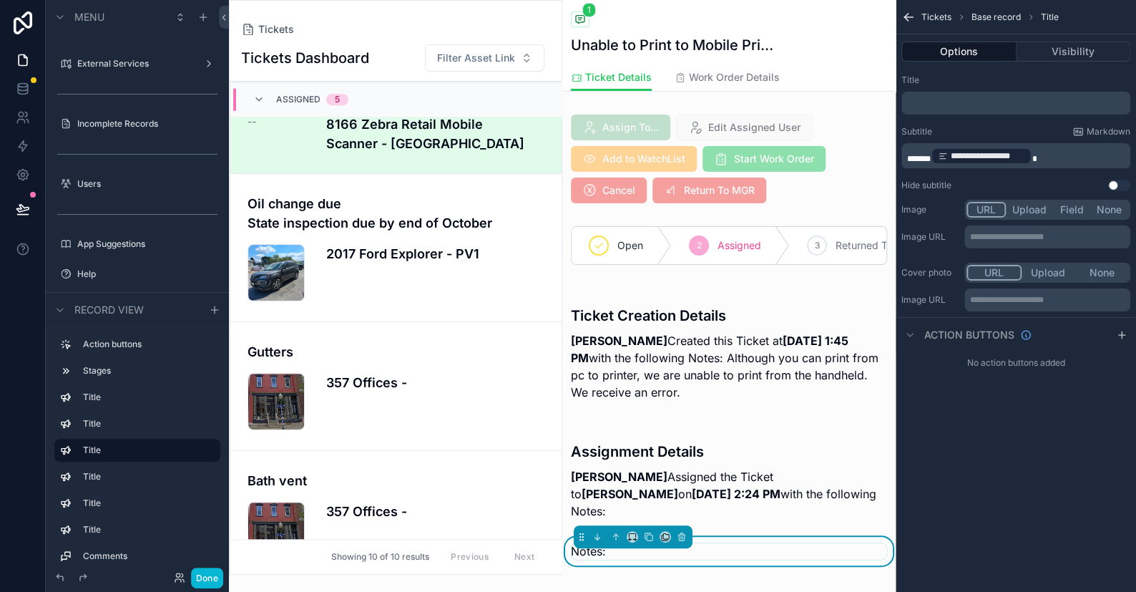
click at [767, 157] on span "******" at bounding box center [919, 159] width 24 height 9
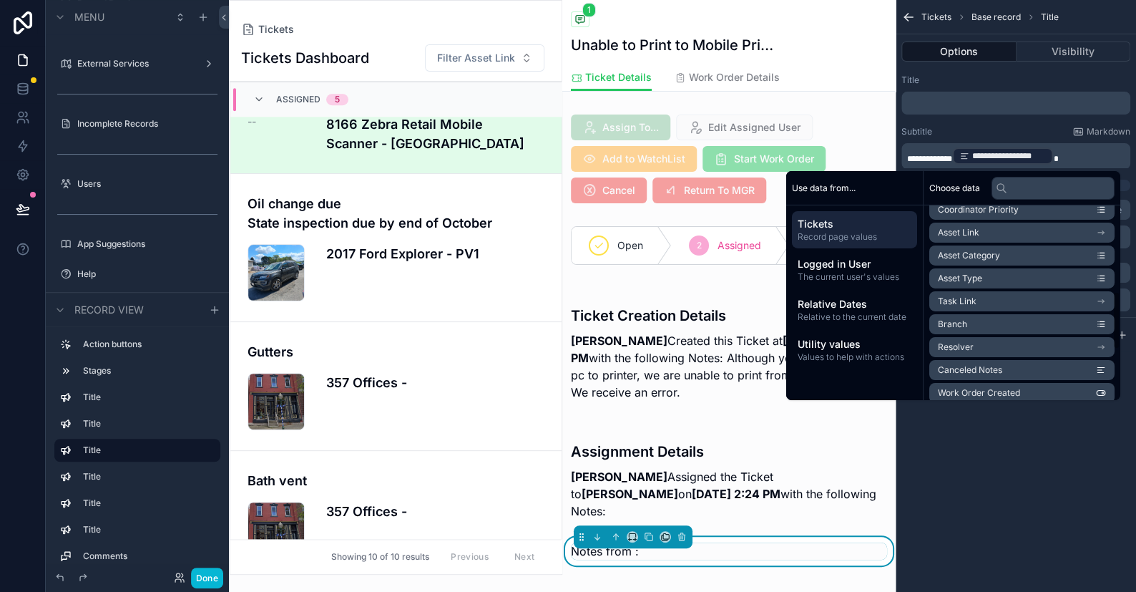
scroll to position [357, 0]
click at [767, 343] on li "Assigner" at bounding box center [1021, 345] width 185 height 20
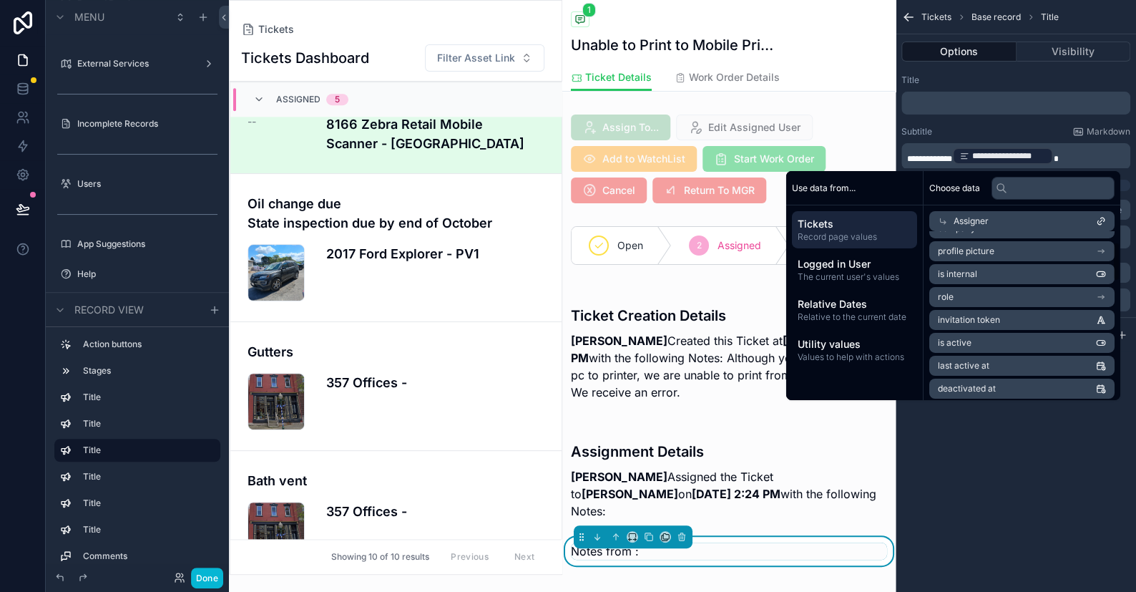
scroll to position [47, 0]
click at [767, 248] on span "first name" at bounding box center [958, 245] width 41 height 11
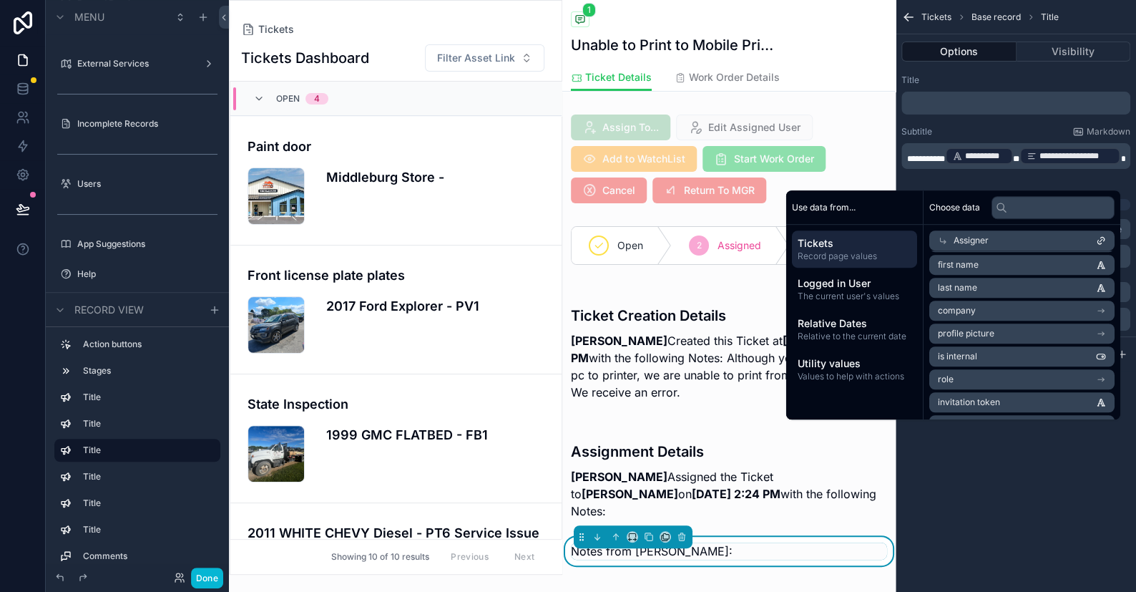
scroll to position [602, 0]
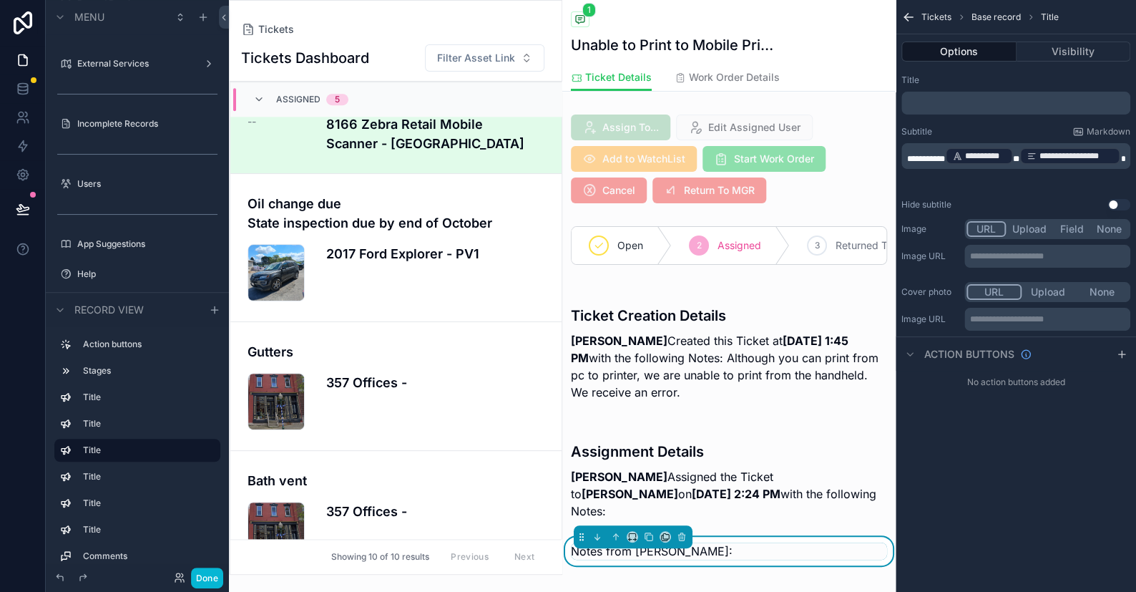
click at [767, 158] on span "*" at bounding box center [1016, 159] width 6 height 9
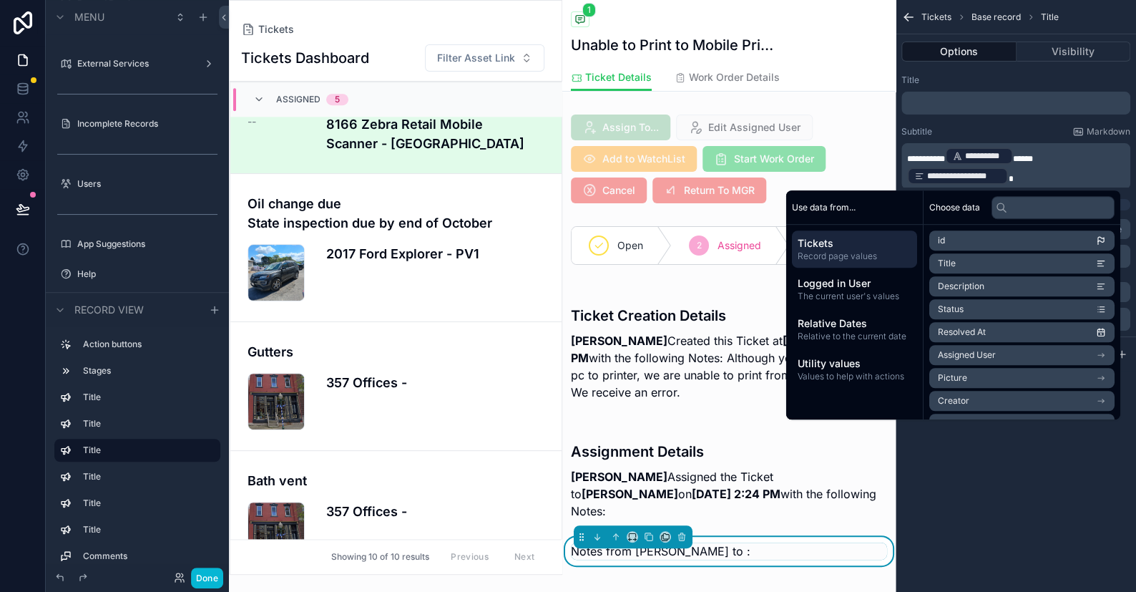
click at [767, 351] on span "Assigned User" at bounding box center [967, 354] width 58 height 11
click at [767, 315] on span "first name" at bounding box center [958, 311] width 41 height 11
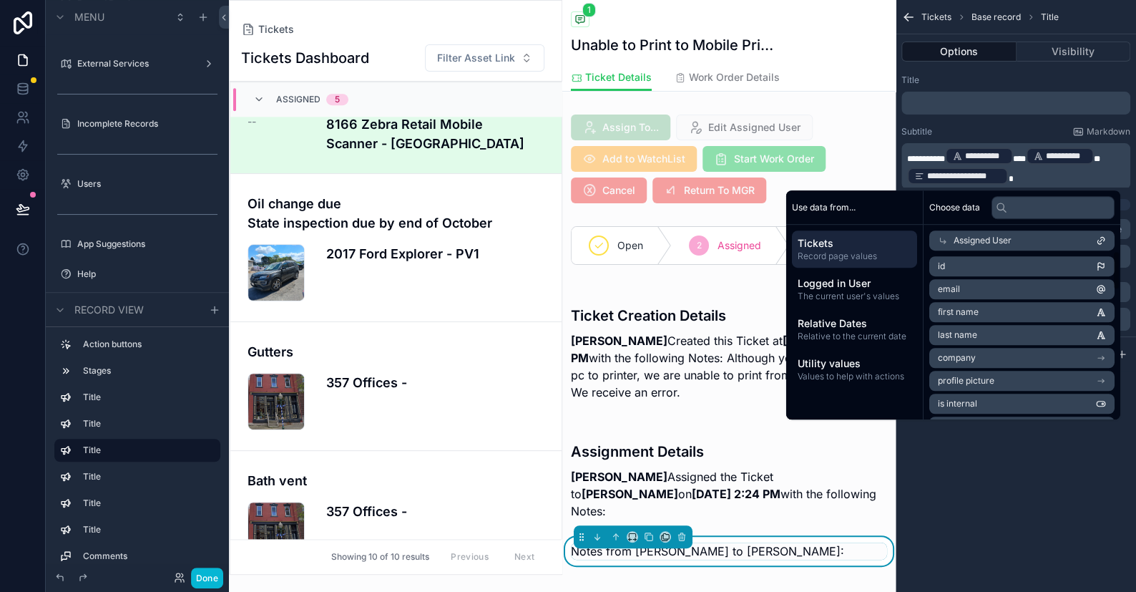
click at [767, 496] on div "**********" at bounding box center [1016, 296] width 240 height 592
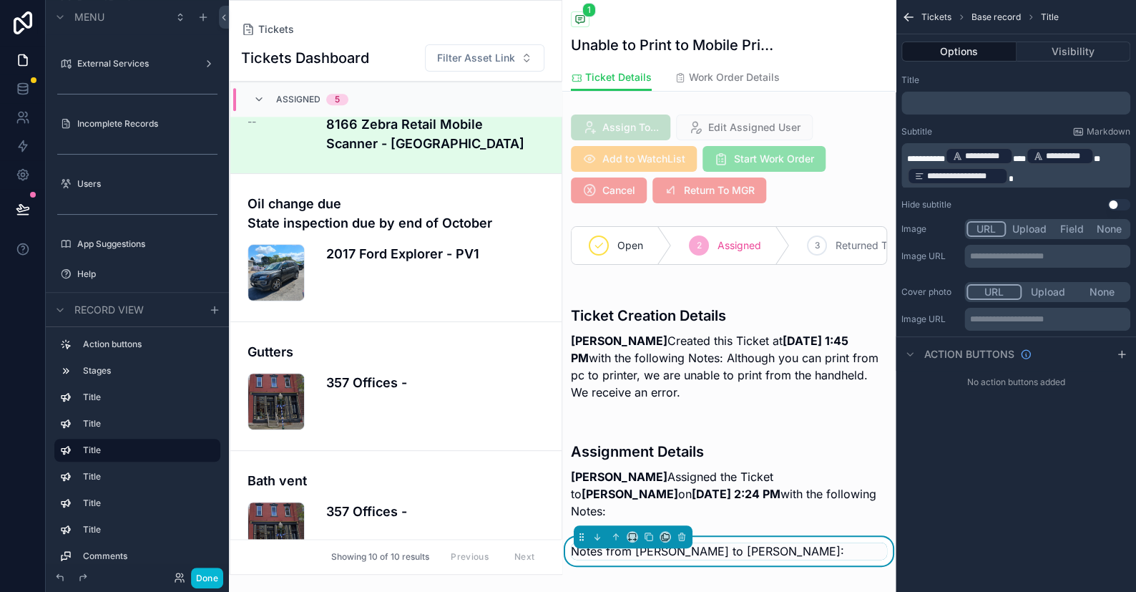
click at [767, 40] on div "Options Visibility" at bounding box center [1016, 51] width 240 height 34
click at [767, 49] on button "Visibility" at bounding box center [1074, 51] width 114 height 20
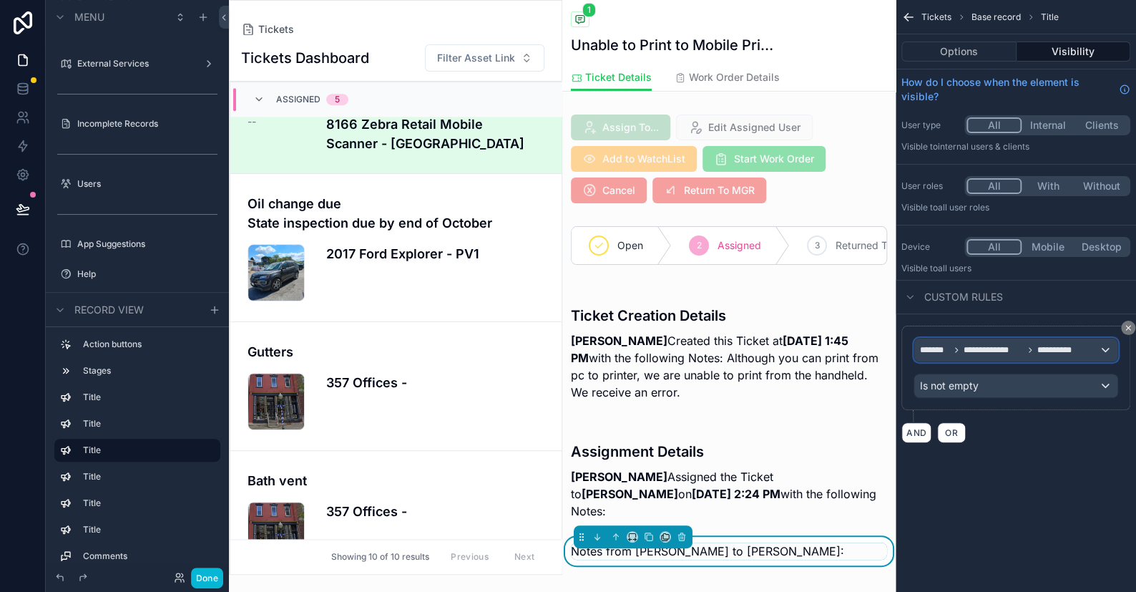
click at [767, 353] on span "**********" at bounding box center [998, 349] width 157 height 11
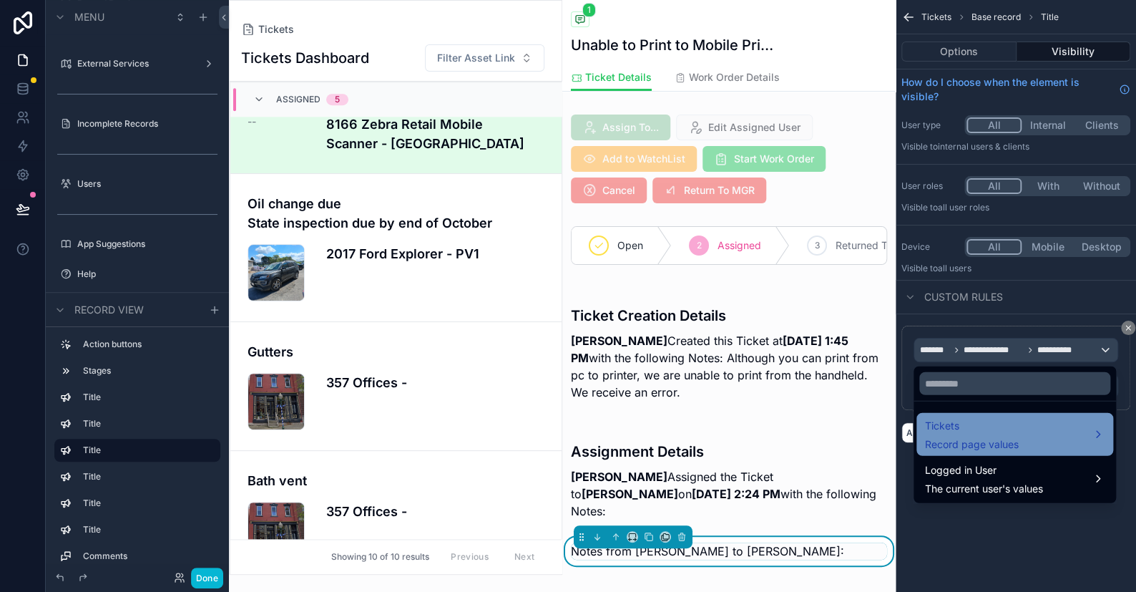
click at [767, 424] on span "Tickets" at bounding box center [972, 425] width 94 height 17
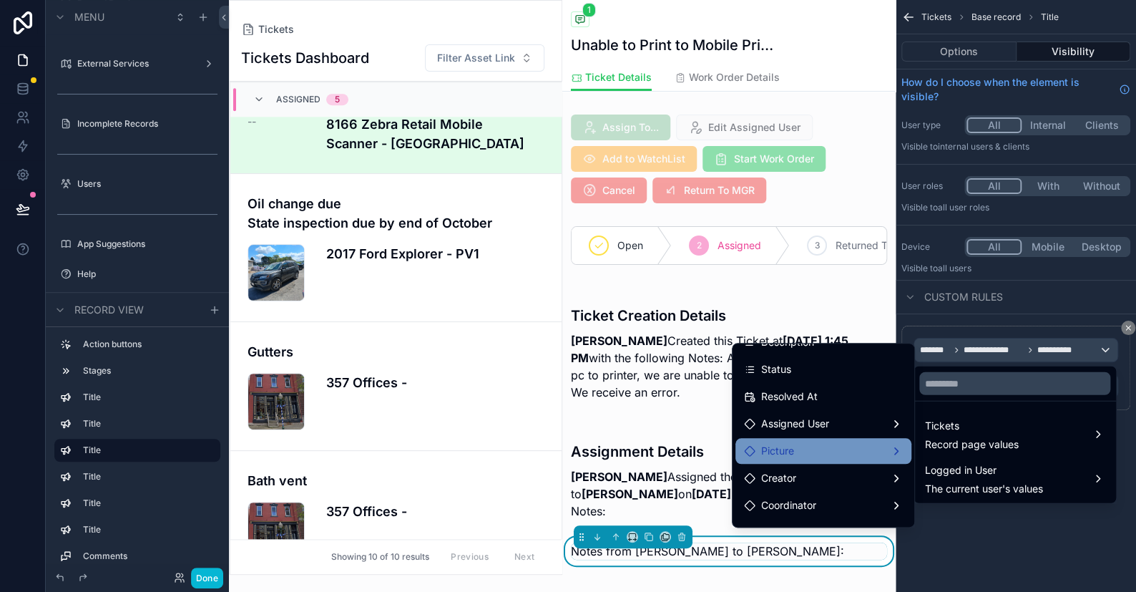
scroll to position [215, 0]
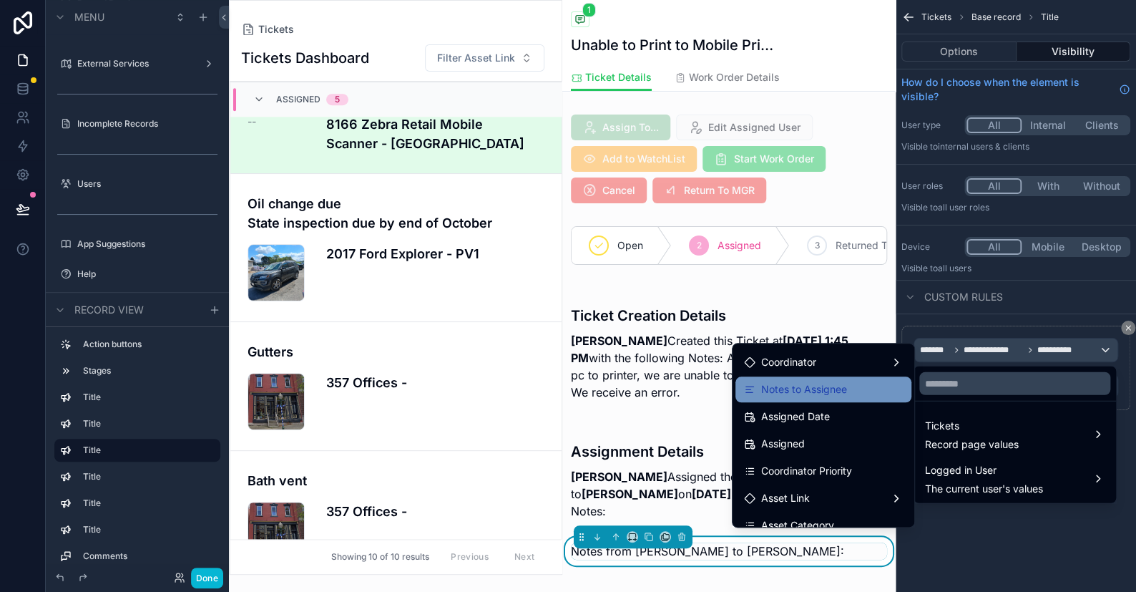
click at [767, 388] on span "Notes to Assignee" at bounding box center [804, 389] width 86 height 17
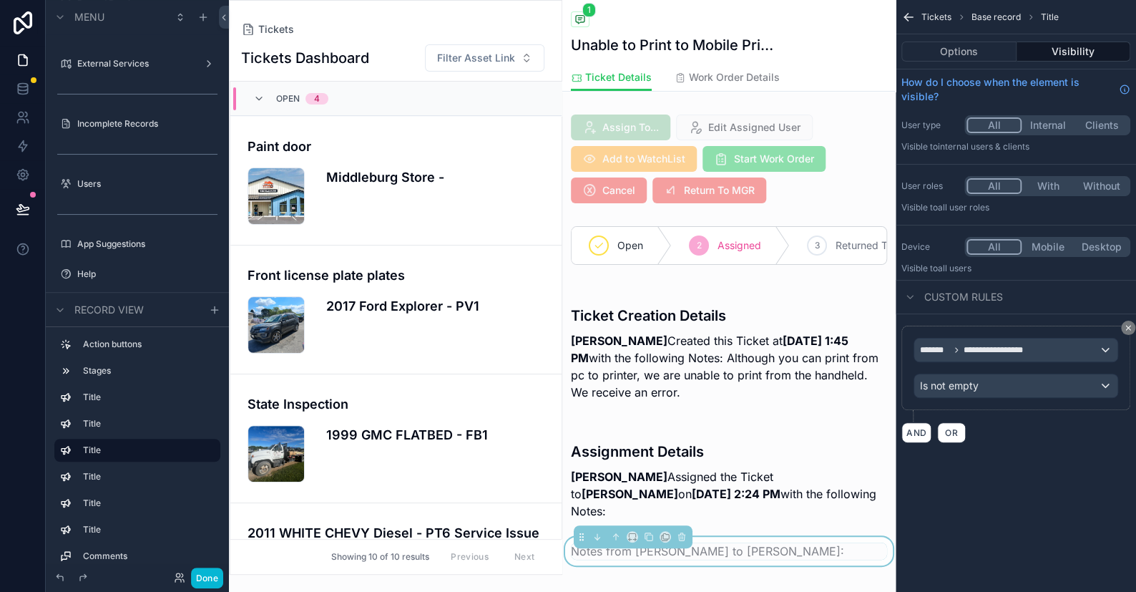
scroll to position [602, 0]
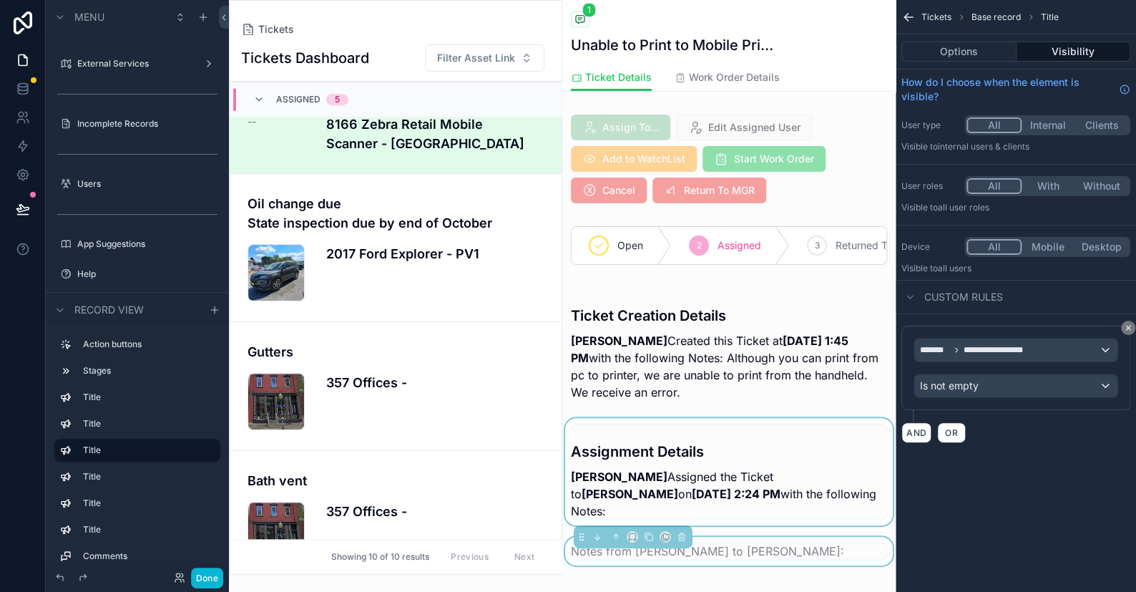
click at [767, 489] on div "scrollable content" at bounding box center [728, 471] width 333 height 107
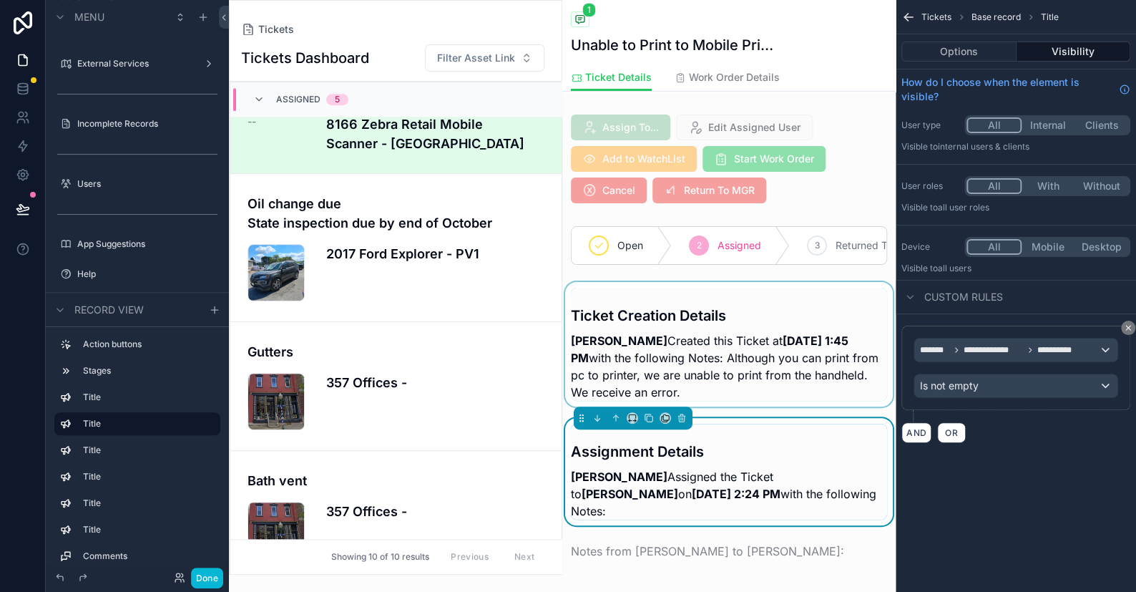
click at [767, 358] on div "scrollable content" at bounding box center [728, 344] width 333 height 124
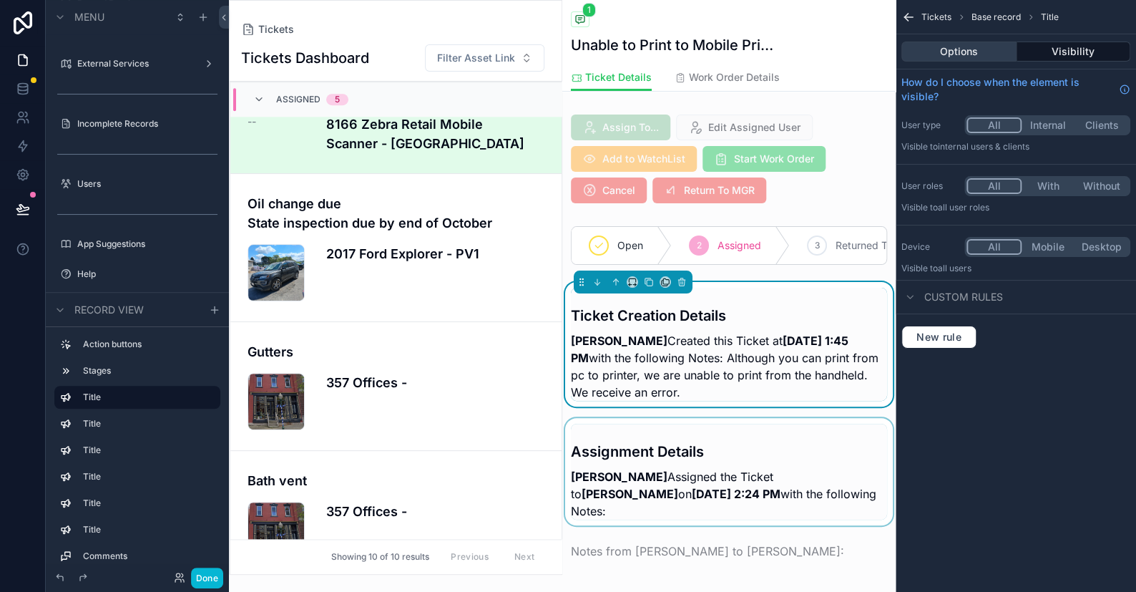
click at [767, 49] on button "Options" at bounding box center [958, 51] width 115 height 20
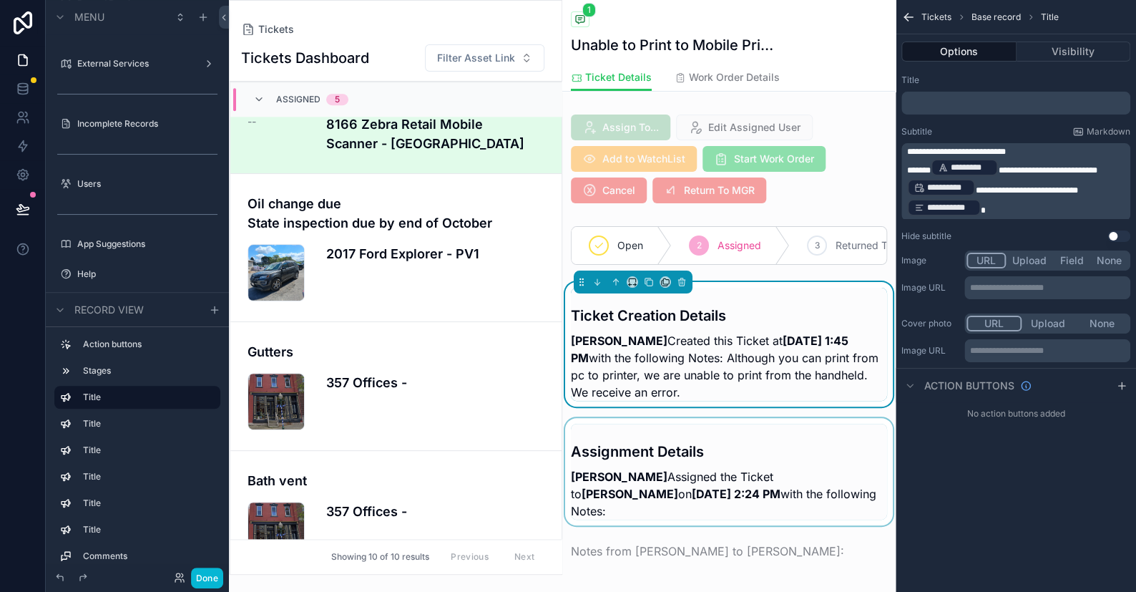
click at [767, 203] on p "**********" at bounding box center [1017, 187] width 220 height 60
click at [767, 187] on span "**********" at bounding box center [1026, 190] width 102 height 9
drag, startPoint x: 1084, startPoint y: 187, endPoint x: 987, endPoint y: 189, distance: 97.3
click at [767, 189] on span "**********" at bounding box center [1026, 190] width 102 height 9
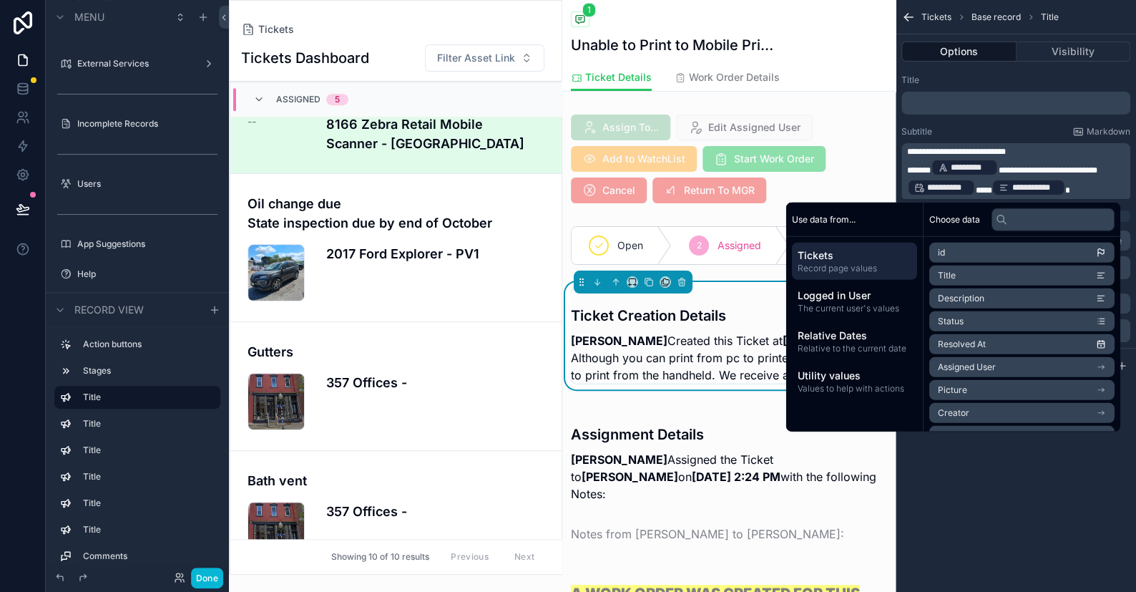
click at [767, 185] on p "**********" at bounding box center [1017, 177] width 220 height 40
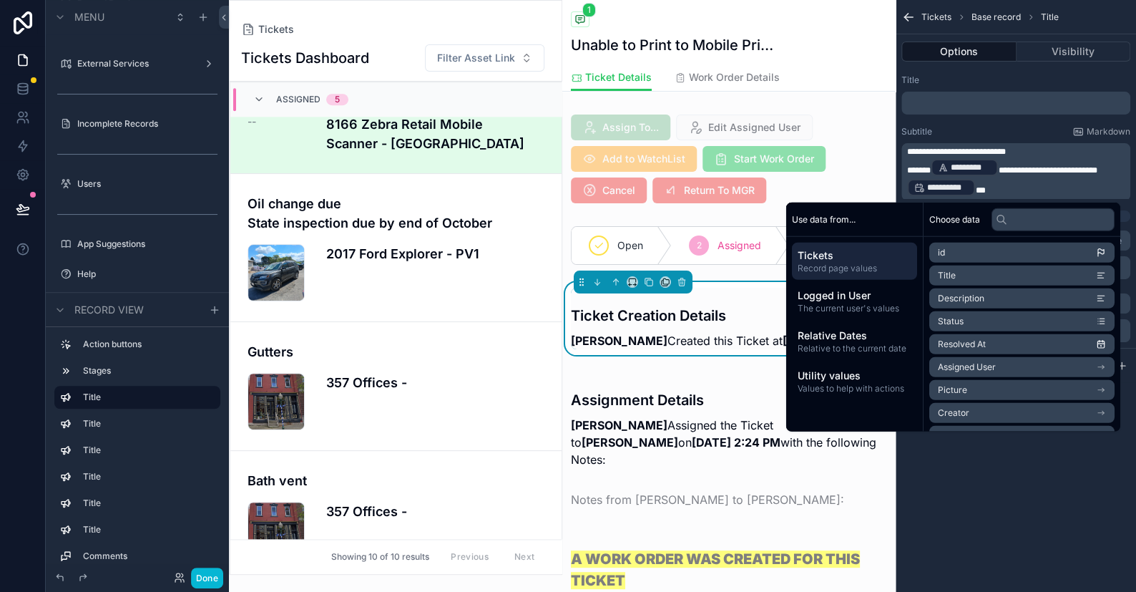
scroll to position [661, 0]
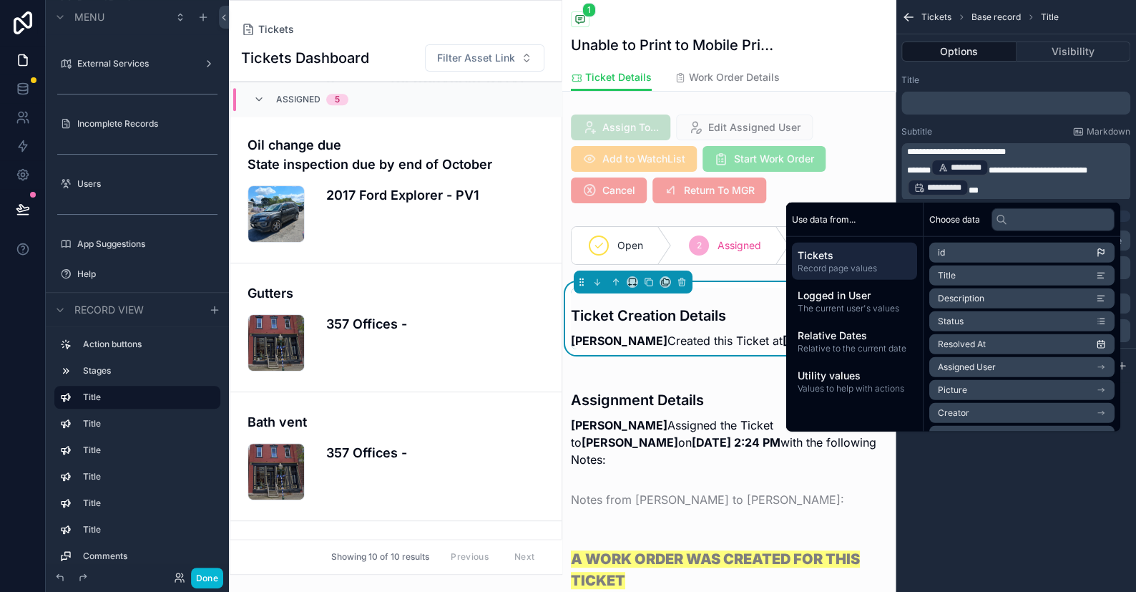
click at [567, 300] on div "Ticket Creation Details [PERSON_NAME] Created this Ticket at [DATE] 1:45 PM" at bounding box center [728, 318] width 333 height 73
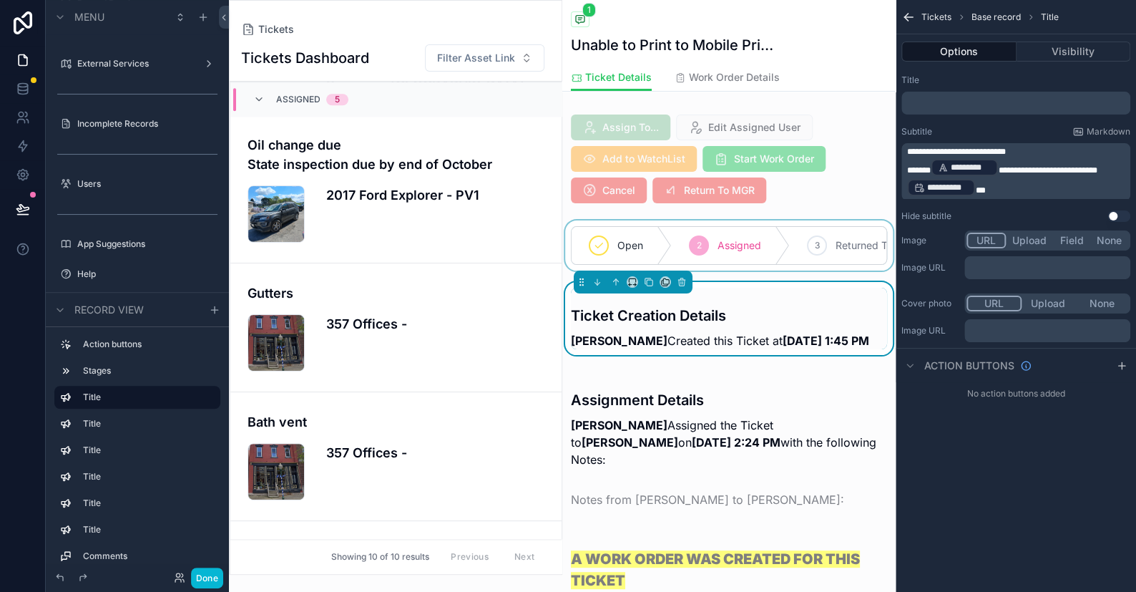
scroll to position [720, 0]
